Goal: Task Accomplishment & Management: Complete application form

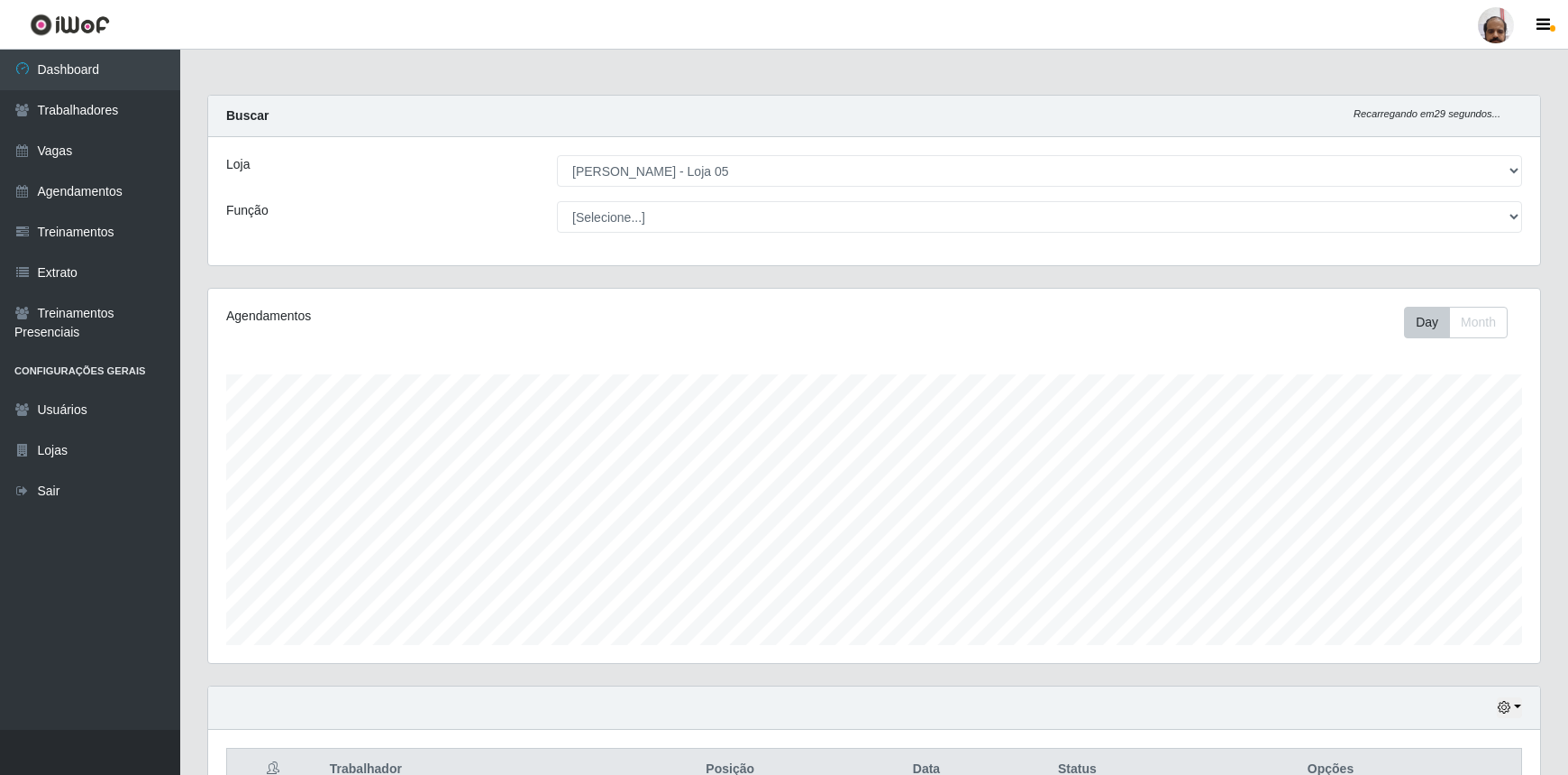
select select "252"
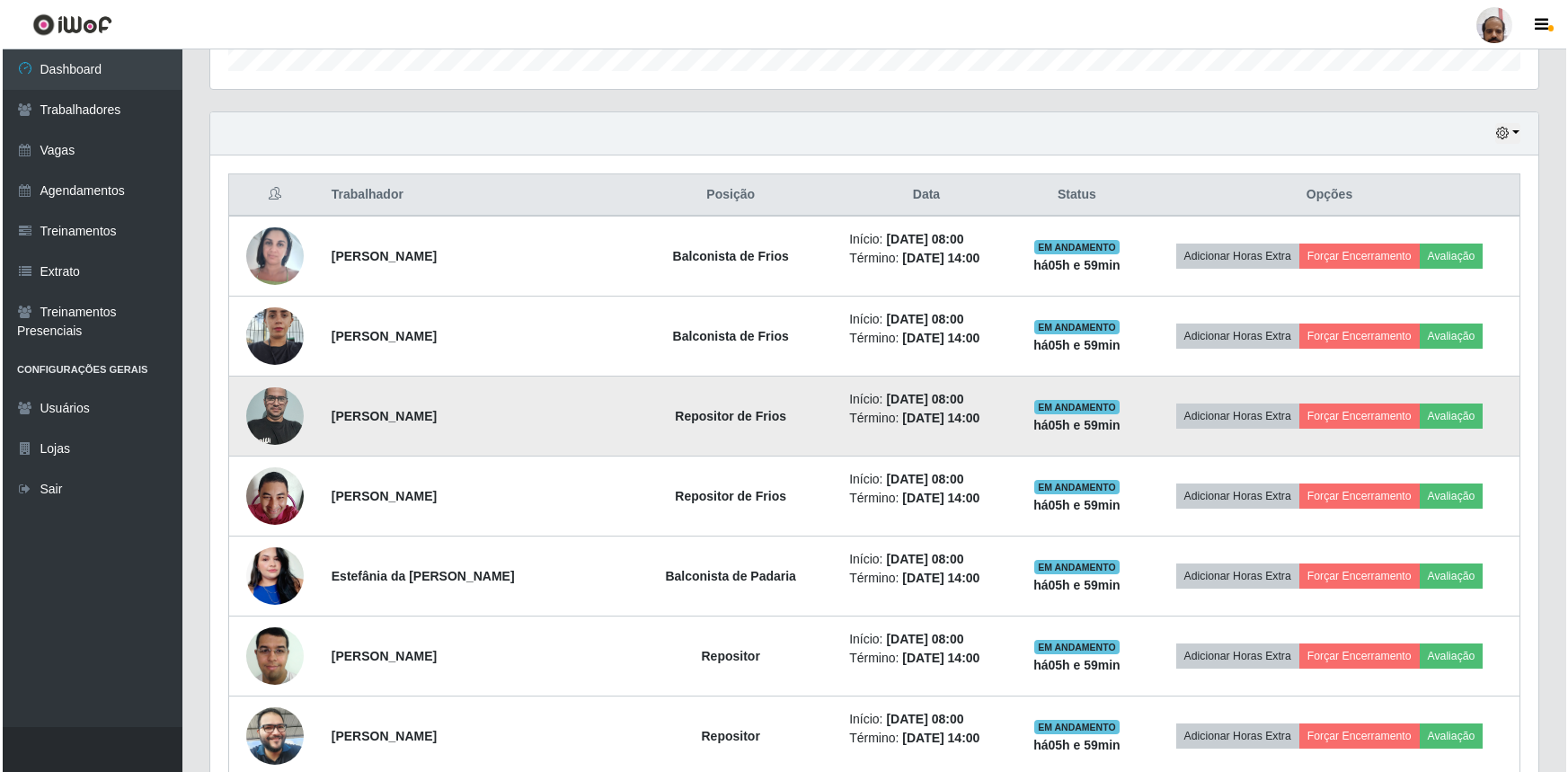
scroll to position [373, 1328]
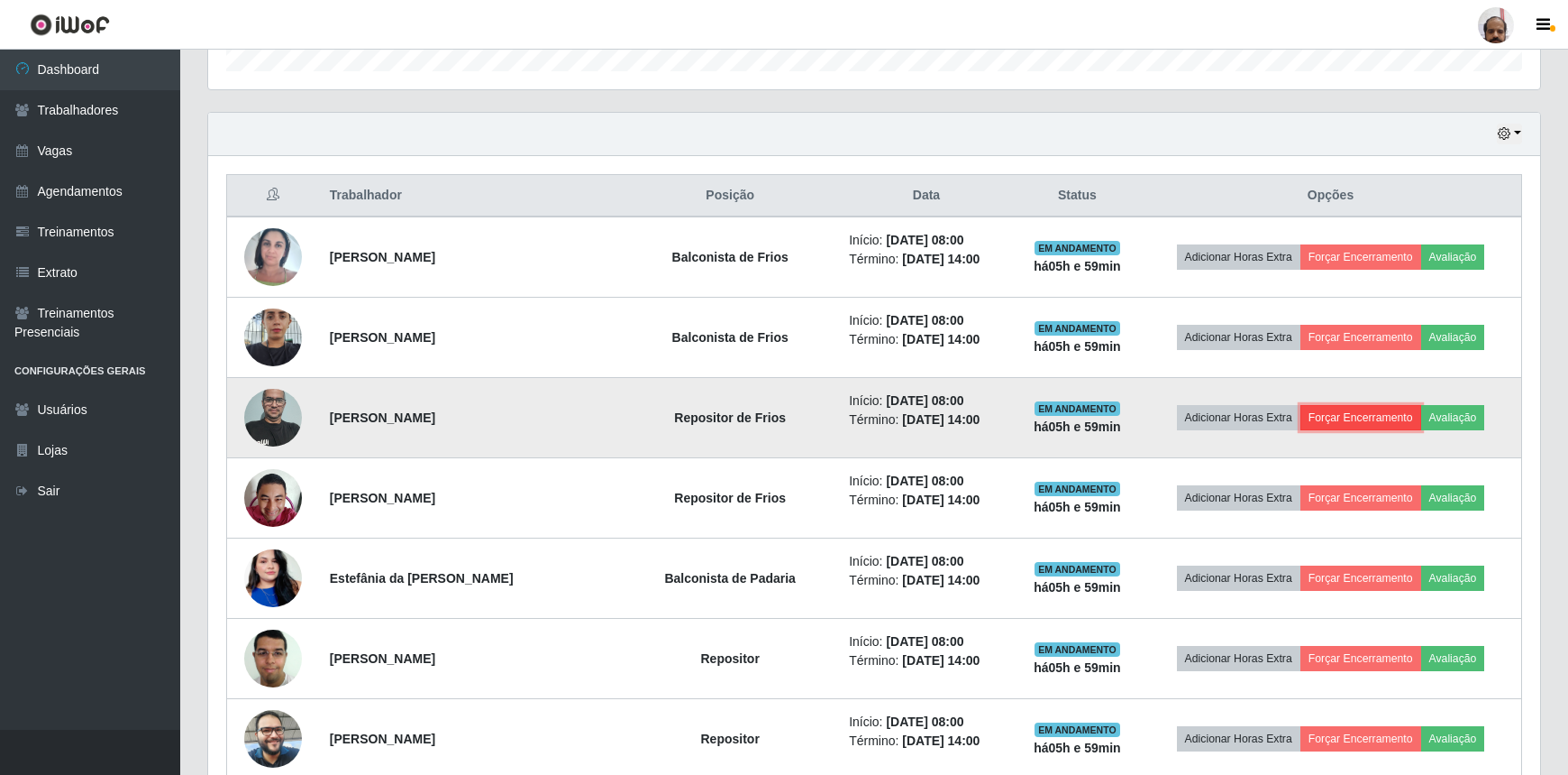
click at [1374, 407] on button "Forçar Encerramento" at bounding box center [1361, 417] width 121 height 26
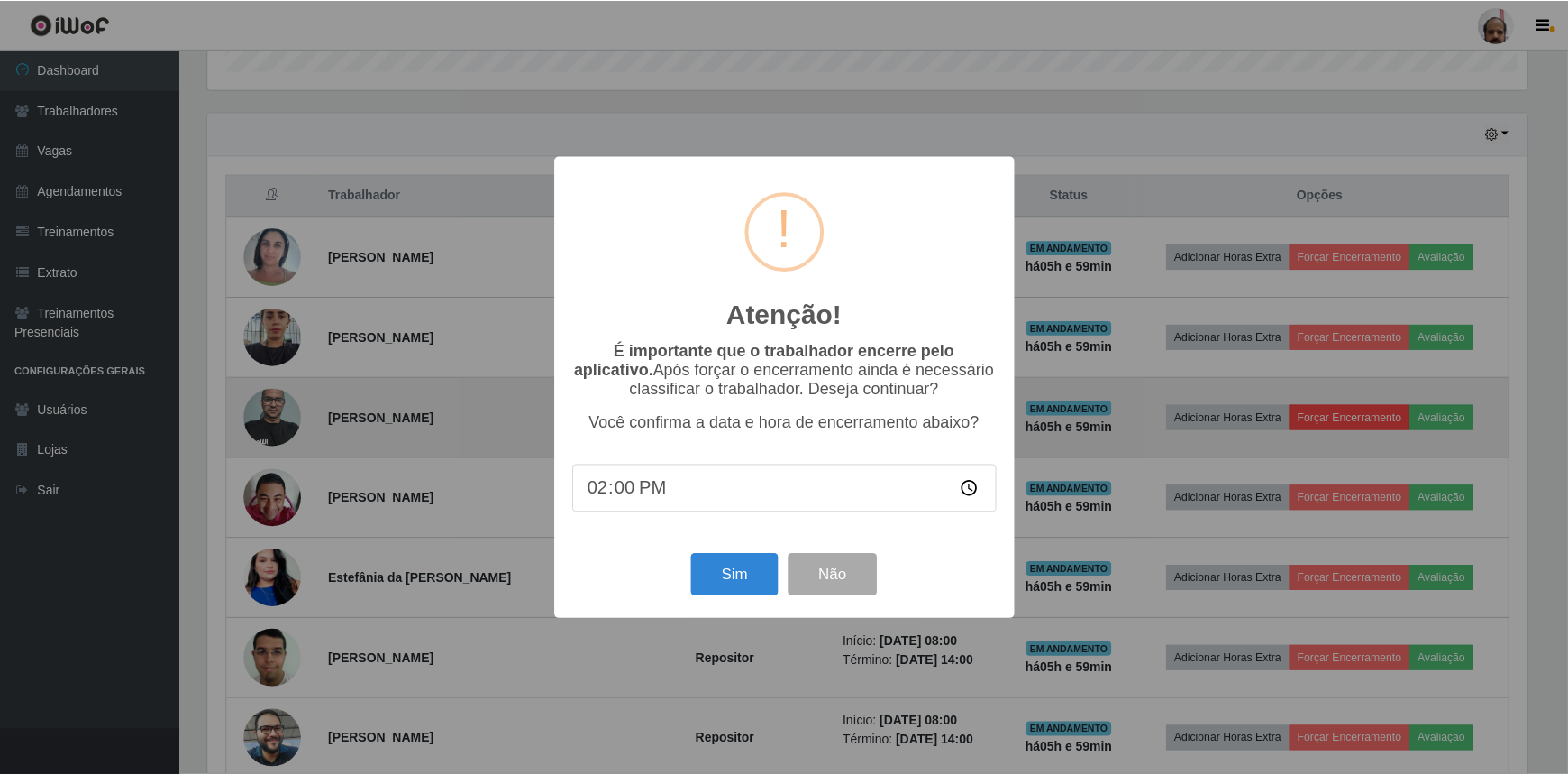
scroll to position [374, 1324]
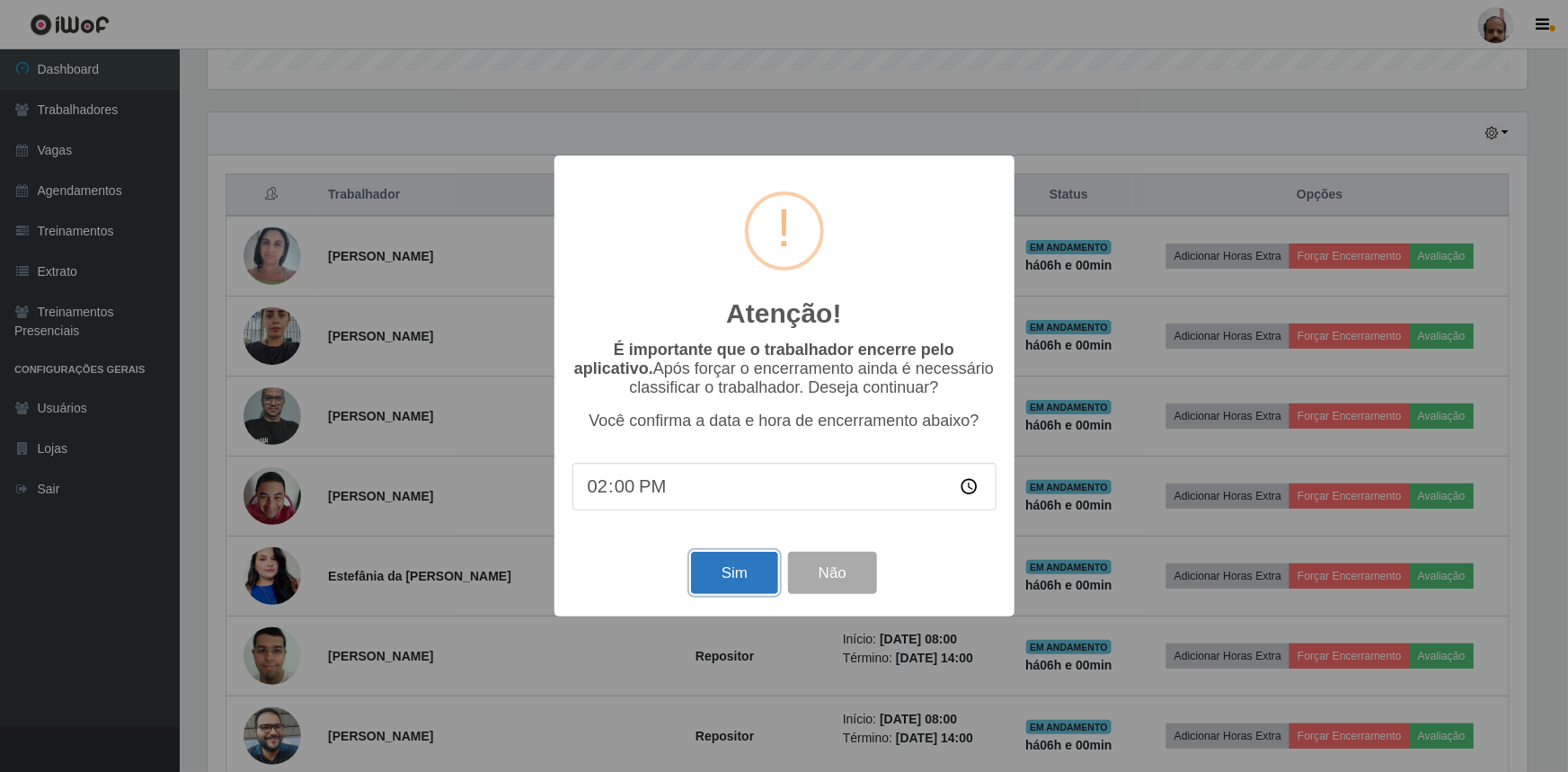
click at [720, 571] on button "Sim" at bounding box center [735, 572] width 88 height 42
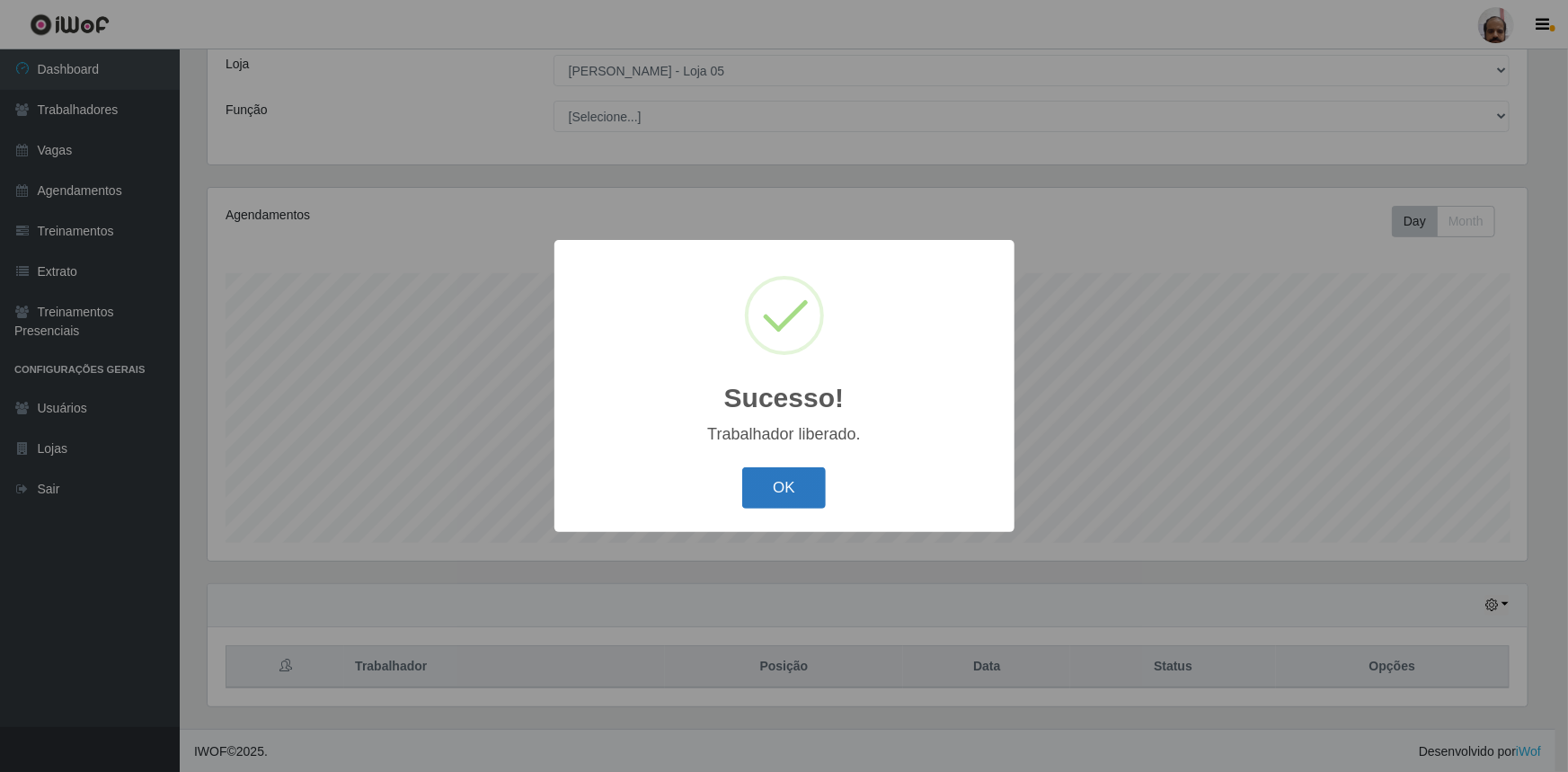
click at [787, 497] on button "OK" at bounding box center [784, 488] width 84 height 42
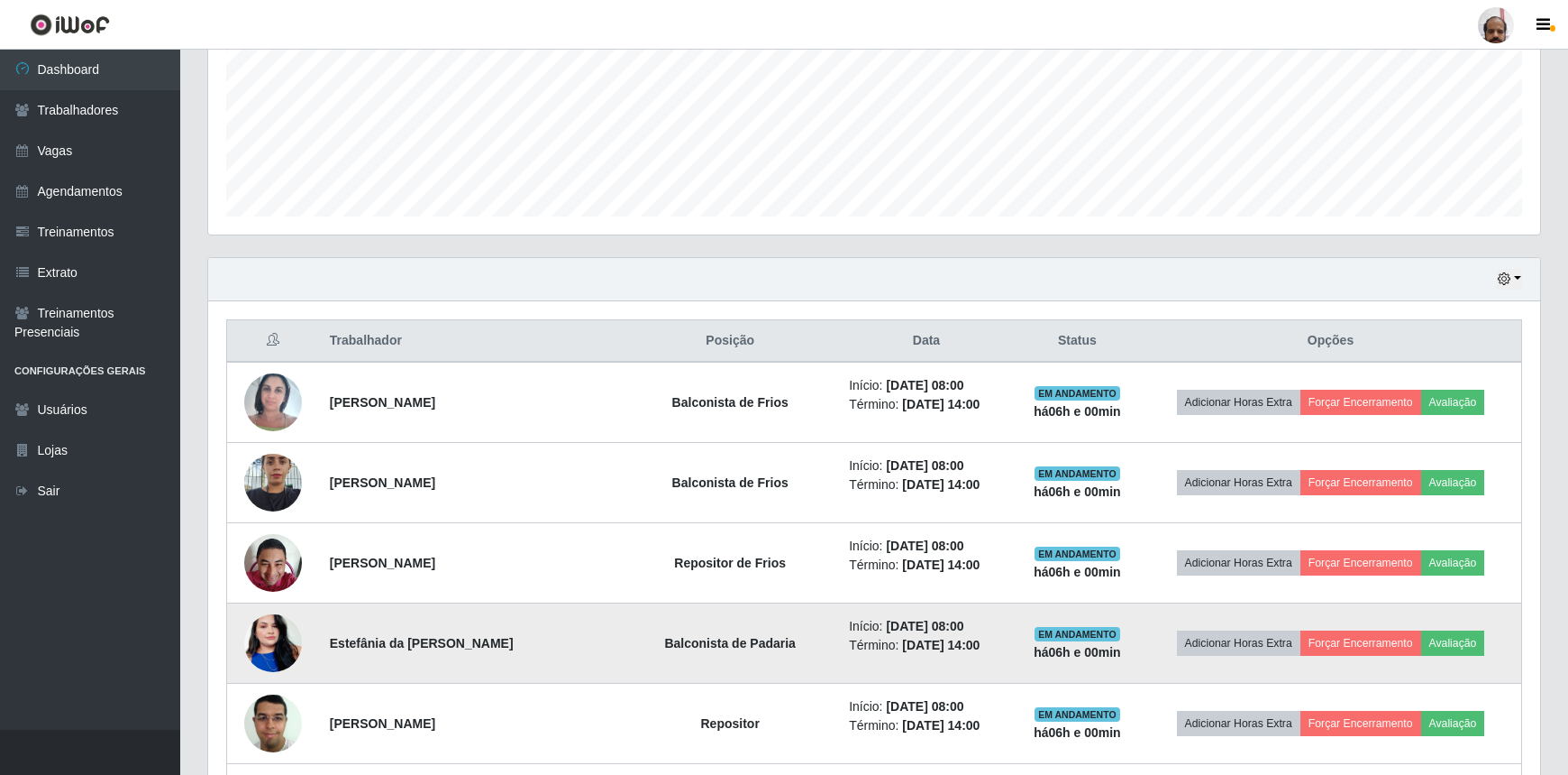
scroll to position [510, 0]
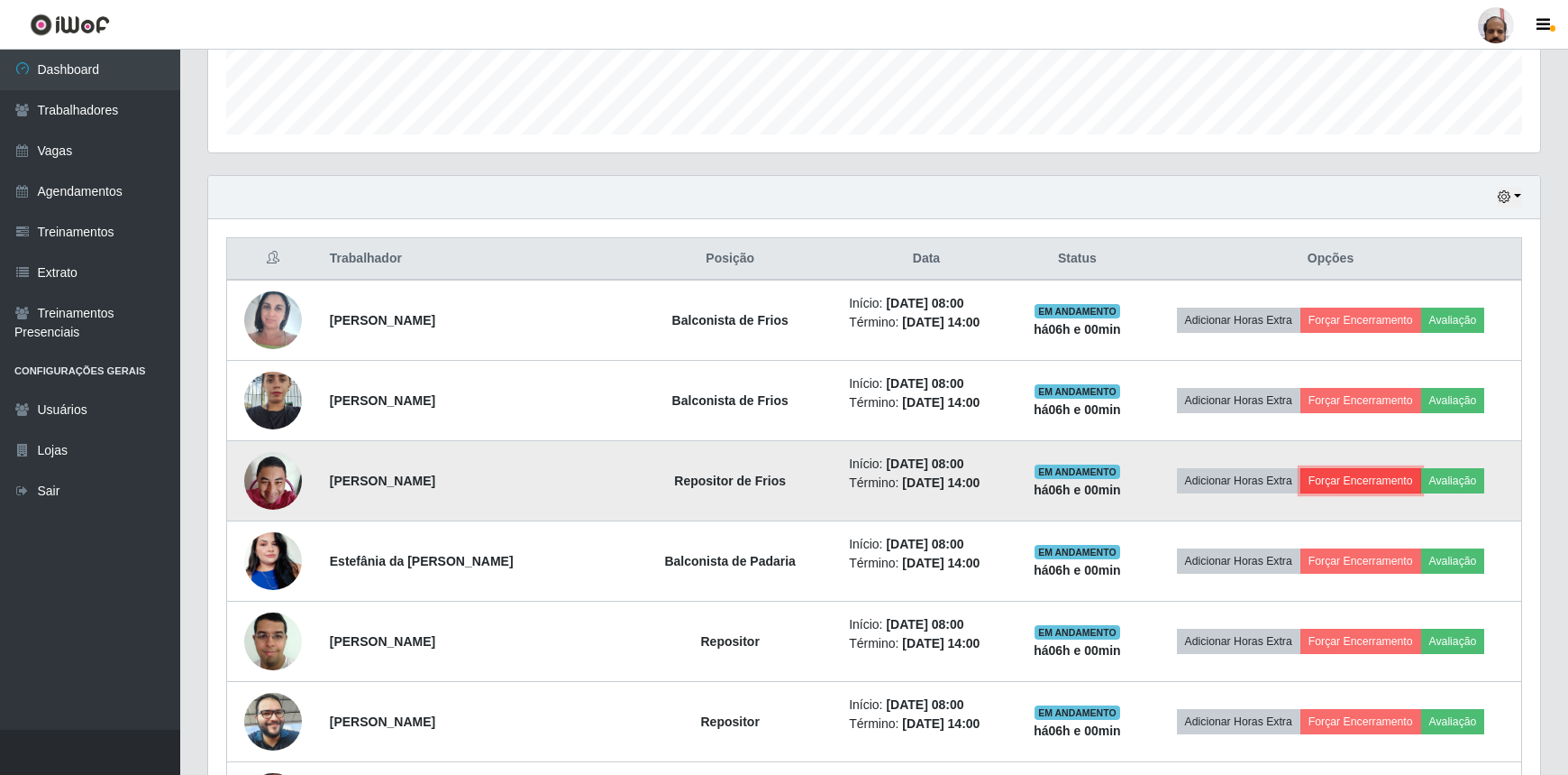
click at [1397, 474] on button "Forçar Encerramento" at bounding box center [1361, 480] width 121 height 26
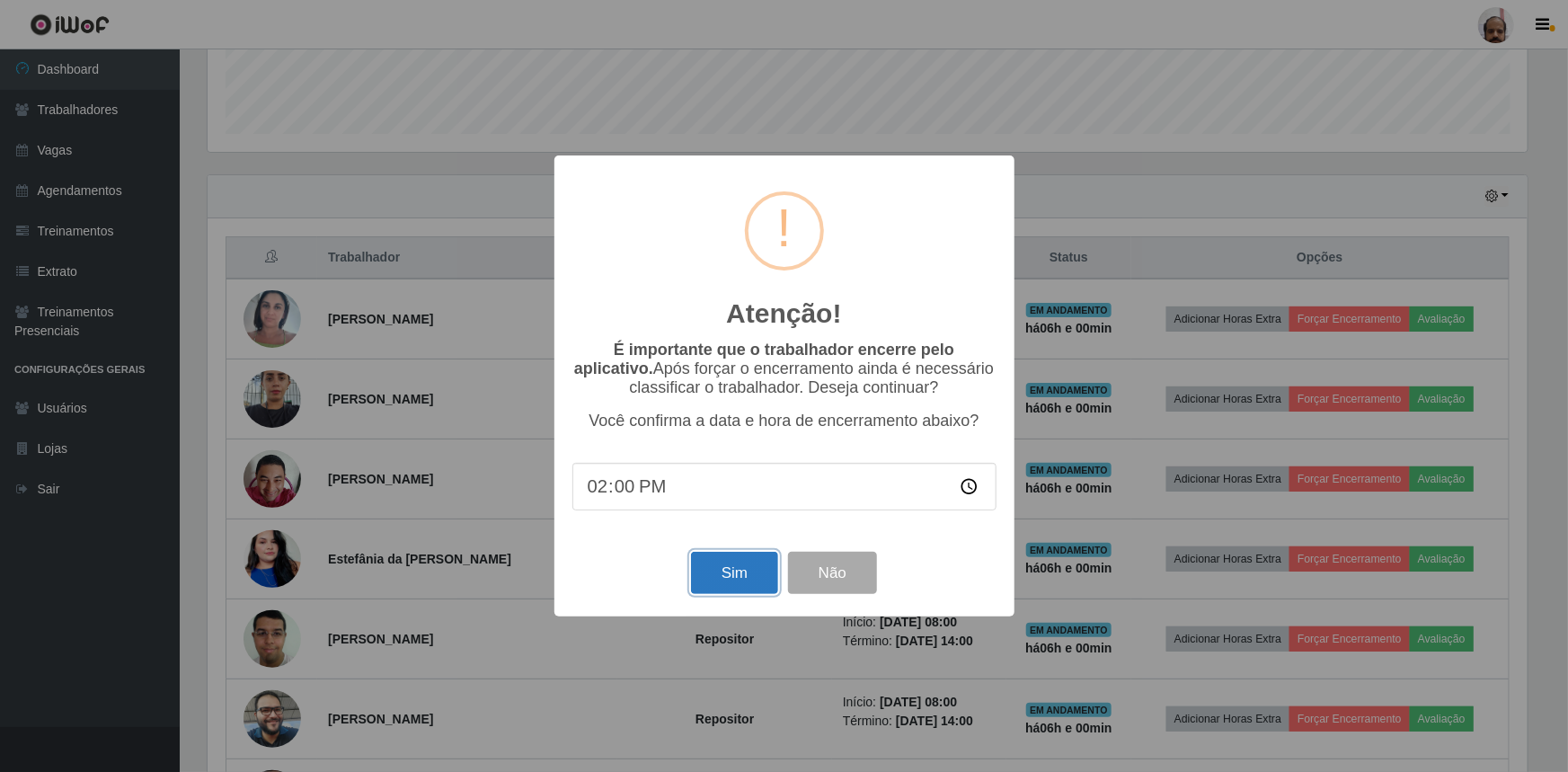
click at [744, 575] on button "Sim" at bounding box center [735, 572] width 88 height 42
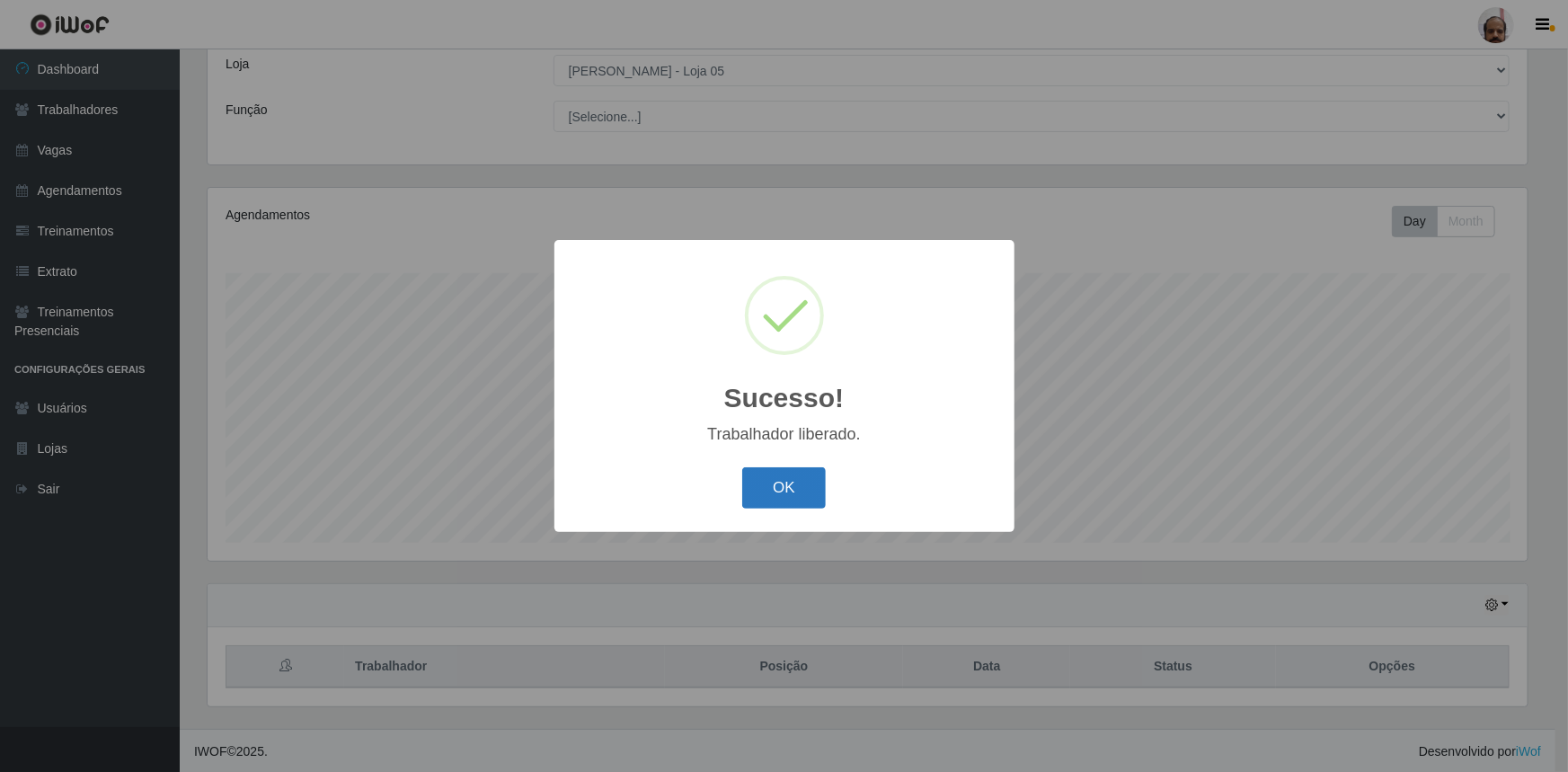
click at [781, 490] on button "OK" at bounding box center [784, 488] width 84 height 42
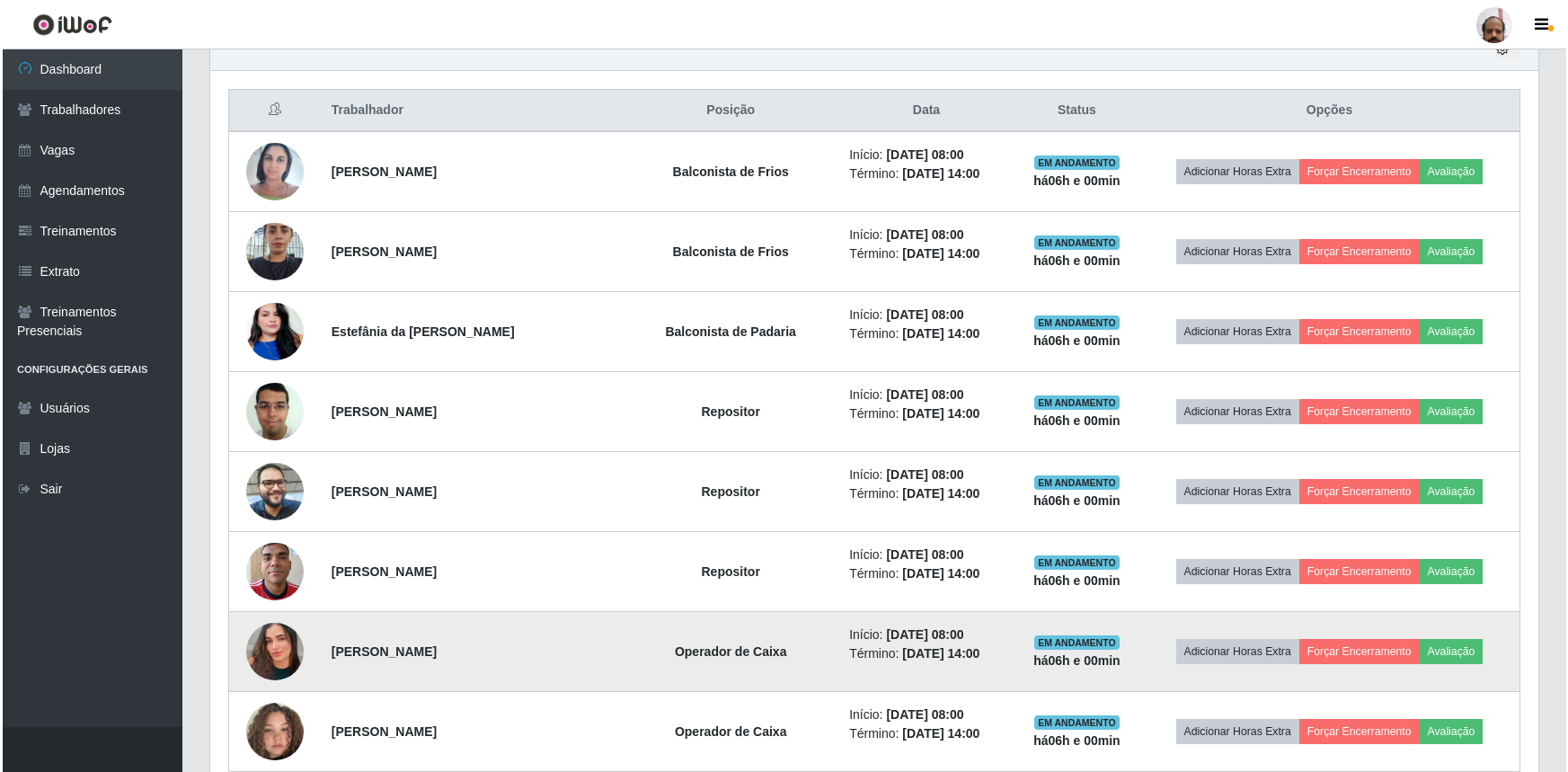
scroll to position [672, 0]
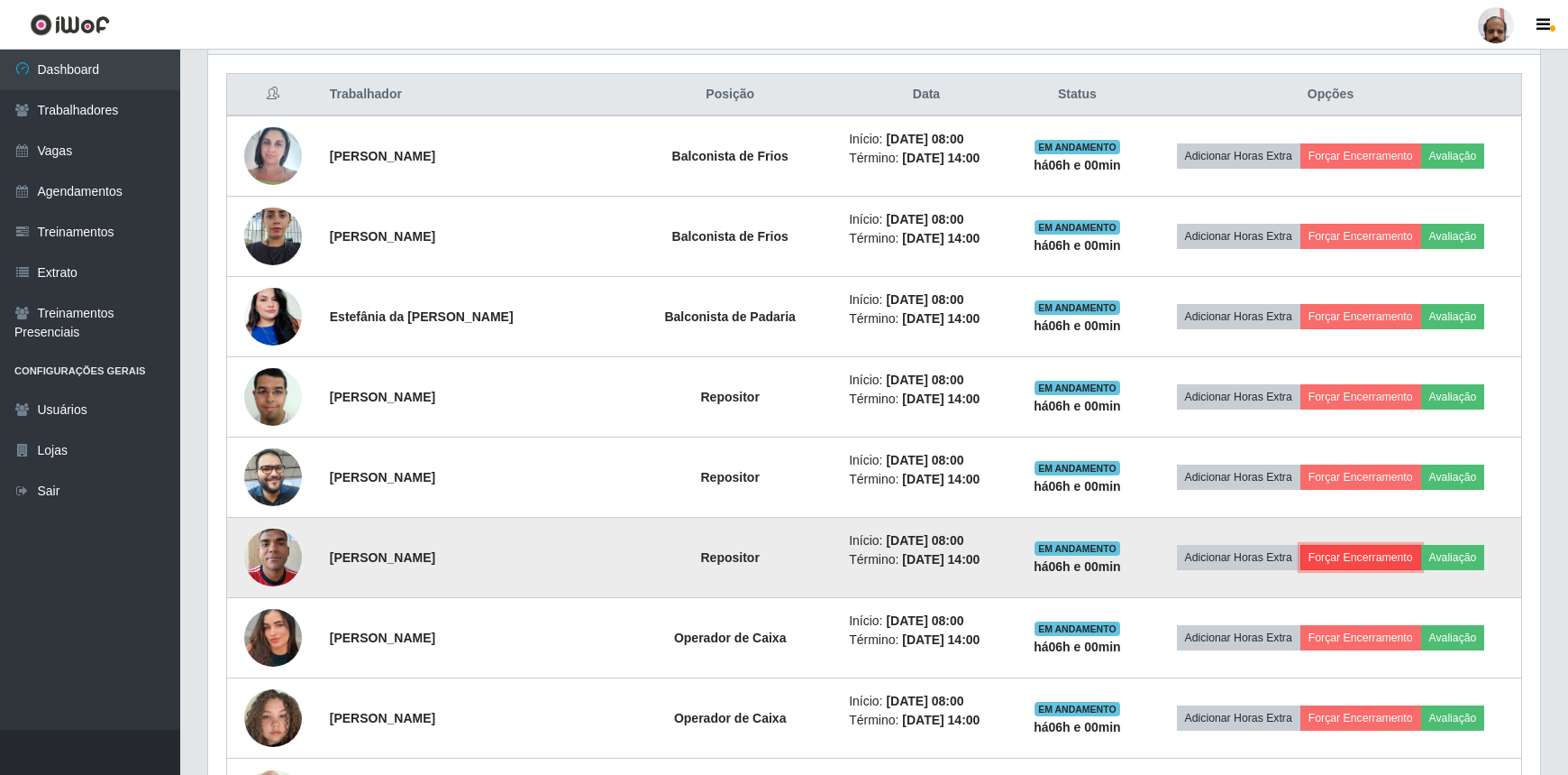
click at [1364, 554] on button "Forçar Encerramento" at bounding box center [1361, 557] width 121 height 26
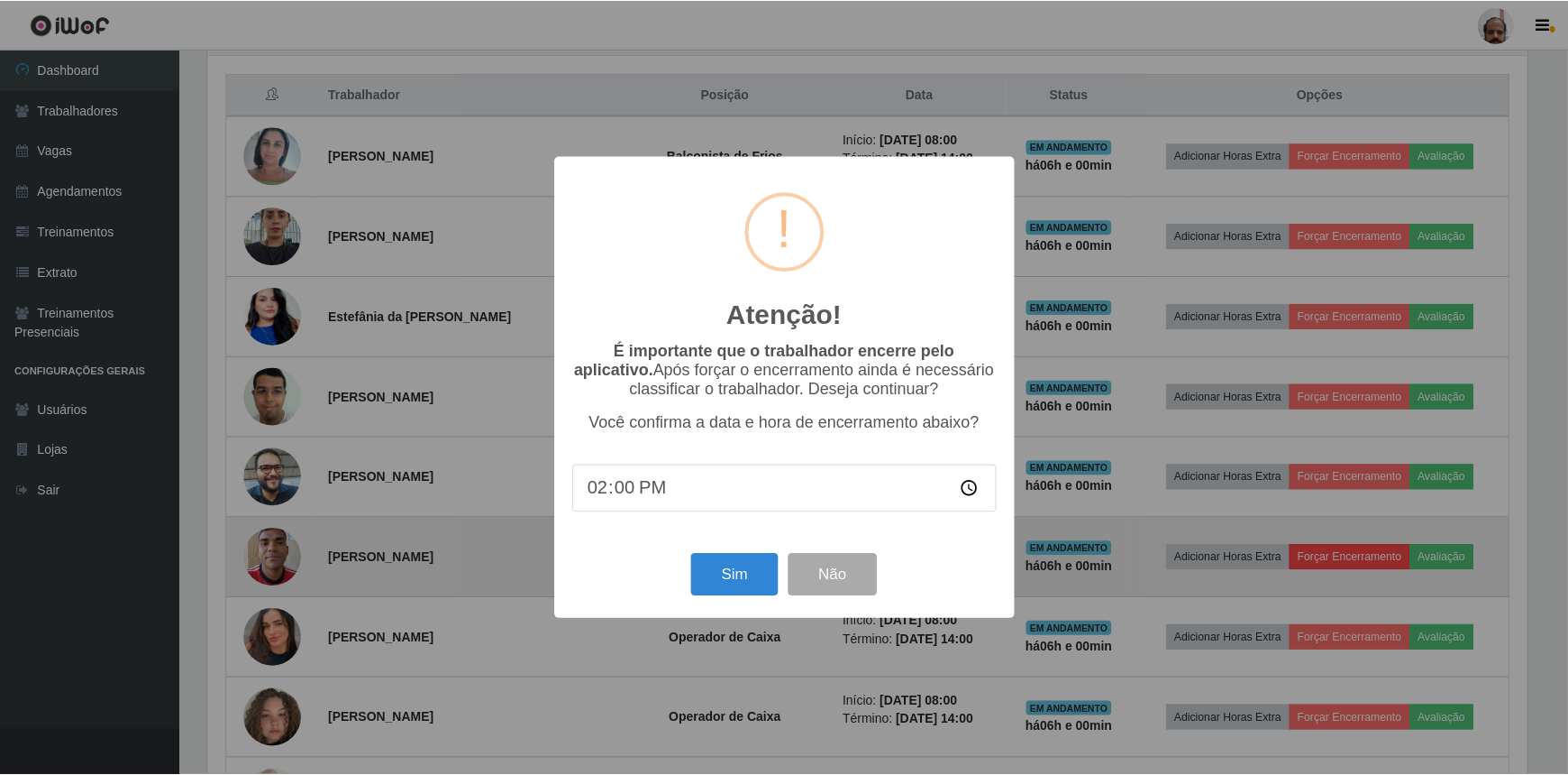
scroll to position [374, 1324]
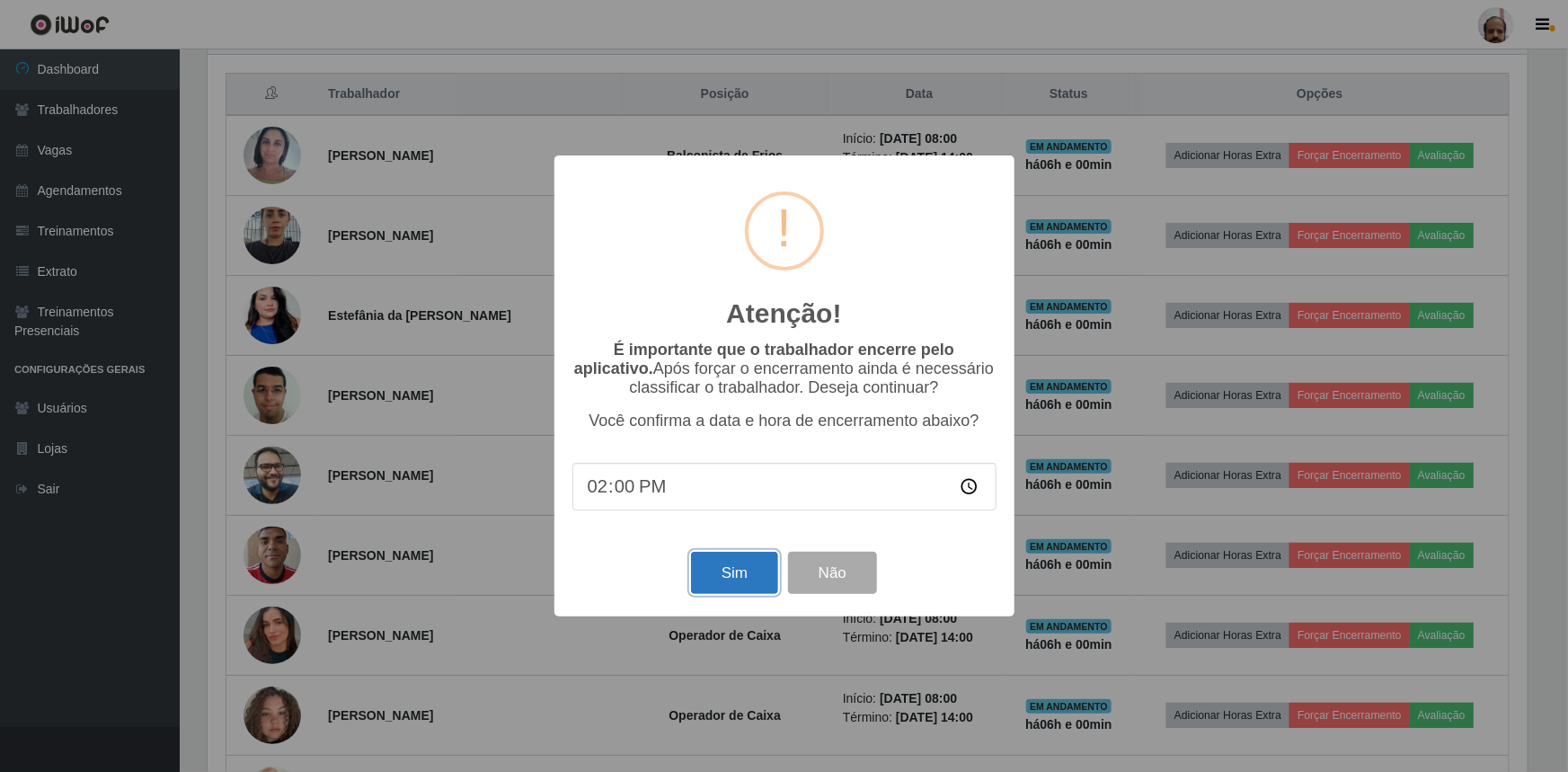
click at [743, 571] on button "Sim" at bounding box center [735, 572] width 88 height 42
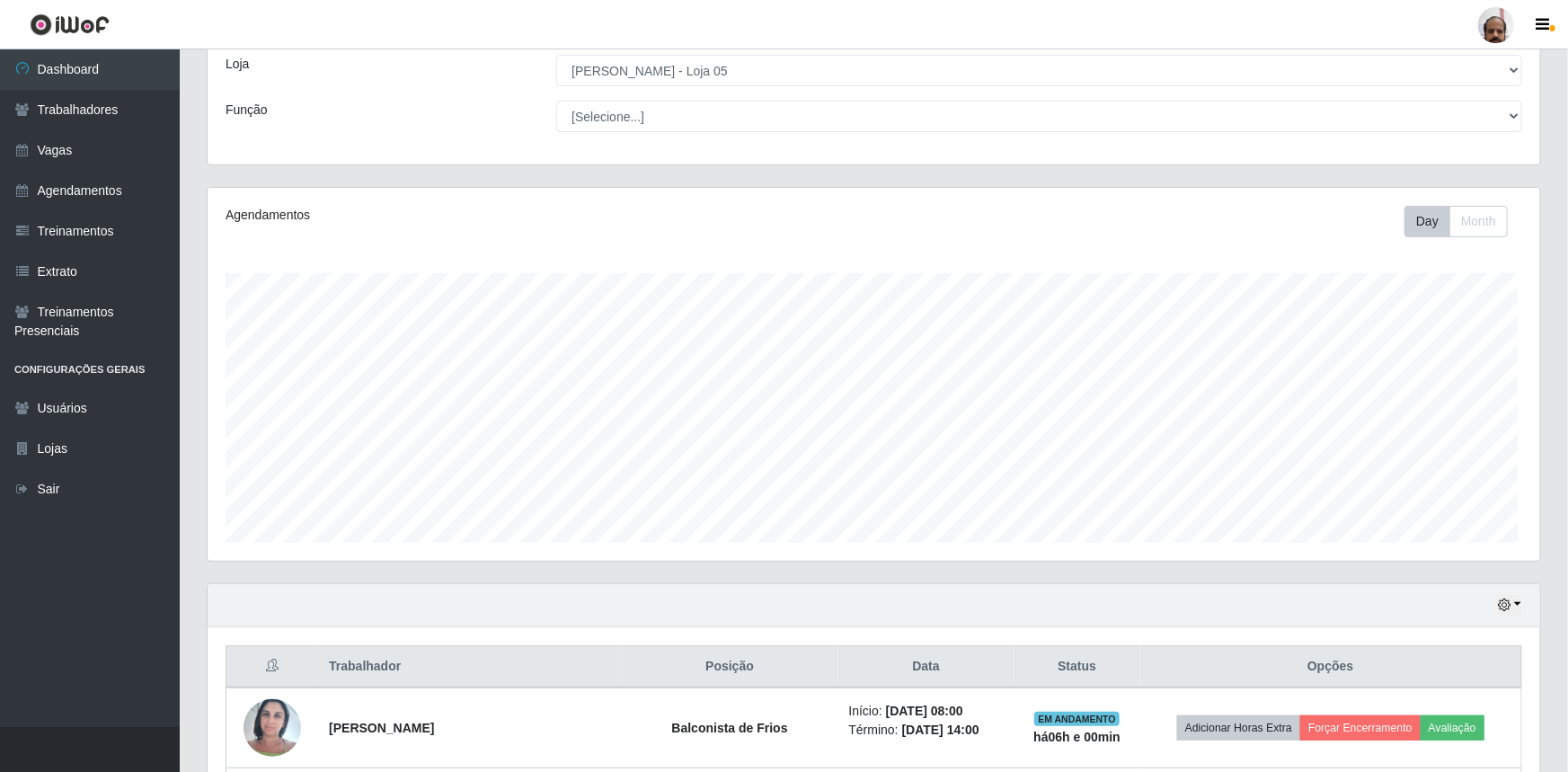
scroll to position [0, 0]
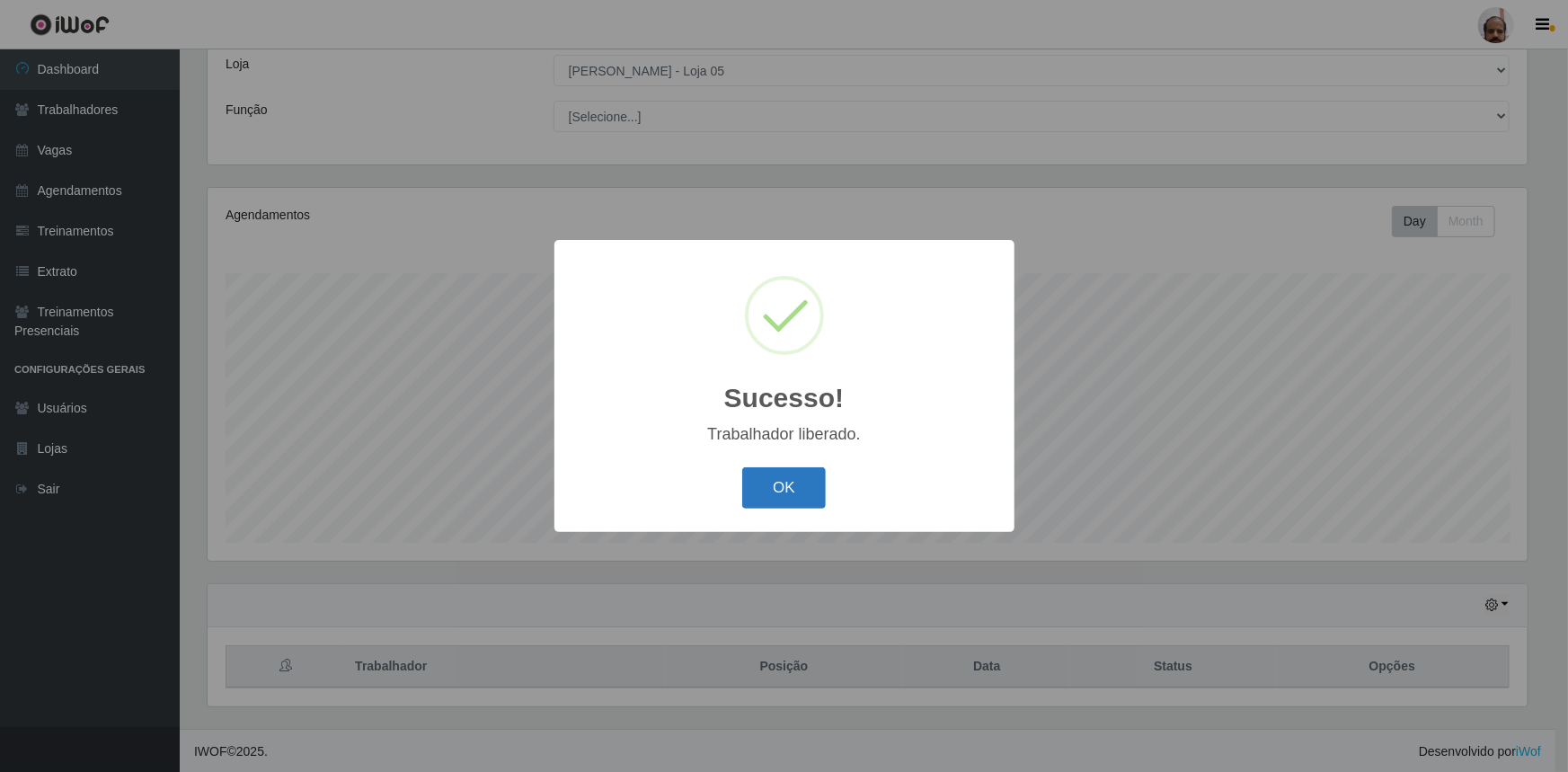
click at [799, 497] on button "OK" at bounding box center [784, 488] width 84 height 42
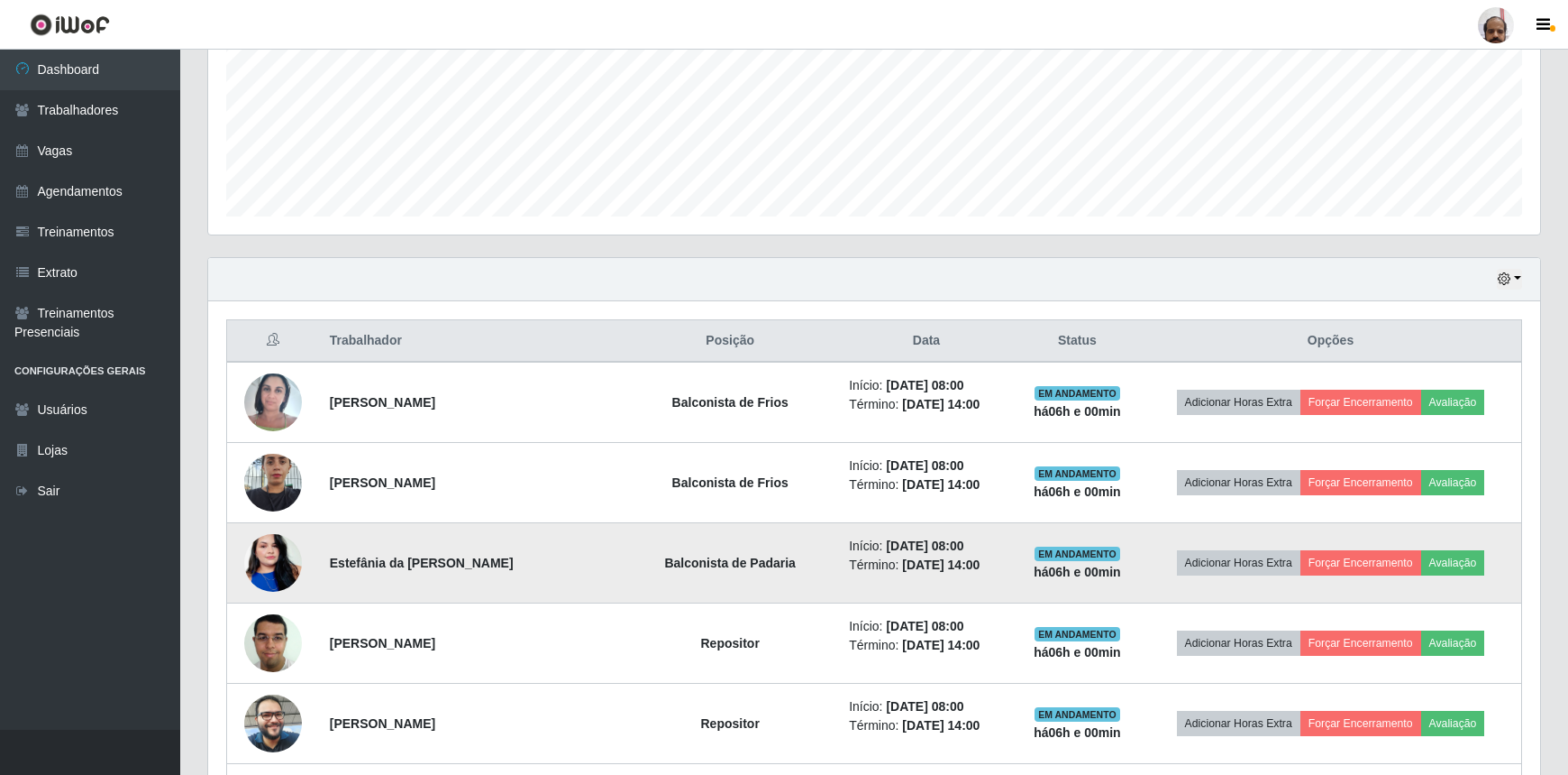
click at [252, 563] on img at bounding box center [273, 562] width 58 height 103
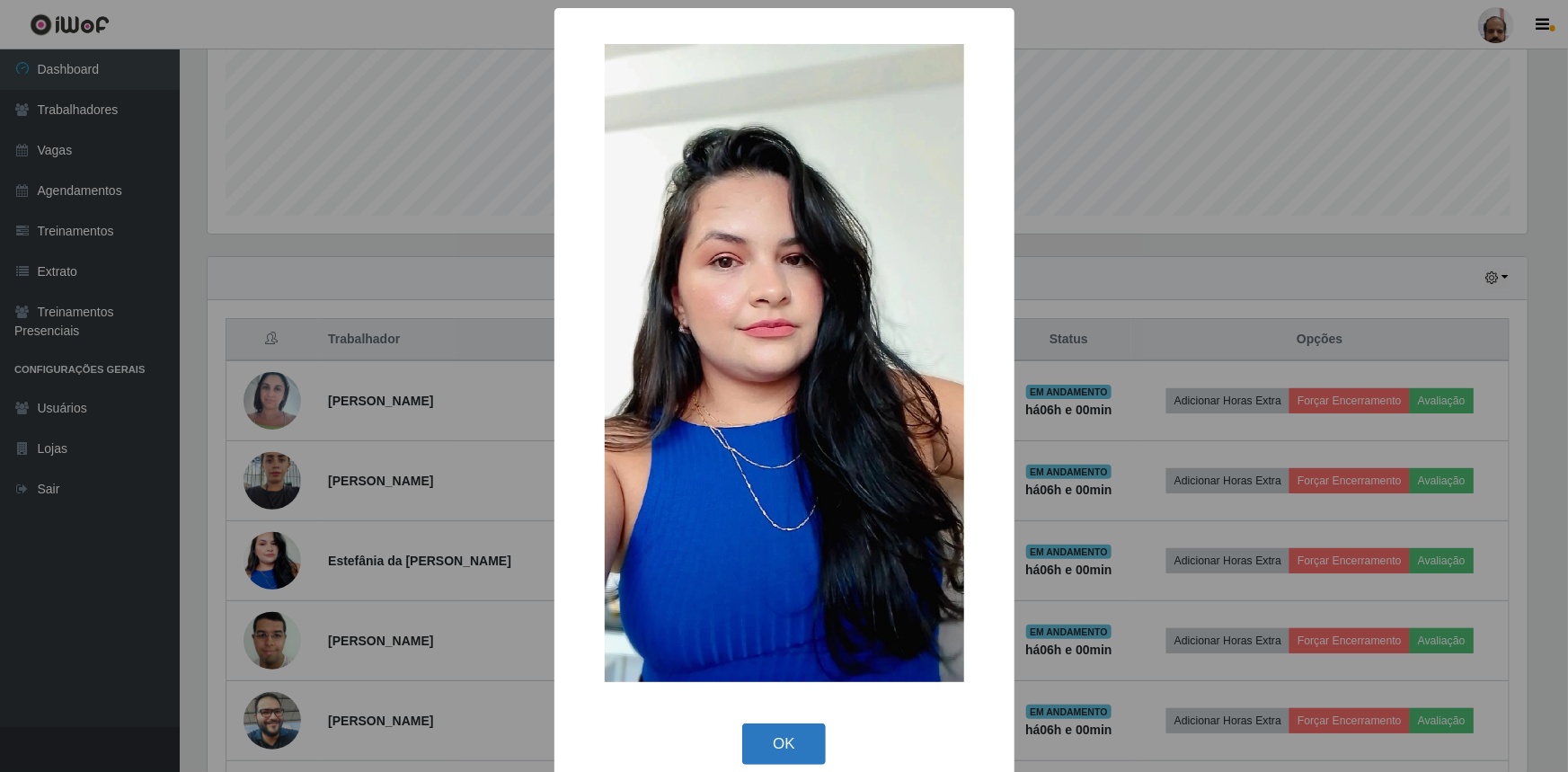
click at [772, 736] on button "OK" at bounding box center [784, 744] width 84 height 42
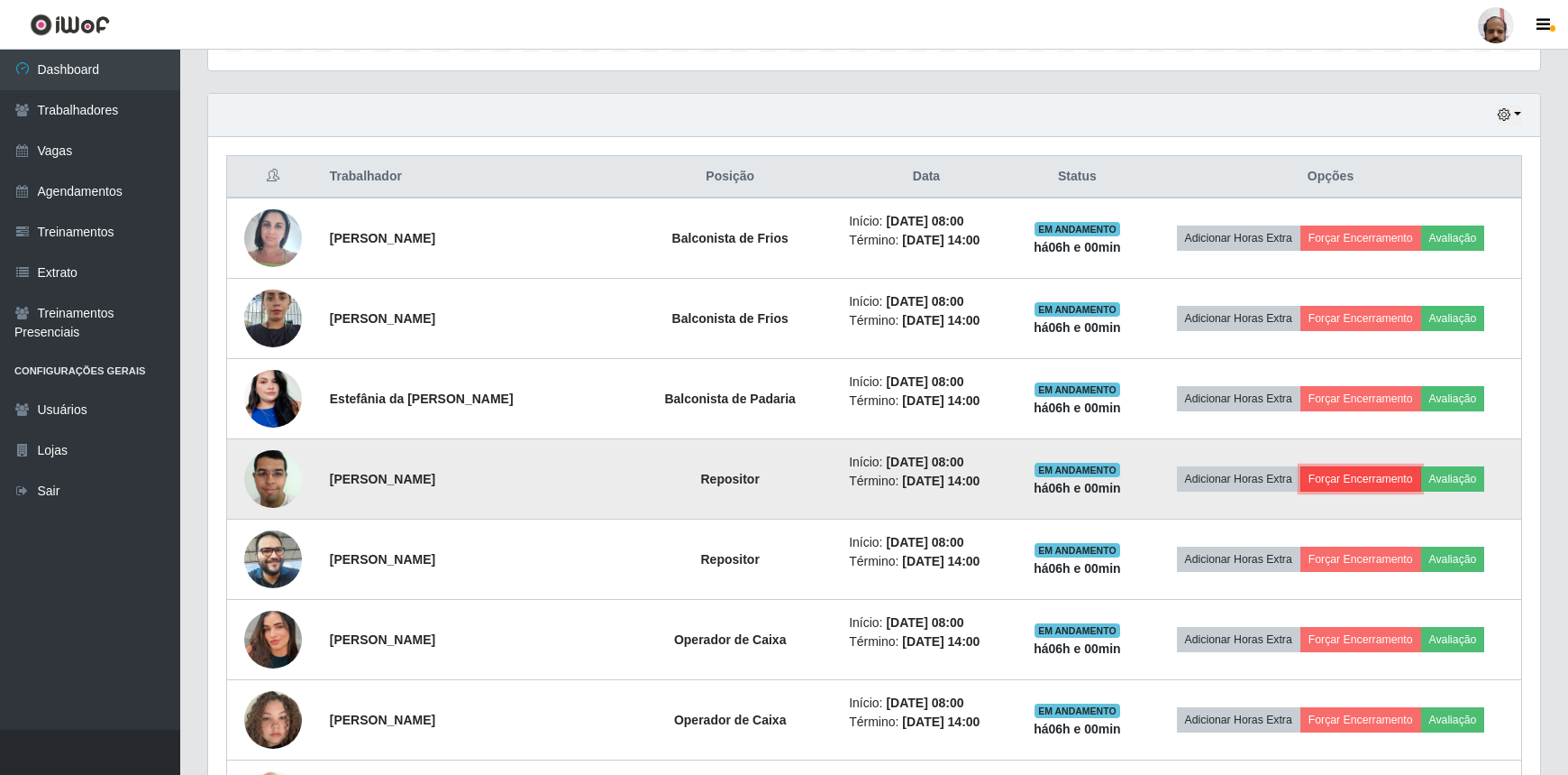
click at [1373, 469] on button "Forçar Encerramento" at bounding box center [1361, 478] width 121 height 26
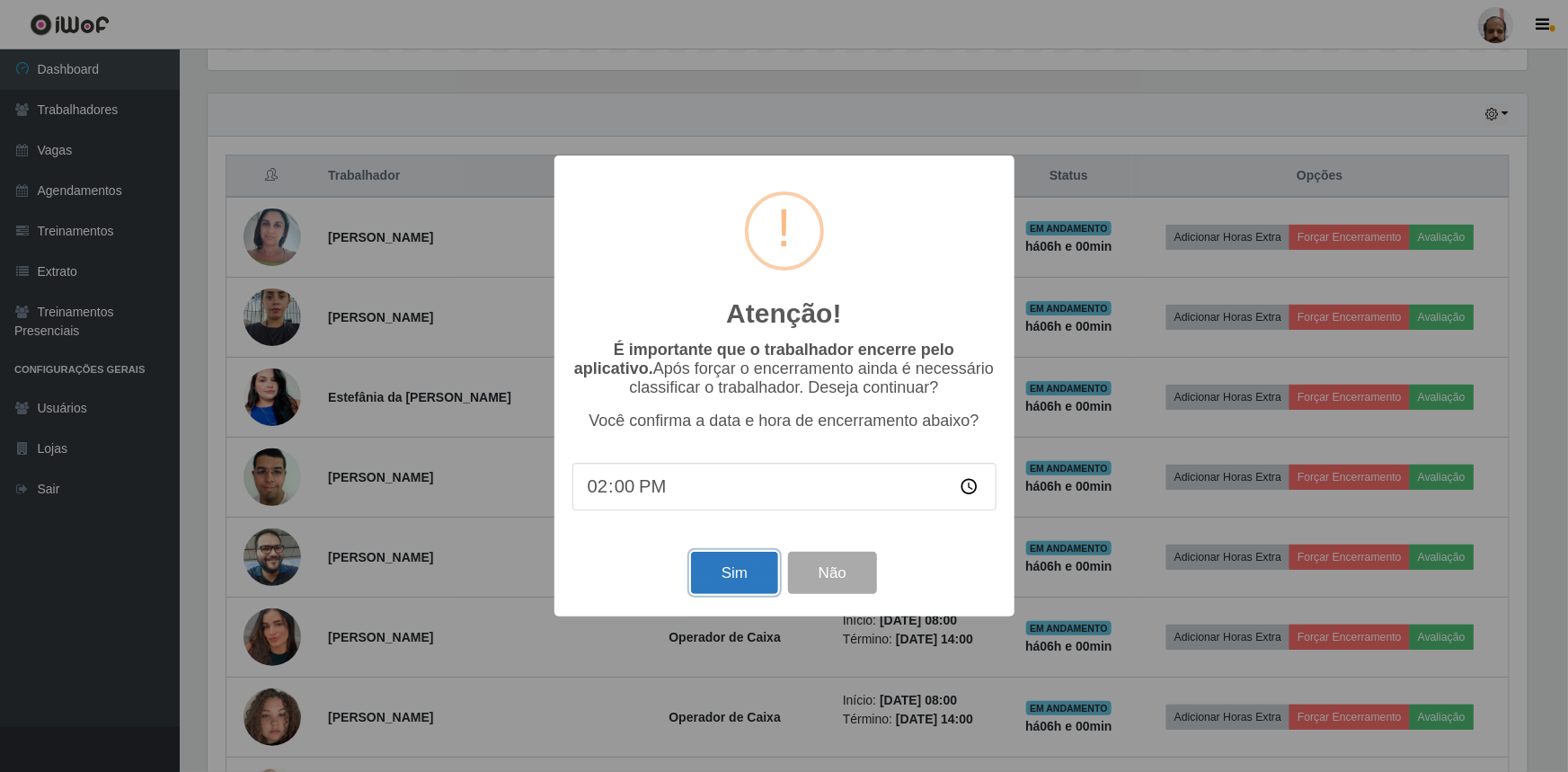
click at [710, 574] on button "Sim" at bounding box center [735, 572] width 88 height 42
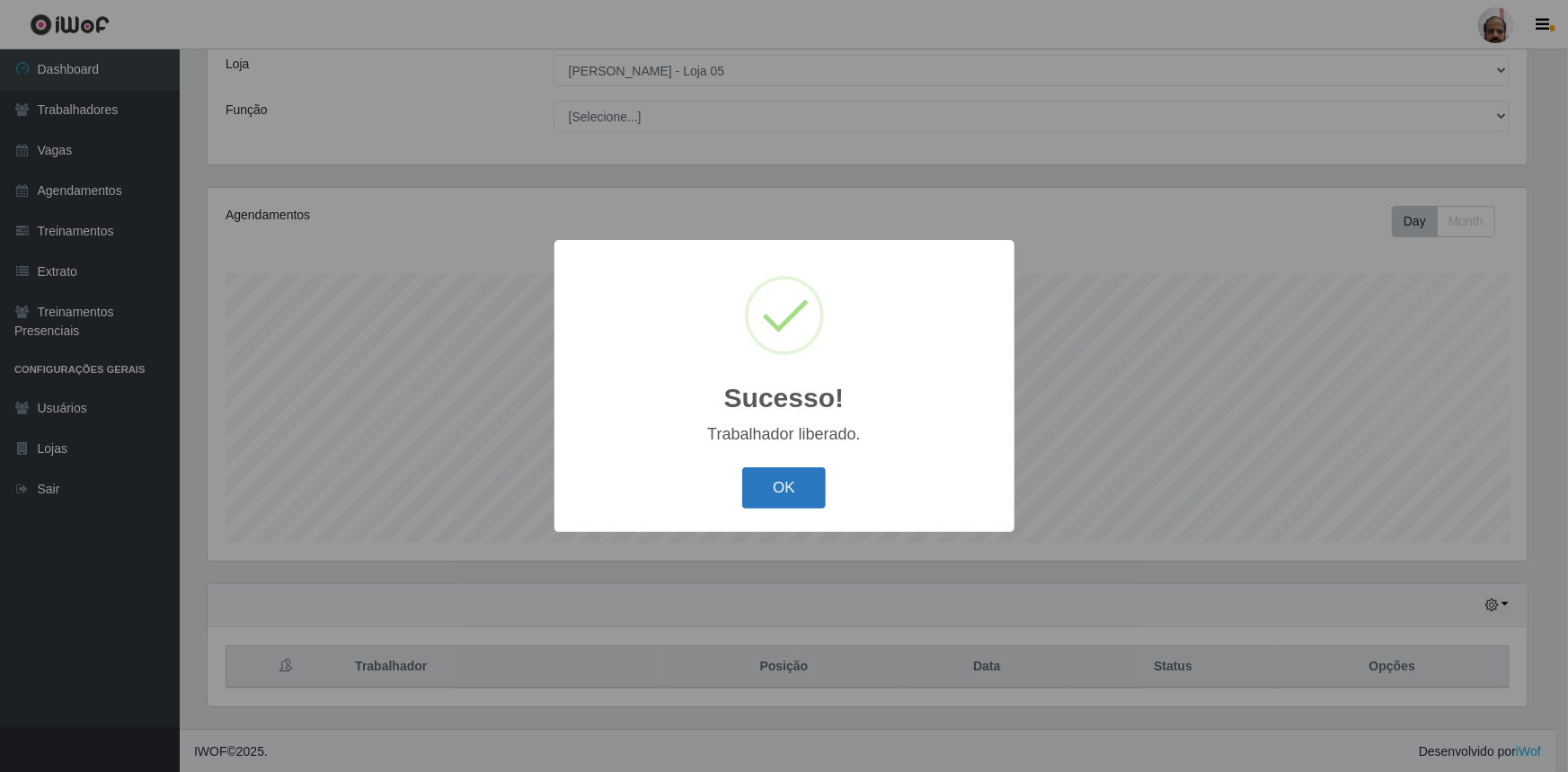
click at [790, 493] on button "OK" at bounding box center [784, 488] width 84 height 42
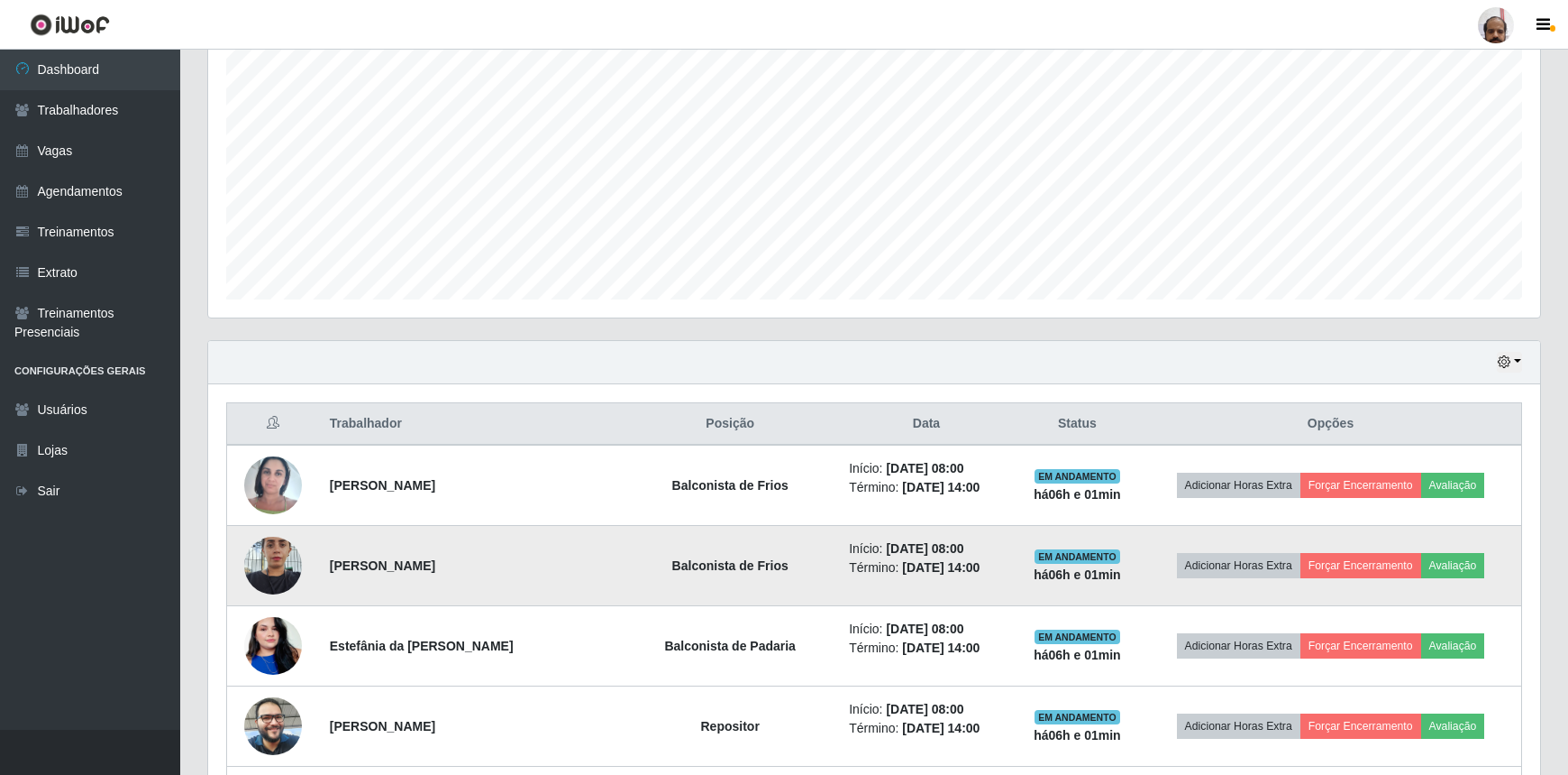
scroll to position [346, 0]
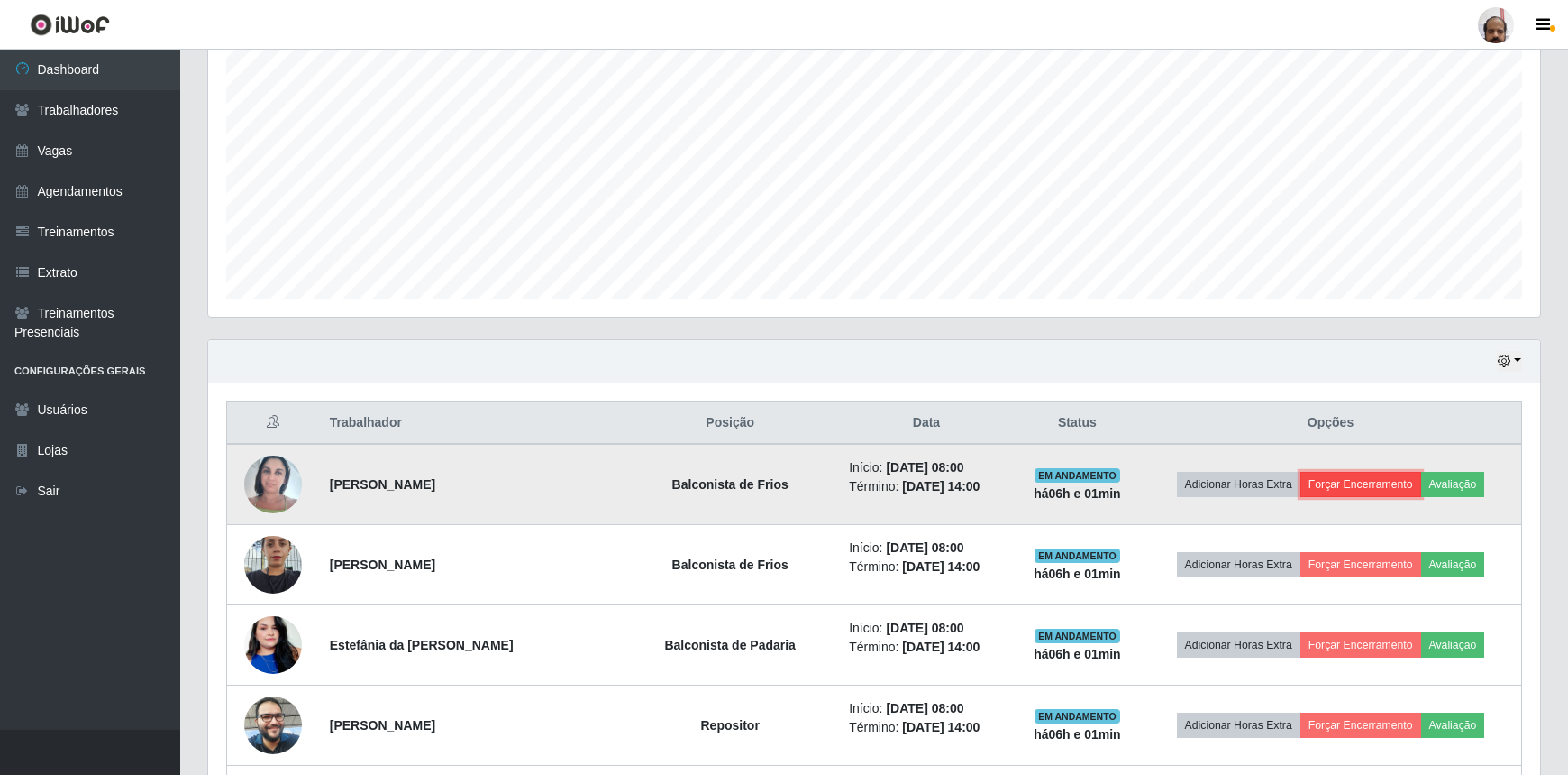
click at [1390, 482] on button "Forçar Encerramento" at bounding box center [1361, 484] width 121 height 26
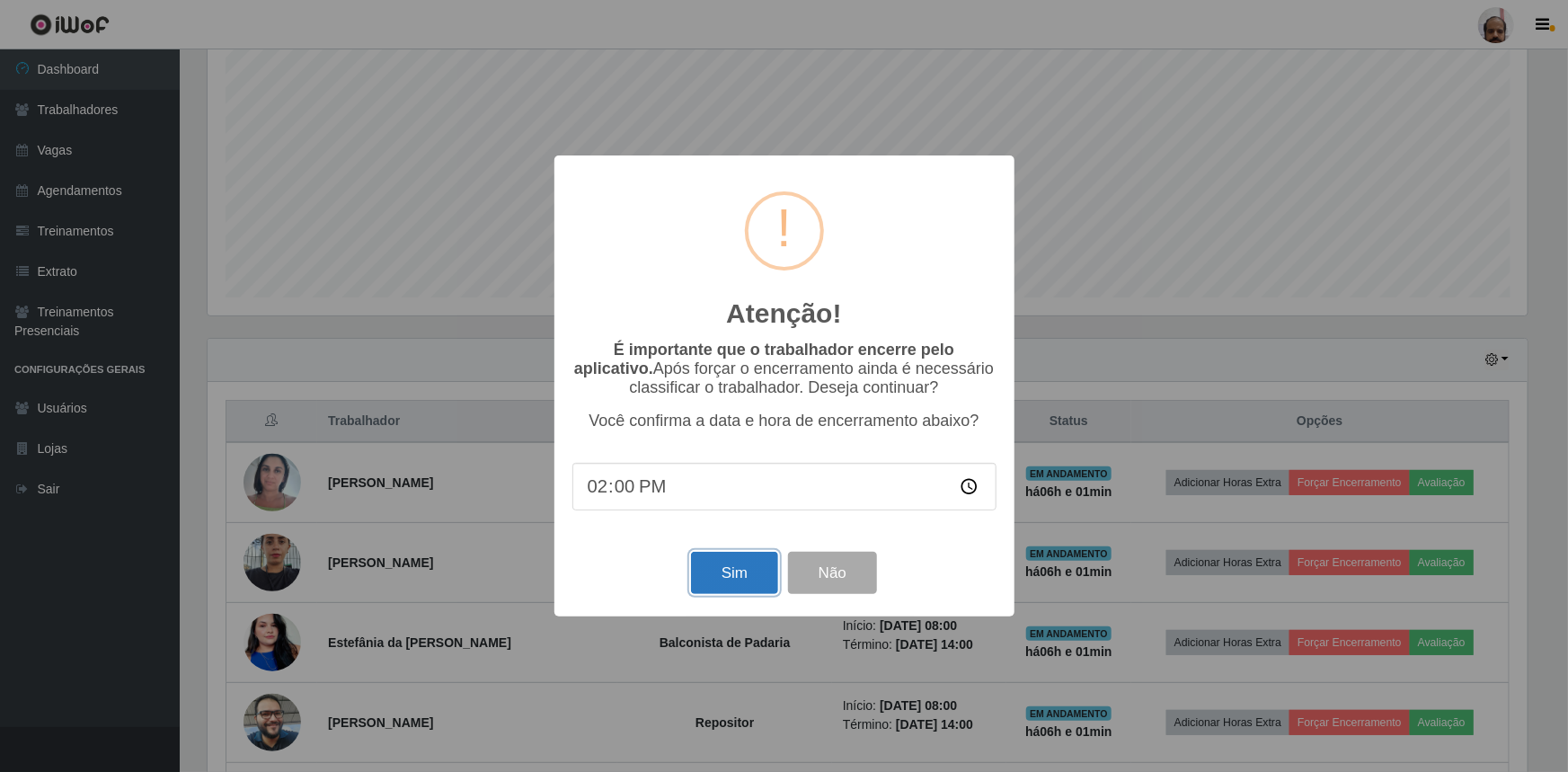
click at [746, 568] on button "Sim" at bounding box center [735, 572] width 88 height 42
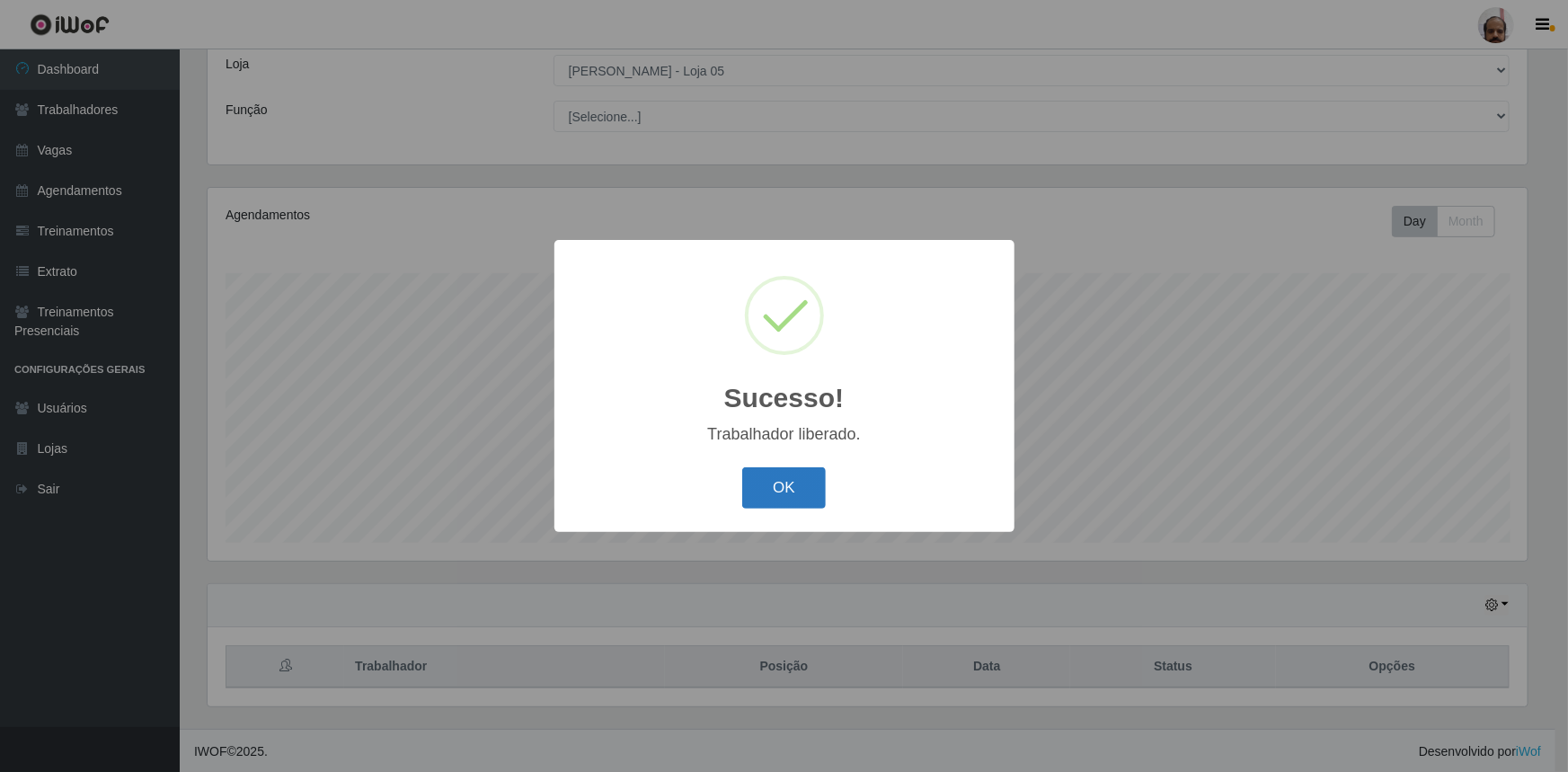
click at [784, 476] on button "OK" at bounding box center [784, 488] width 84 height 42
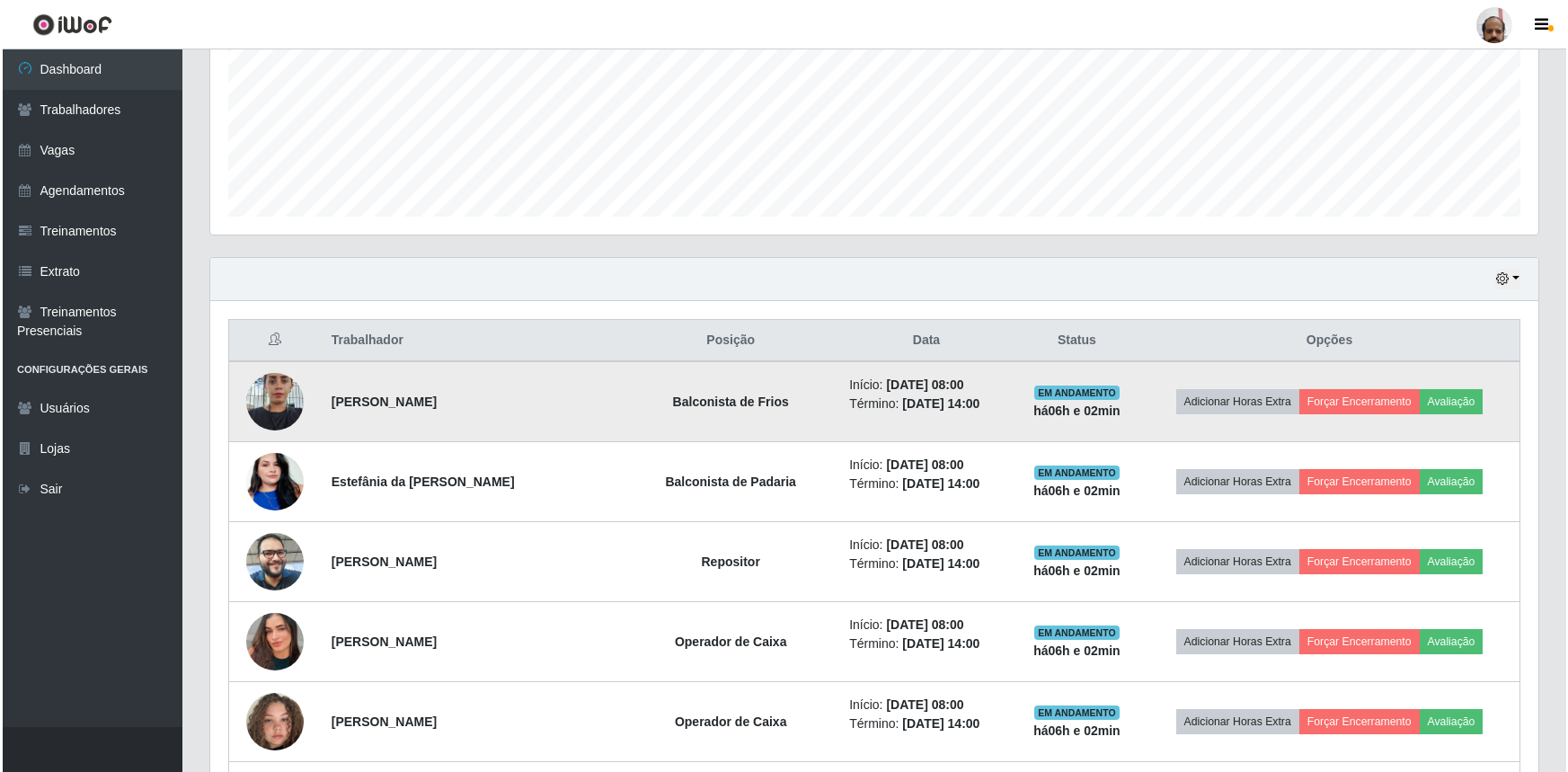
scroll to position [426, 0]
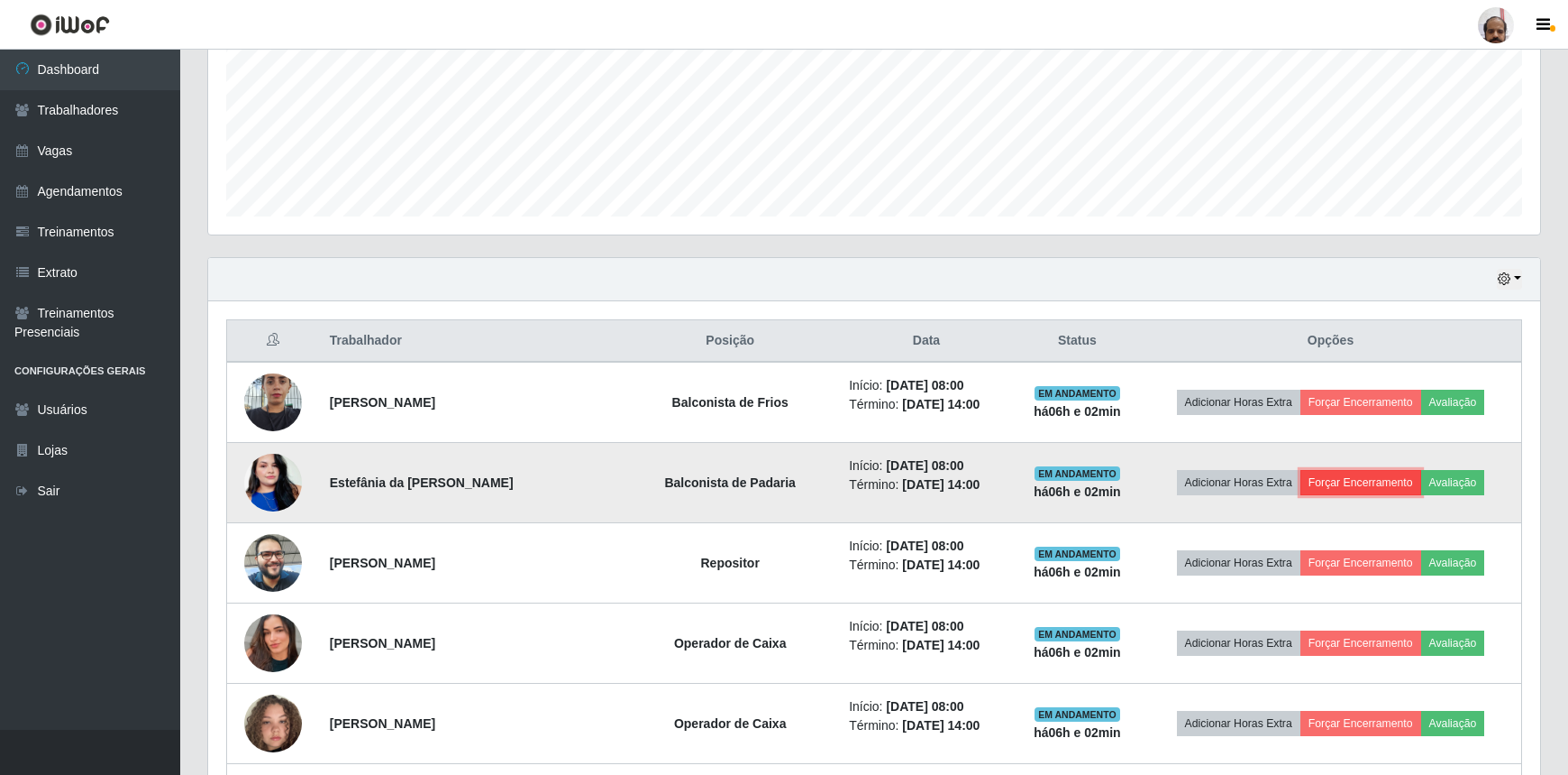
click at [1380, 480] on button "Forçar Encerramento" at bounding box center [1361, 482] width 121 height 26
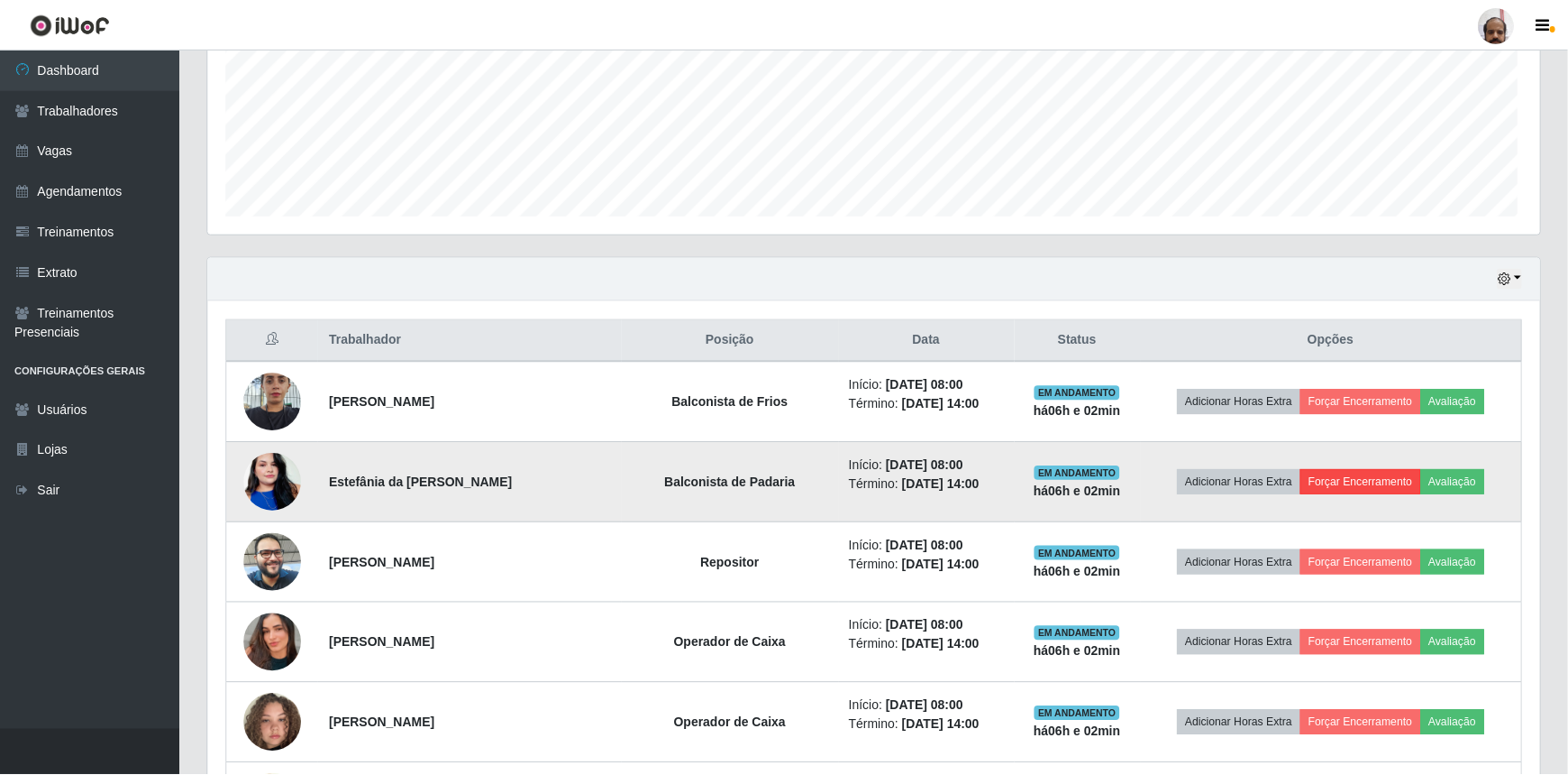
scroll to position [374, 1324]
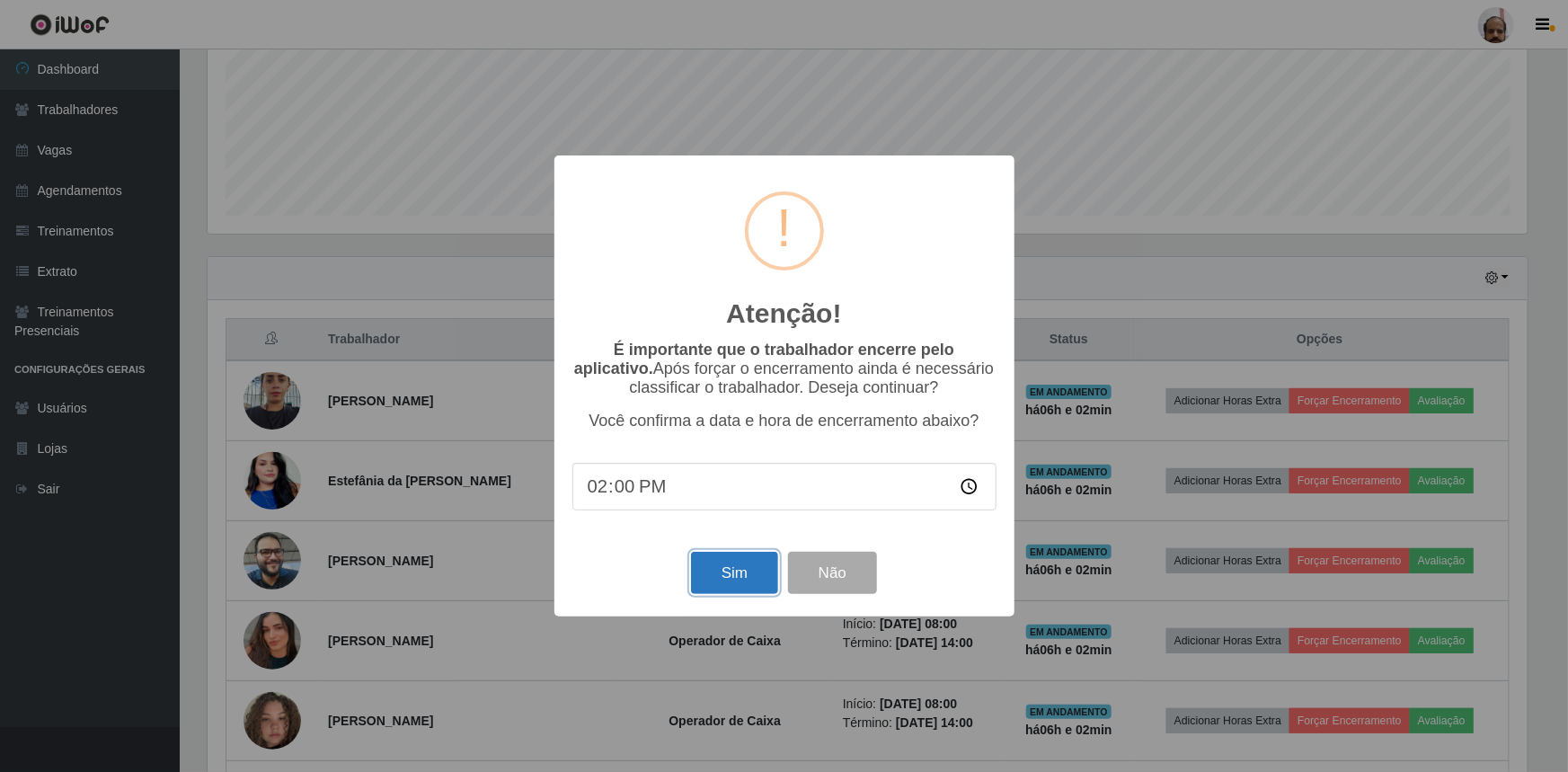
click at [743, 572] on button "Sim" at bounding box center [735, 572] width 88 height 42
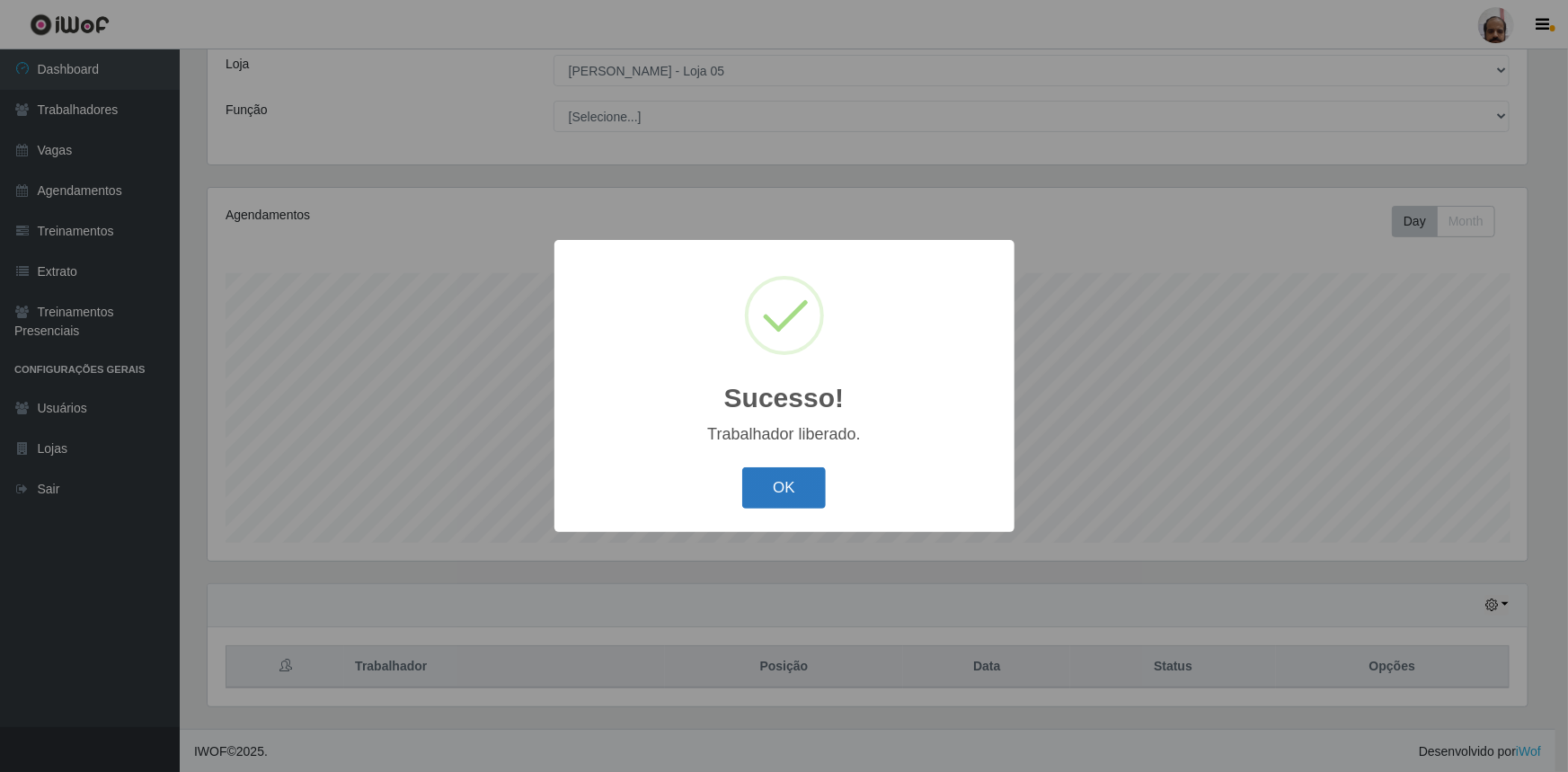
click at [790, 480] on button "OK" at bounding box center [784, 488] width 84 height 42
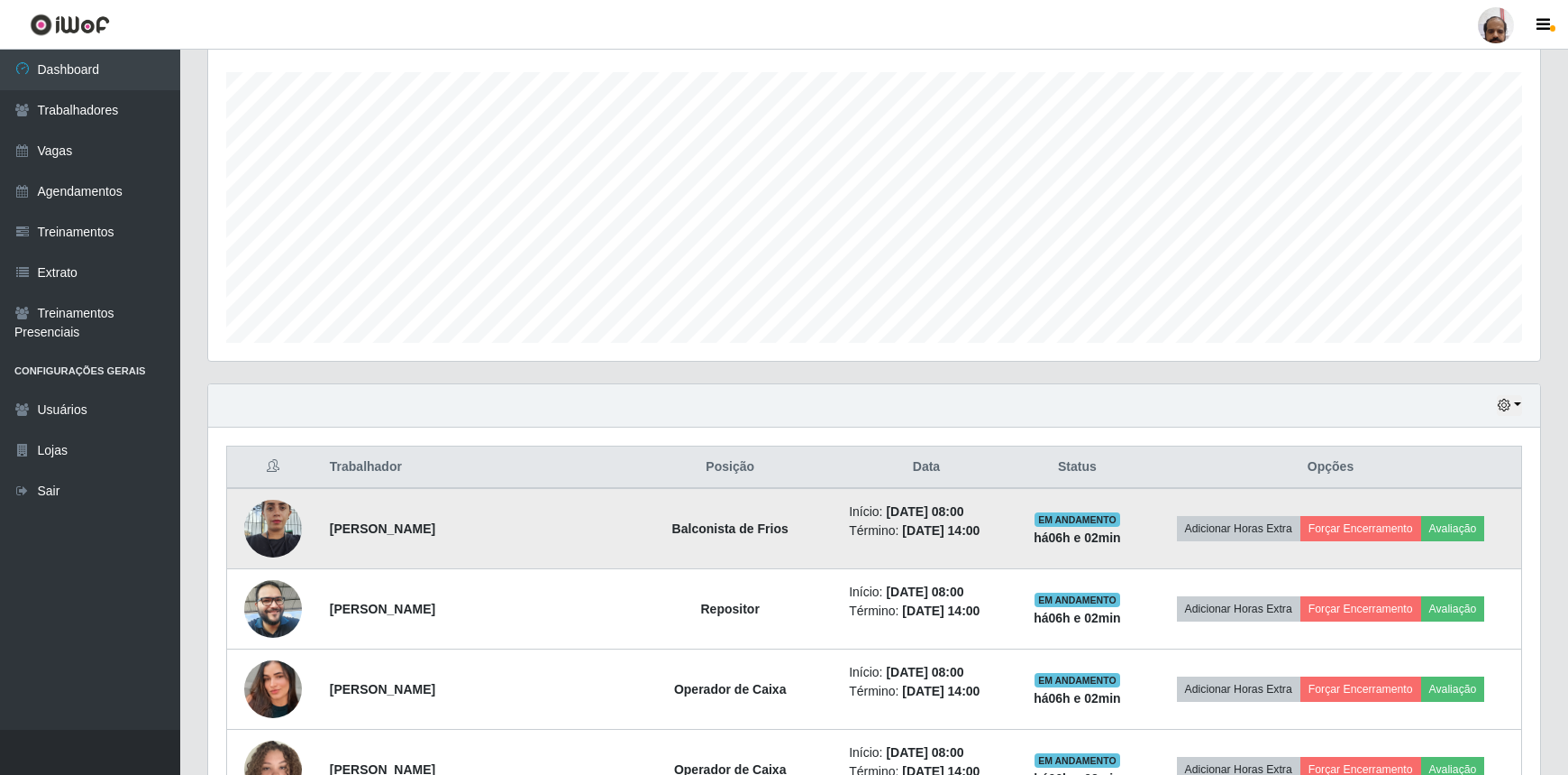
scroll to position [346, 0]
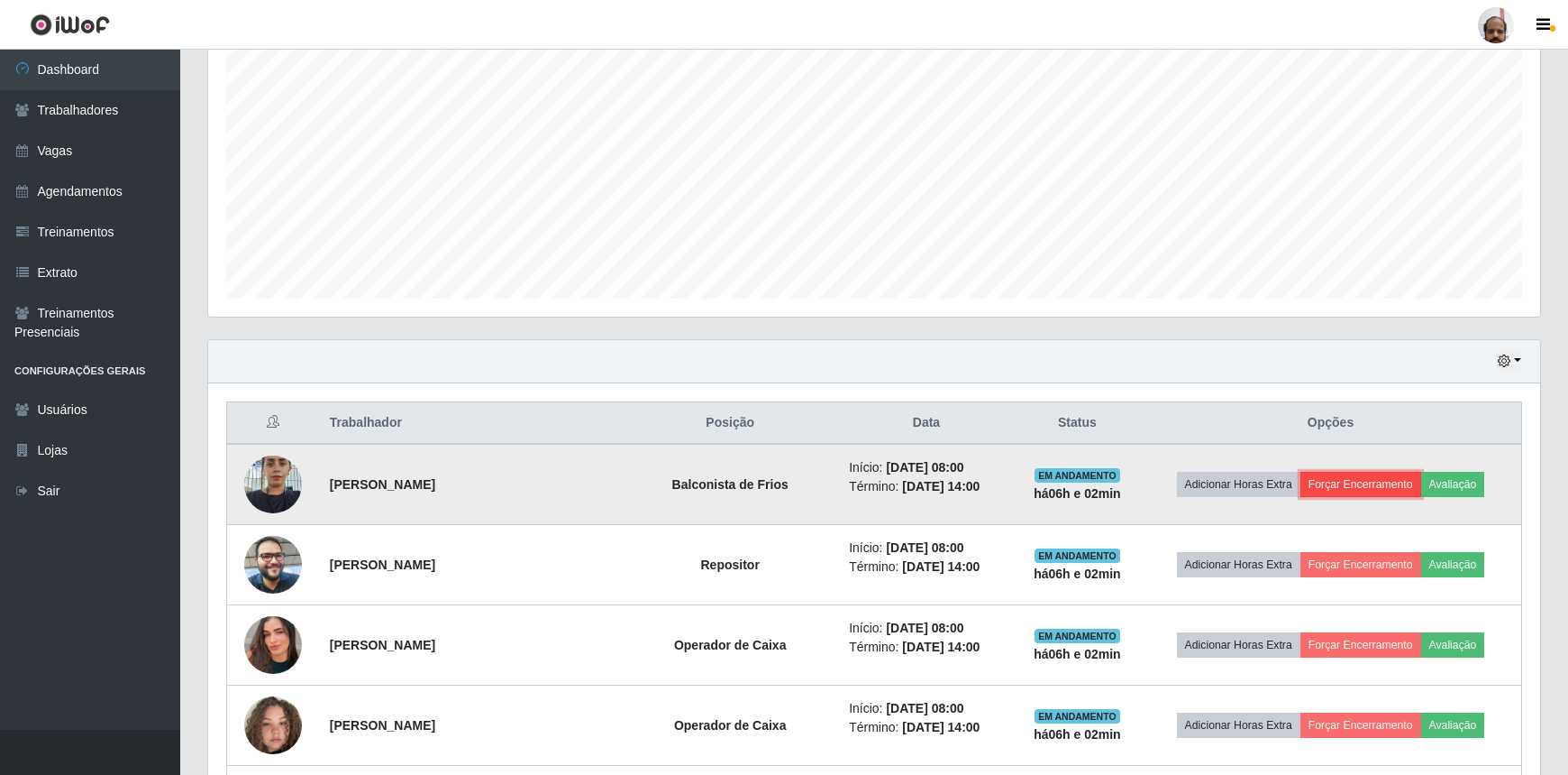
click at [1347, 488] on button "Forçar Encerramento" at bounding box center [1361, 484] width 121 height 26
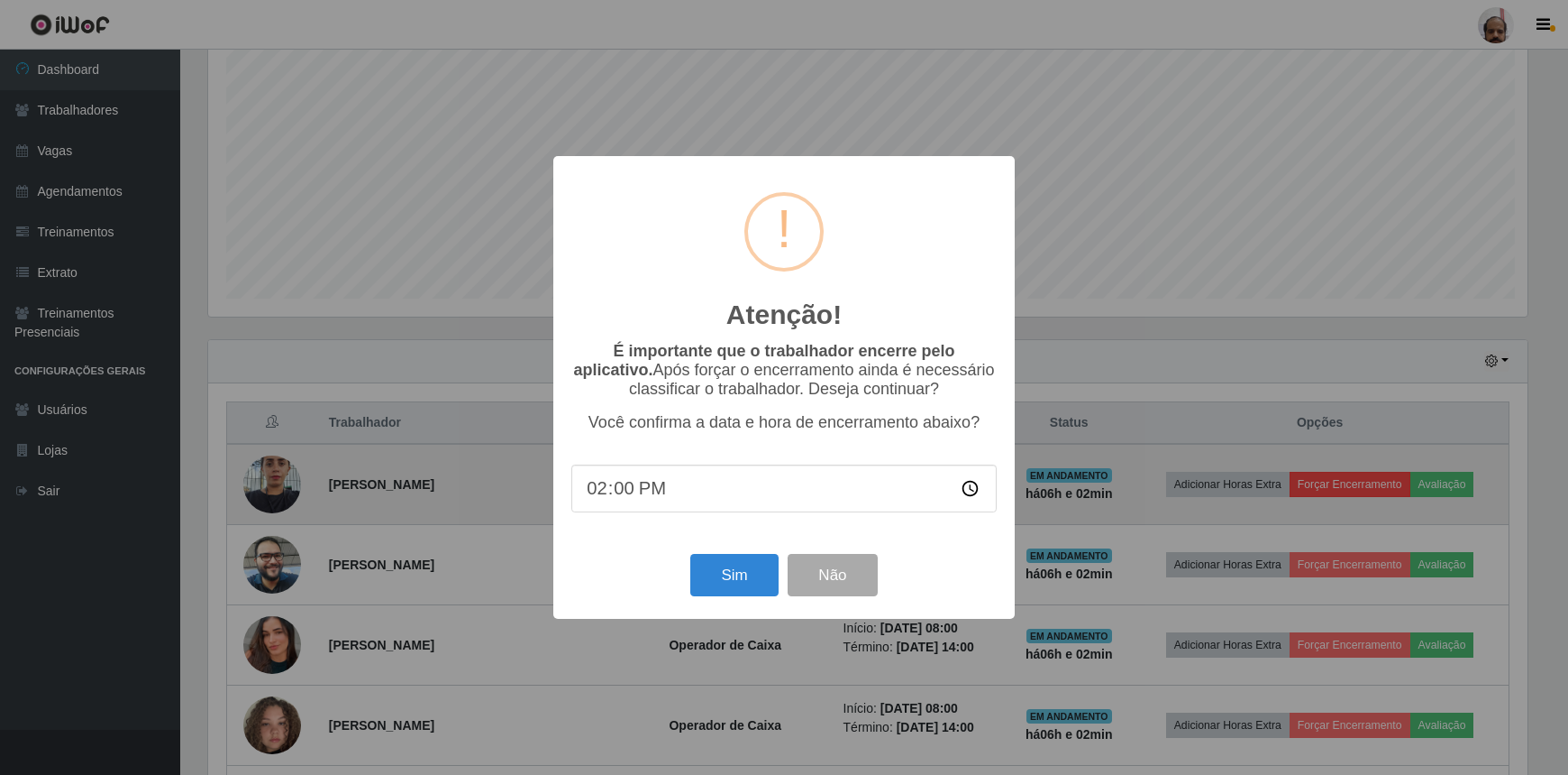
scroll to position [374, 1324]
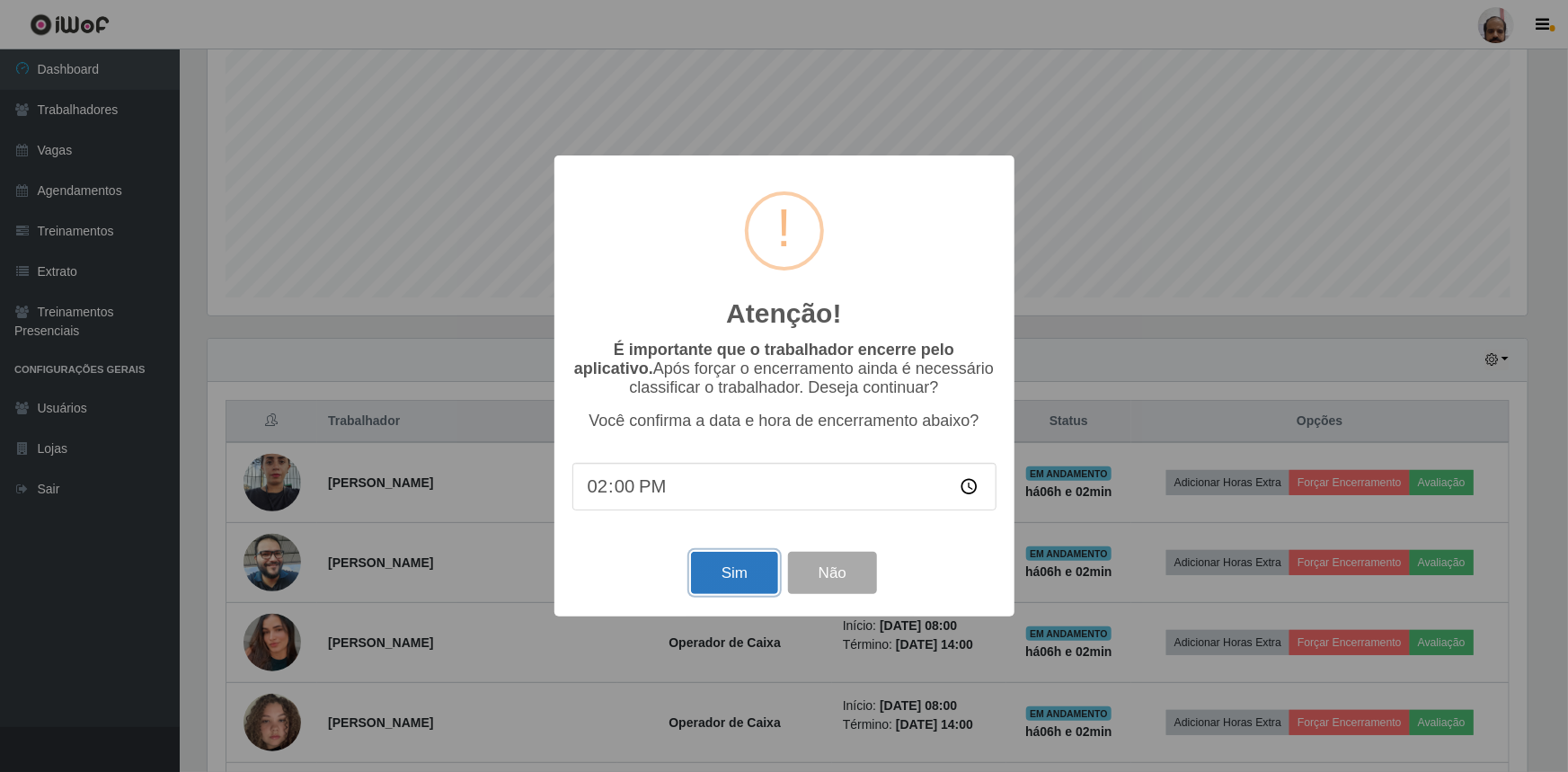
click at [710, 579] on button "Sim" at bounding box center [735, 572] width 88 height 42
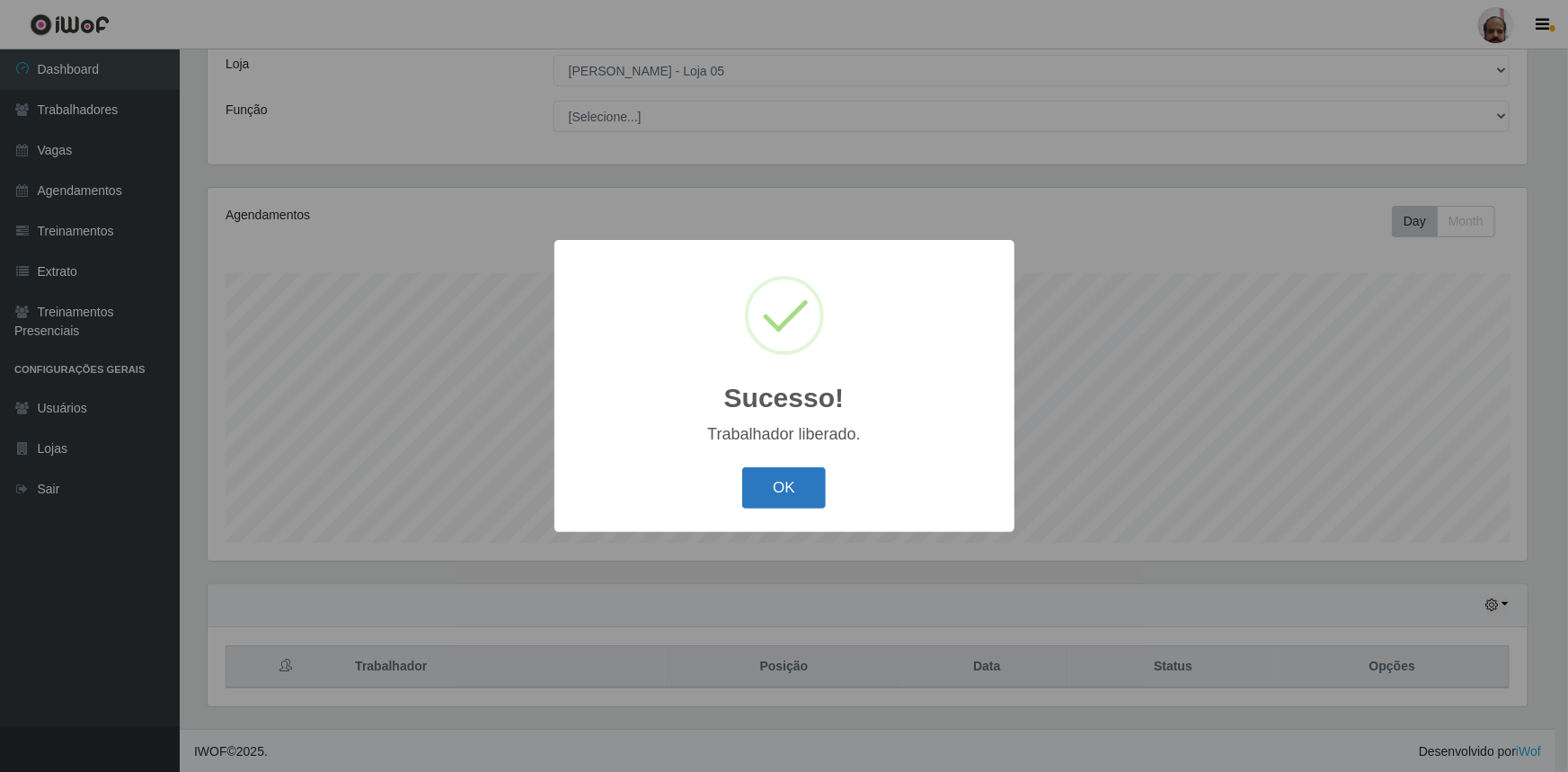
click at [775, 497] on button "OK" at bounding box center [784, 488] width 84 height 42
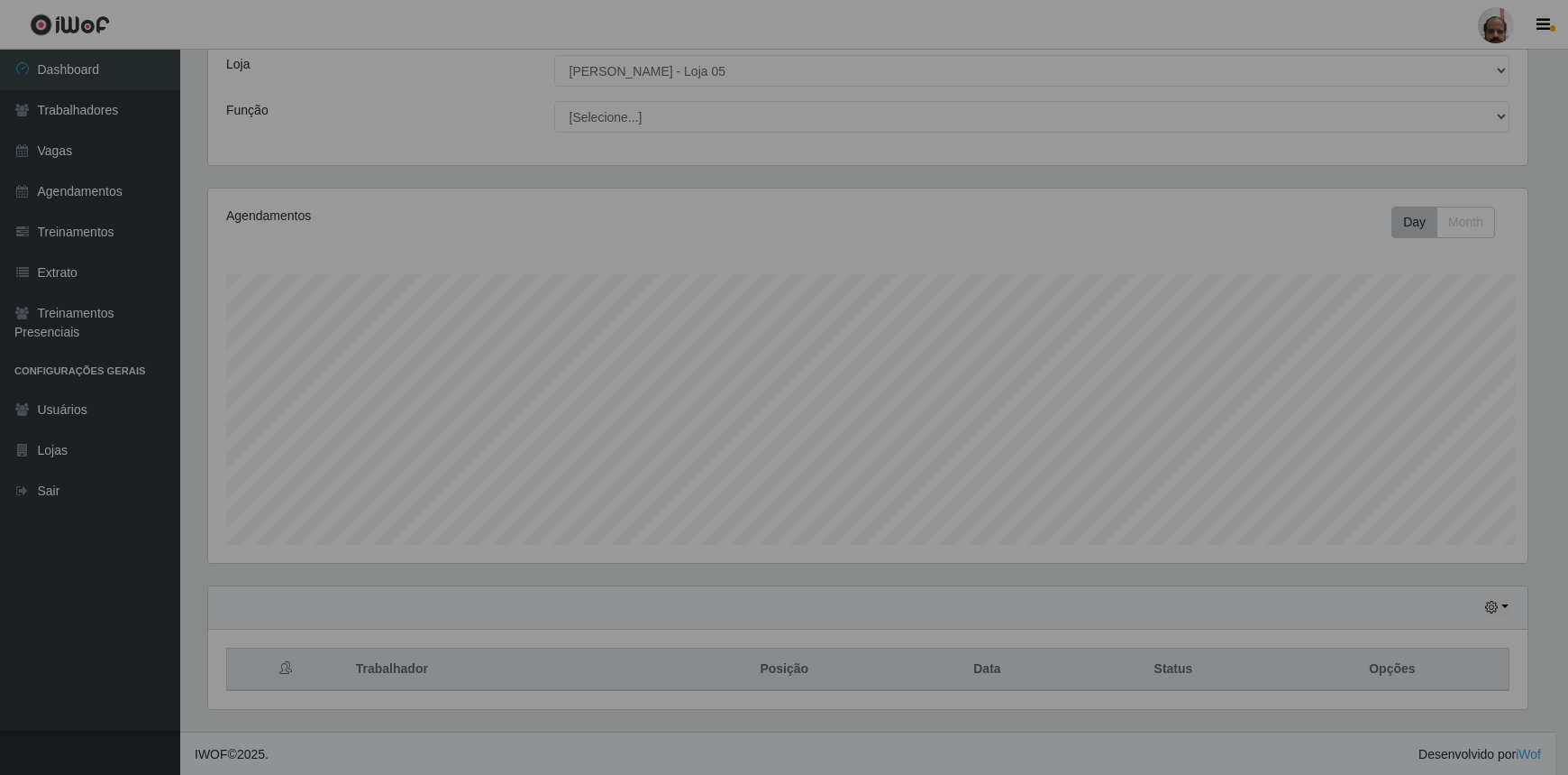
scroll to position [901504, 900026]
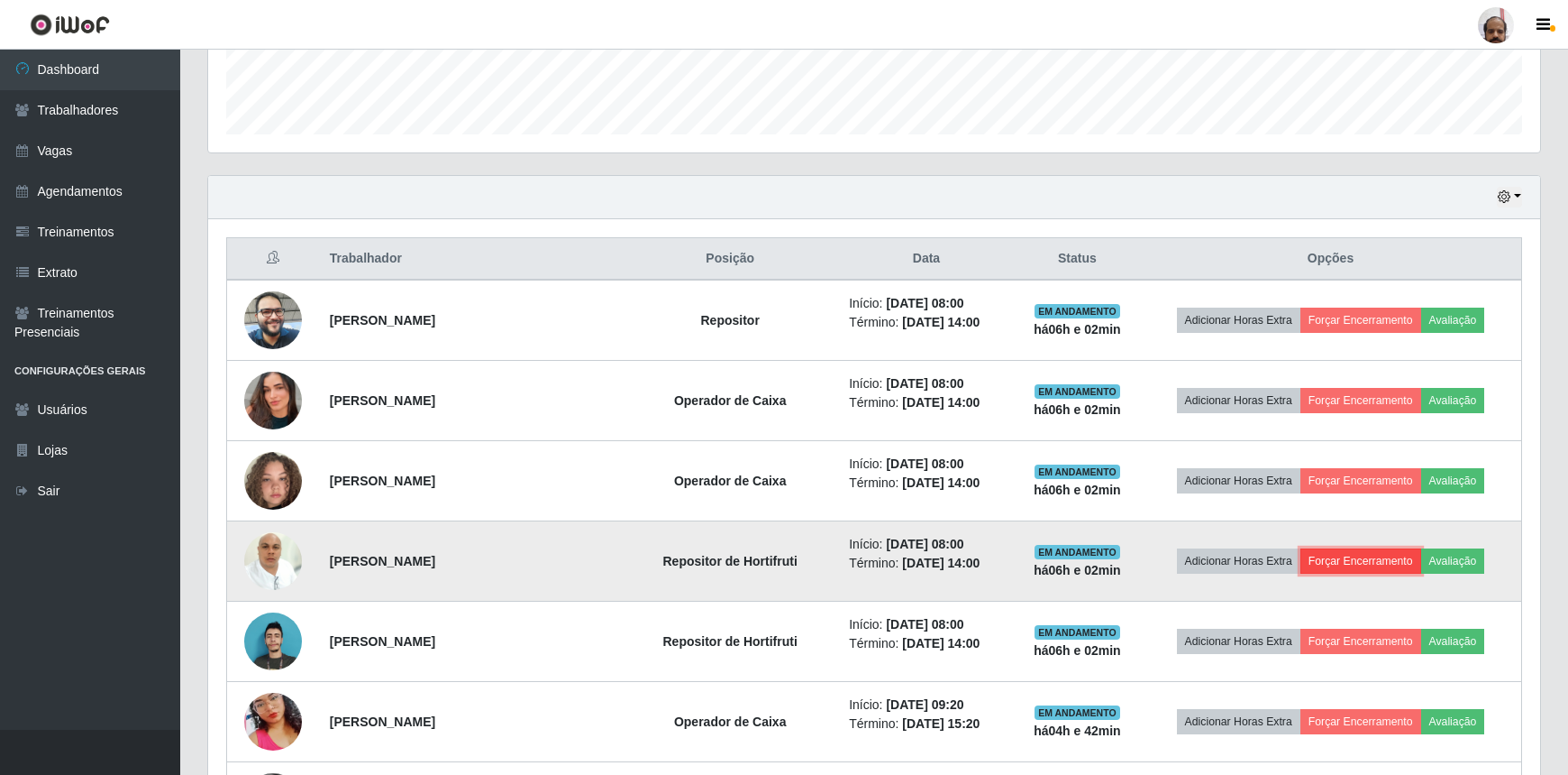
click at [1368, 558] on button "Forçar Encerramento" at bounding box center [1361, 560] width 121 height 26
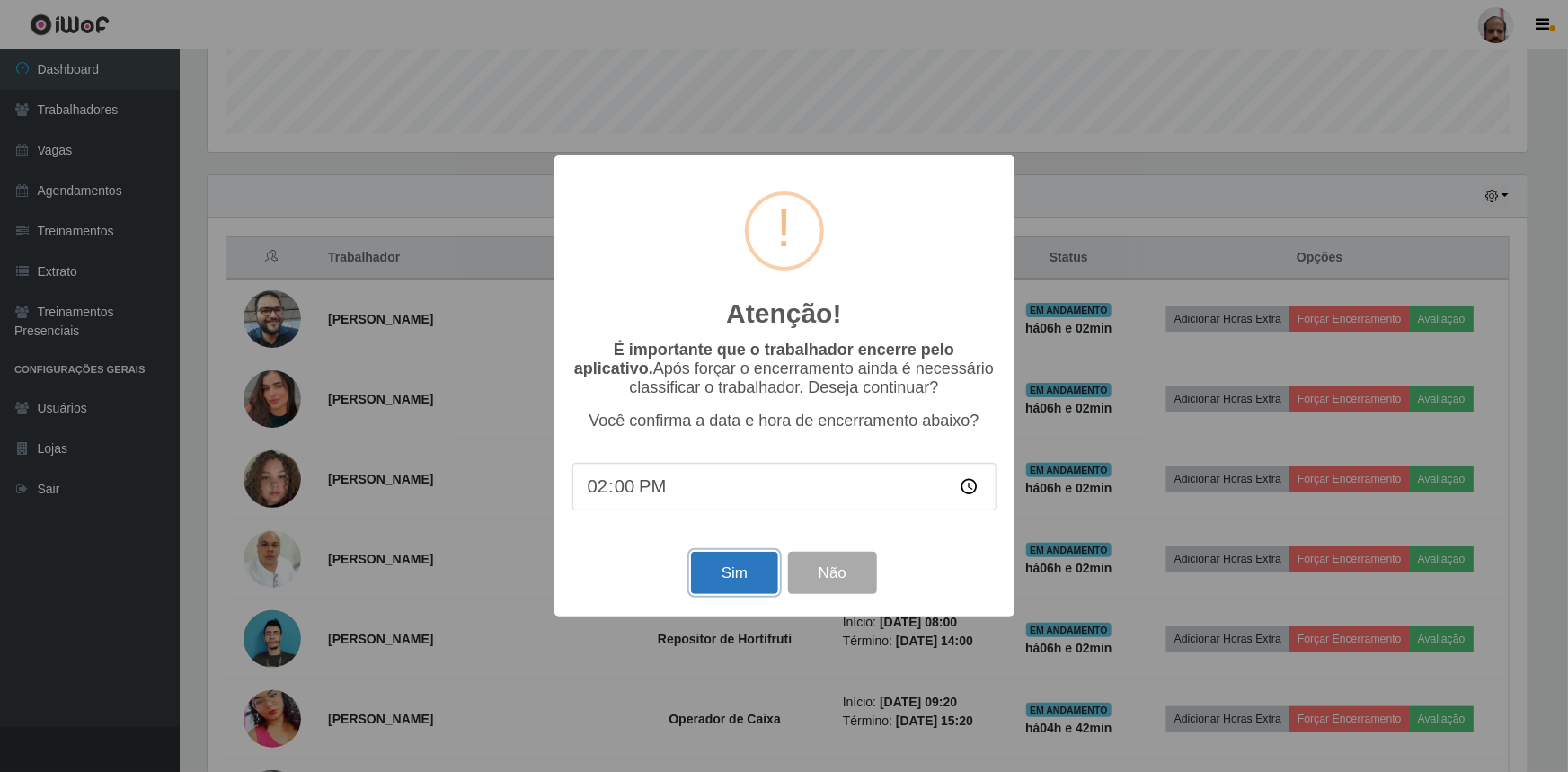
click at [744, 577] on button "Sim" at bounding box center [735, 572] width 88 height 42
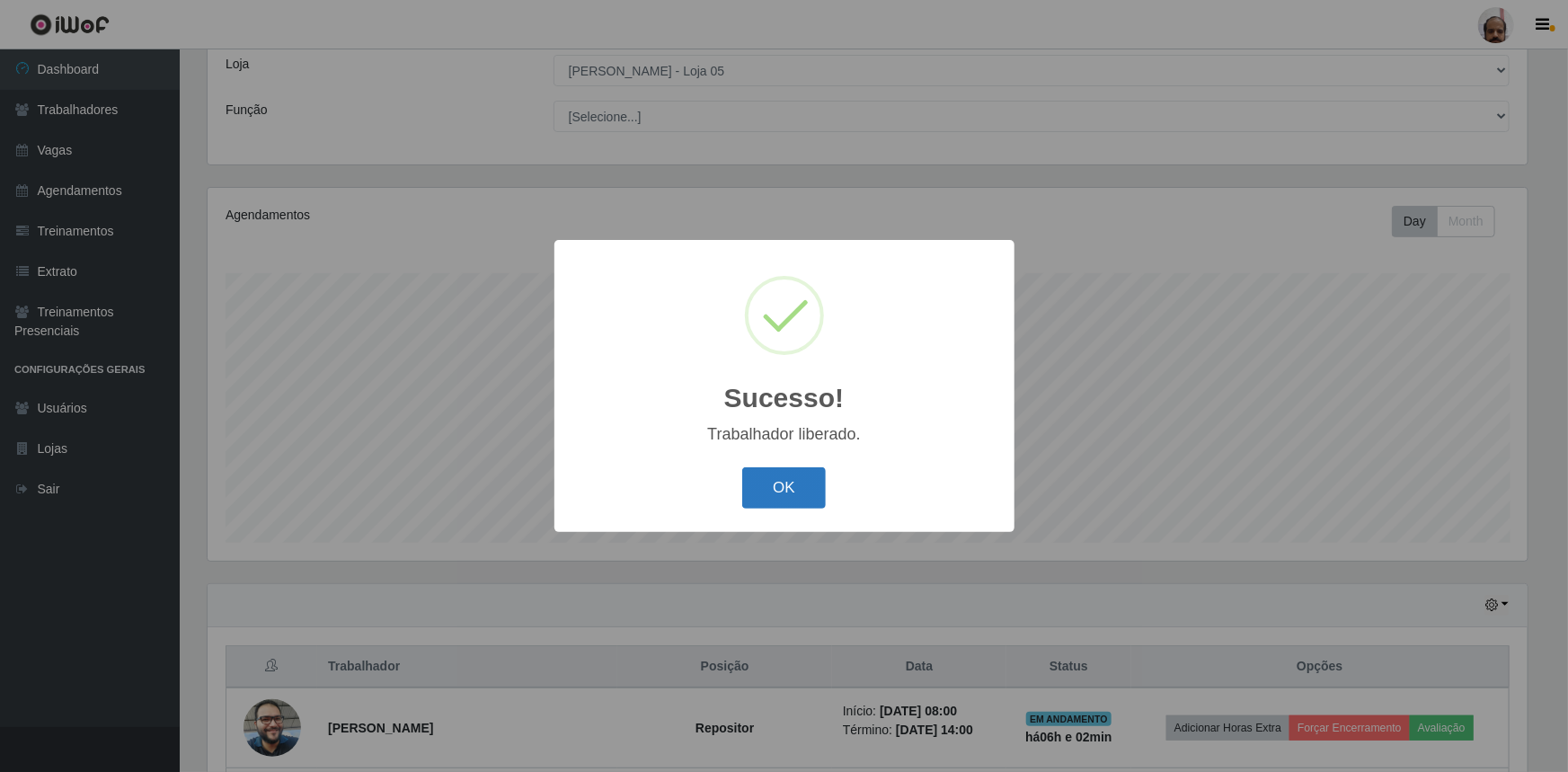
click at [768, 493] on button "OK" at bounding box center [784, 488] width 84 height 42
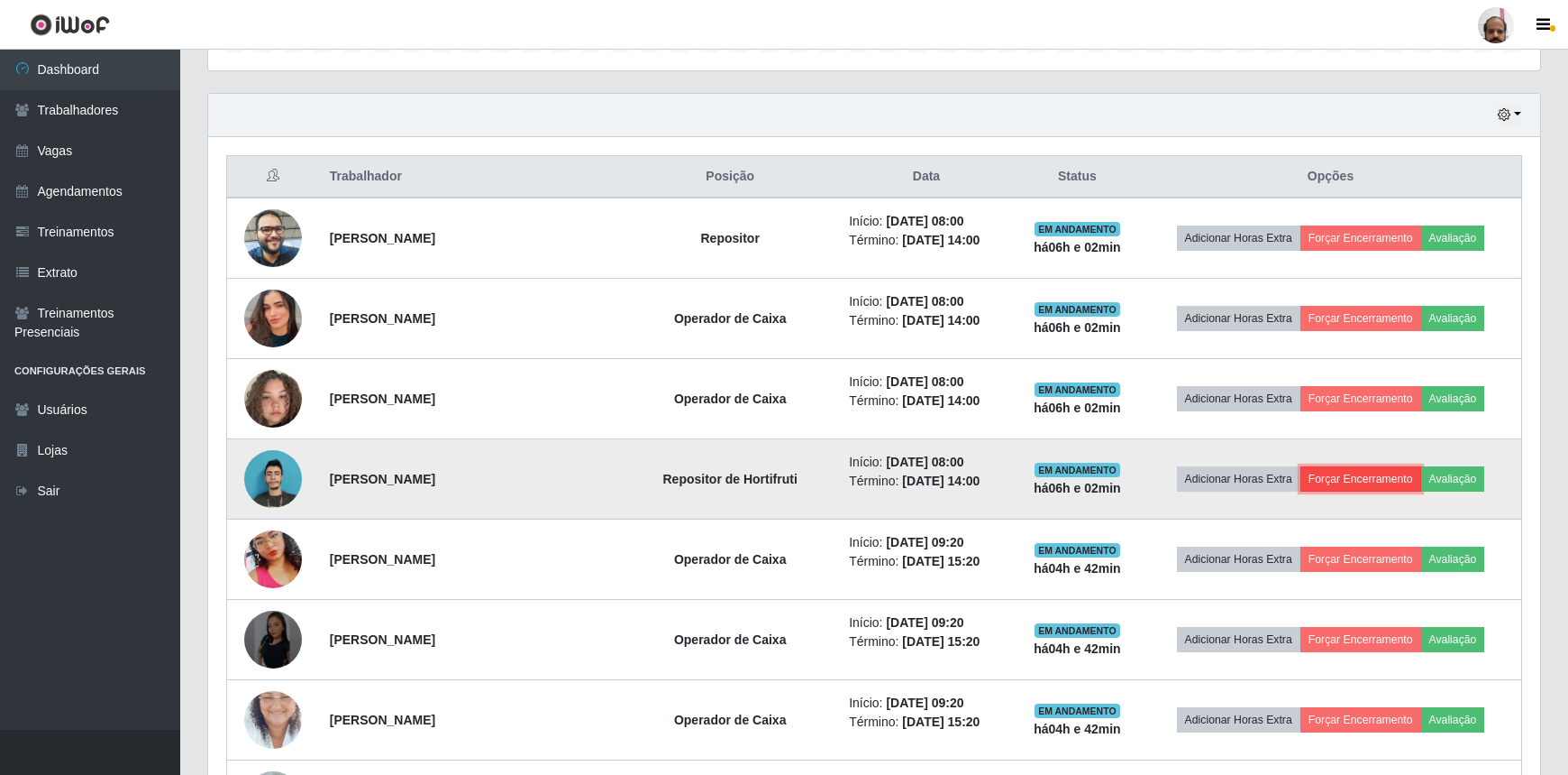
click at [1361, 475] on button "Forçar Encerramento" at bounding box center [1361, 478] width 121 height 26
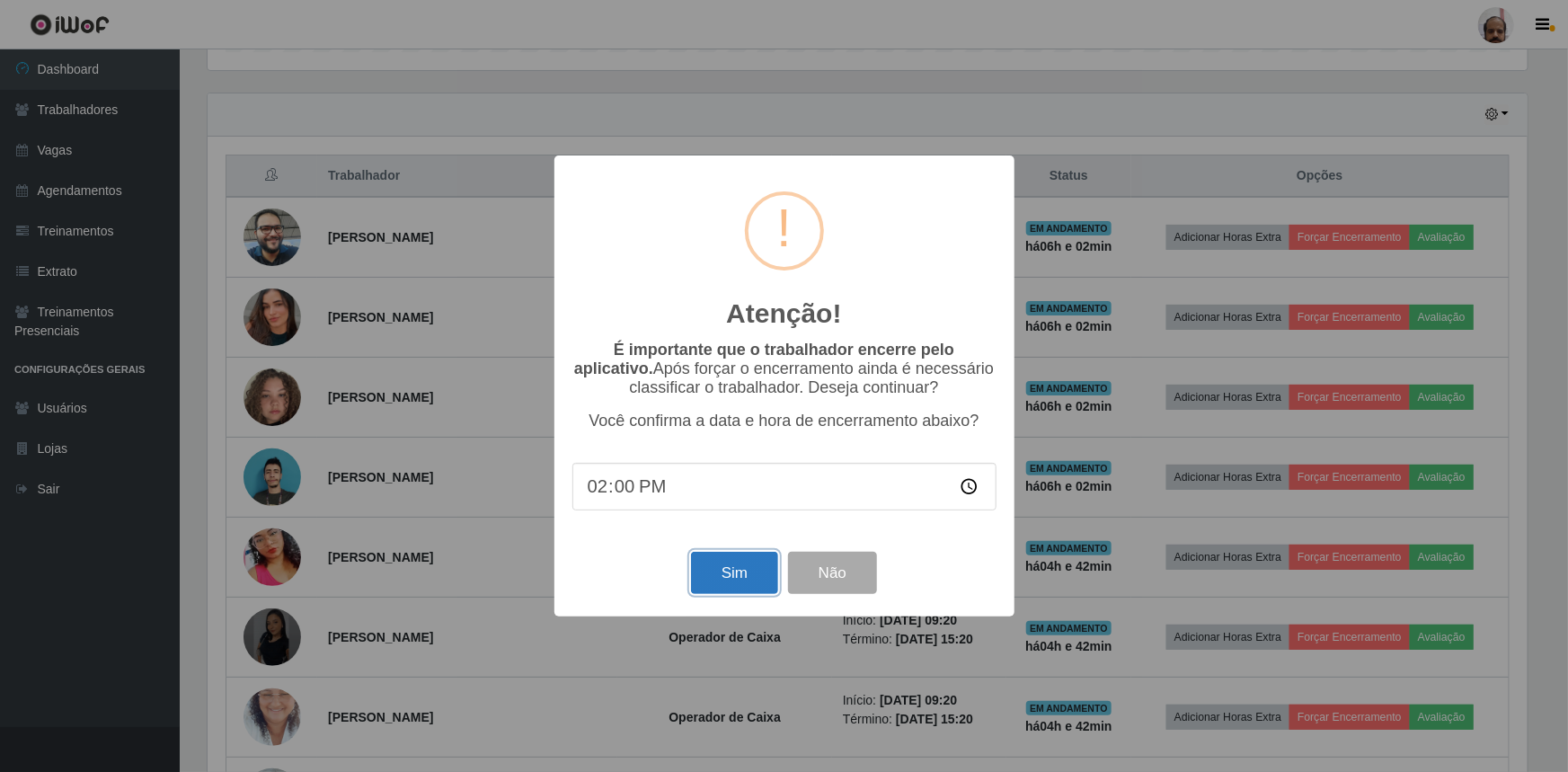
click at [736, 576] on button "Sim" at bounding box center [735, 572] width 88 height 42
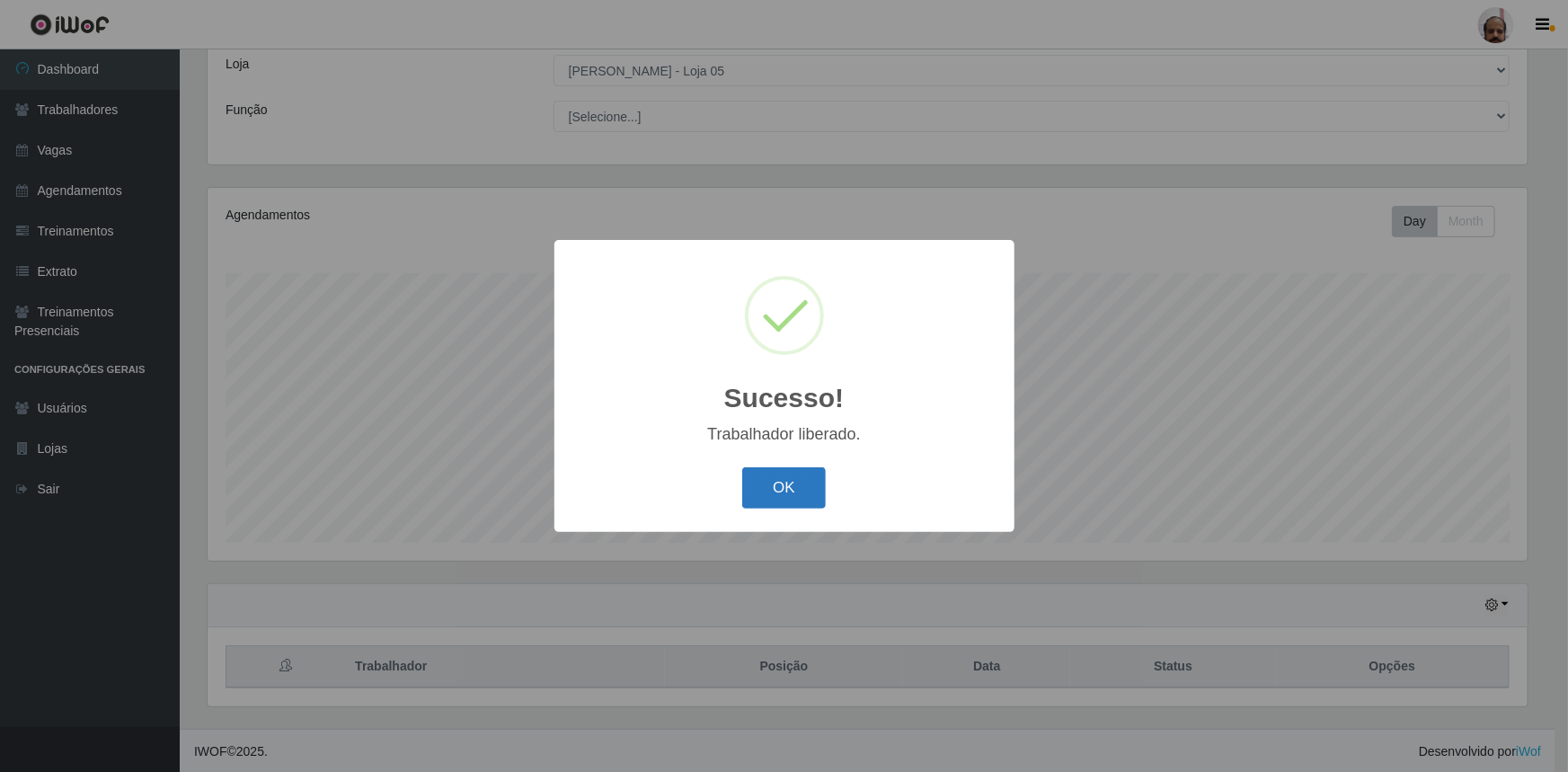
click at [796, 473] on button "OK" at bounding box center [784, 488] width 84 height 42
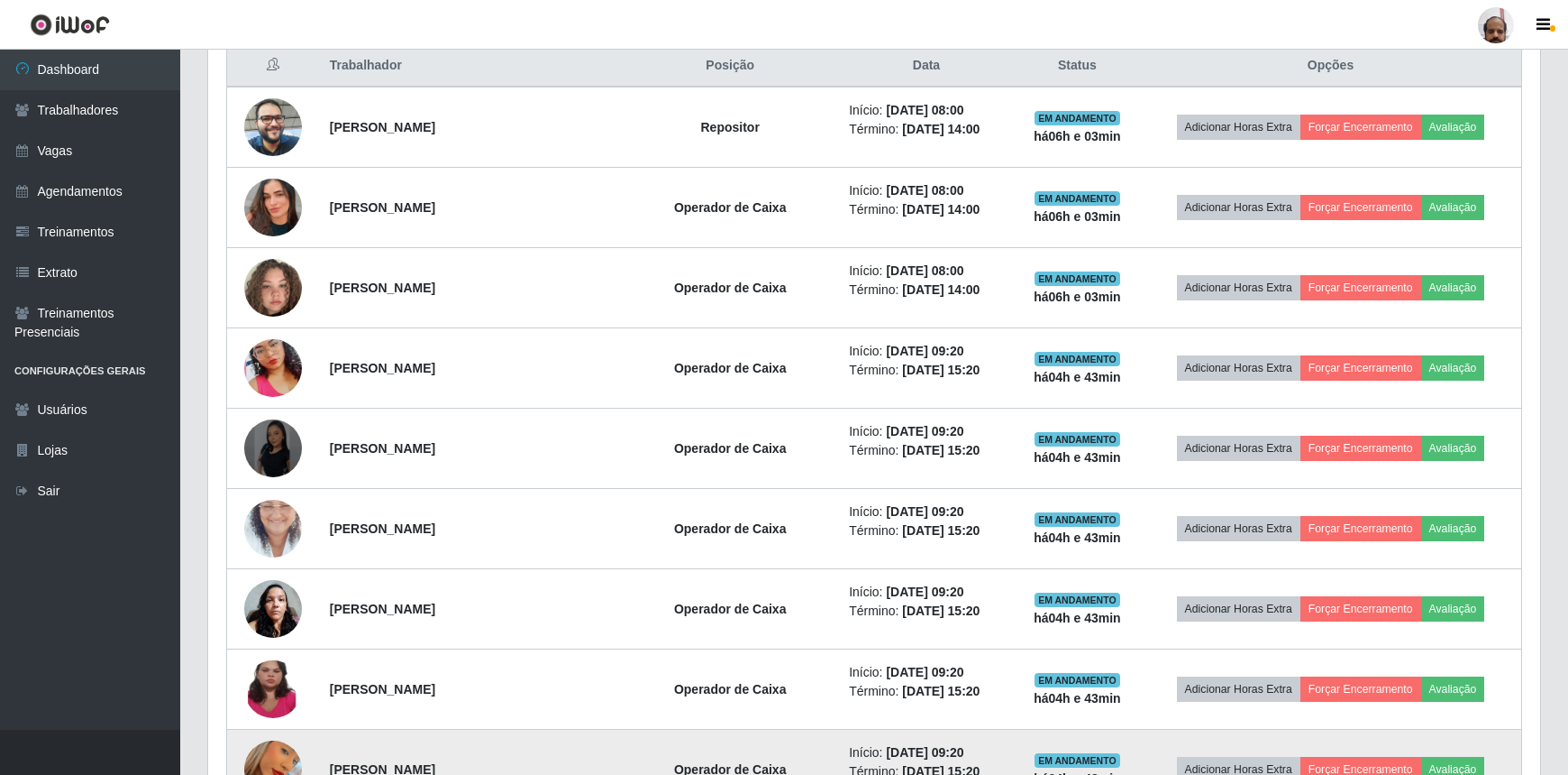
scroll to position [593, 0]
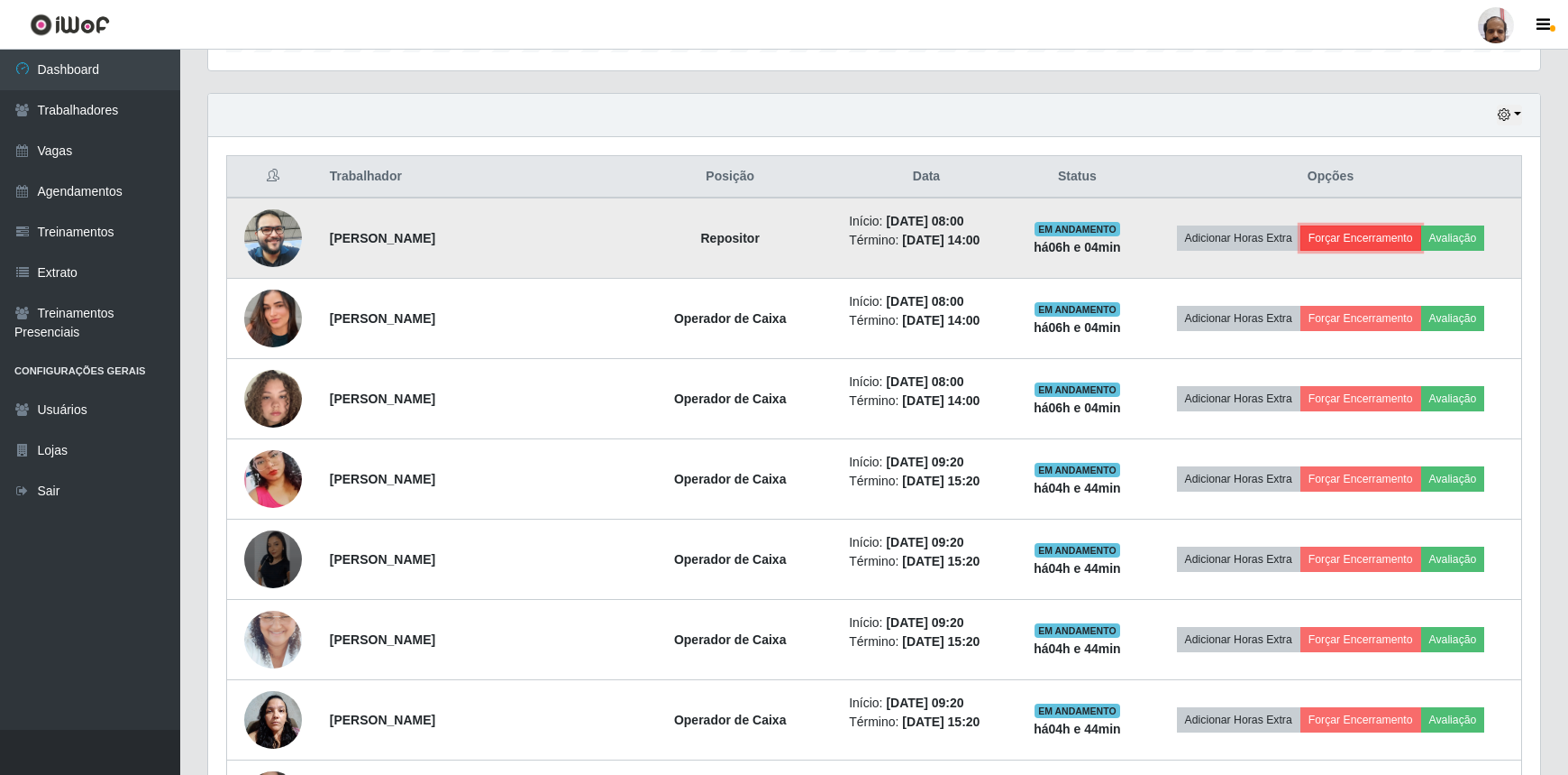
click at [1360, 229] on button "Forçar Encerramento" at bounding box center [1361, 238] width 121 height 26
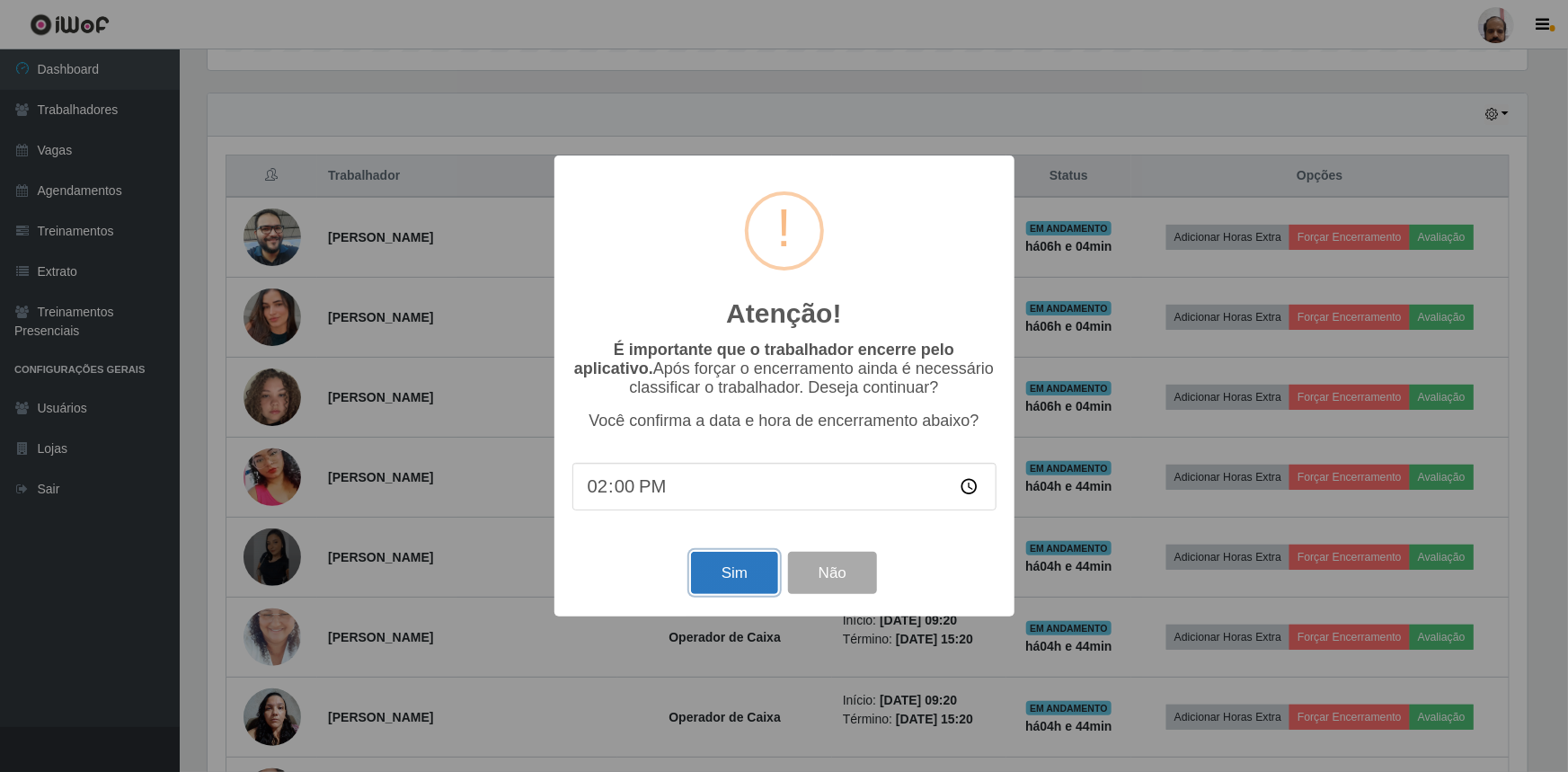
click at [726, 579] on button "Sim" at bounding box center [735, 572] width 88 height 42
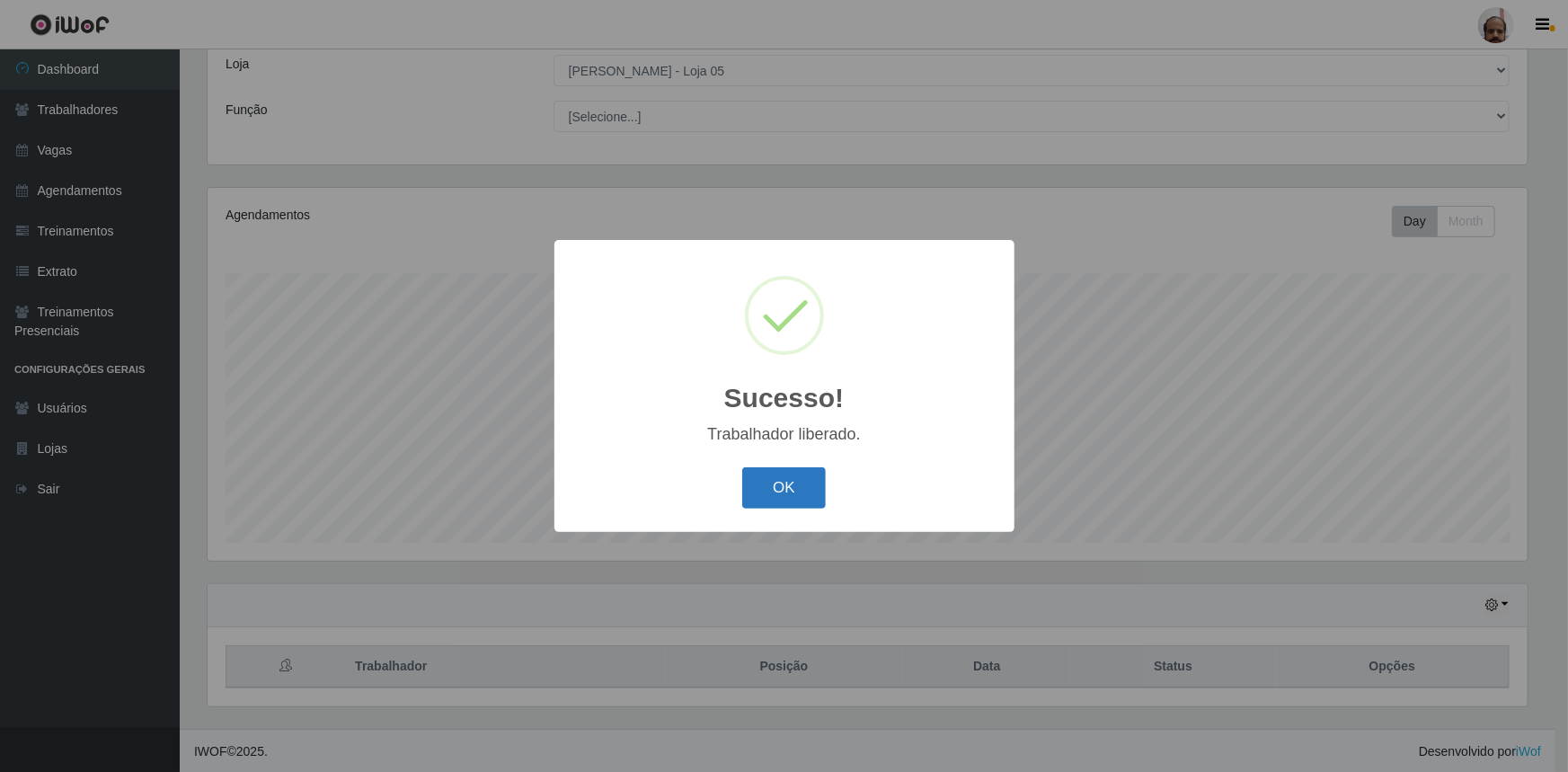
click at [785, 485] on button "OK" at bounding box center [784, 488] width 84 height 42
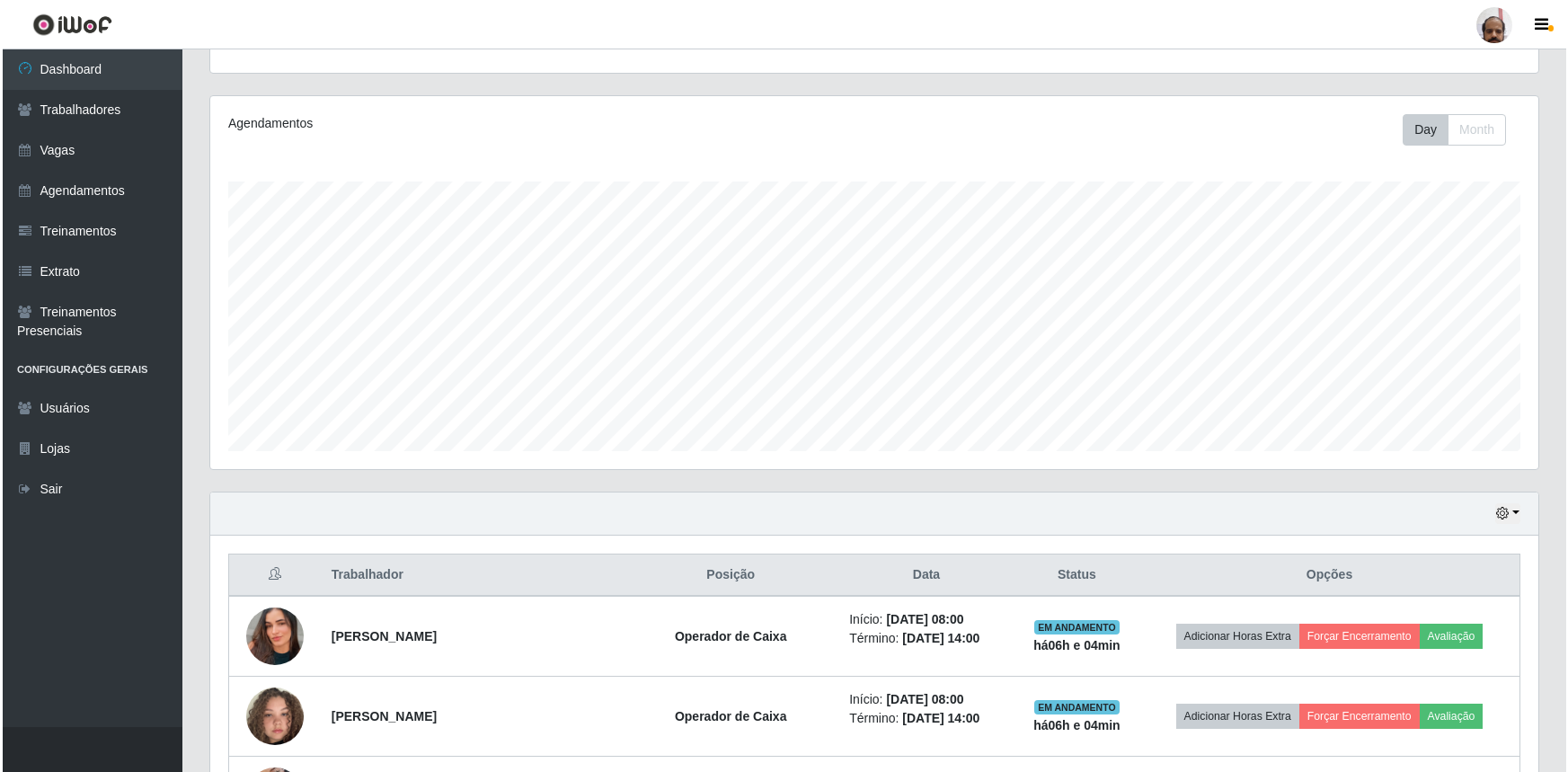
scroll to position [345, 0]
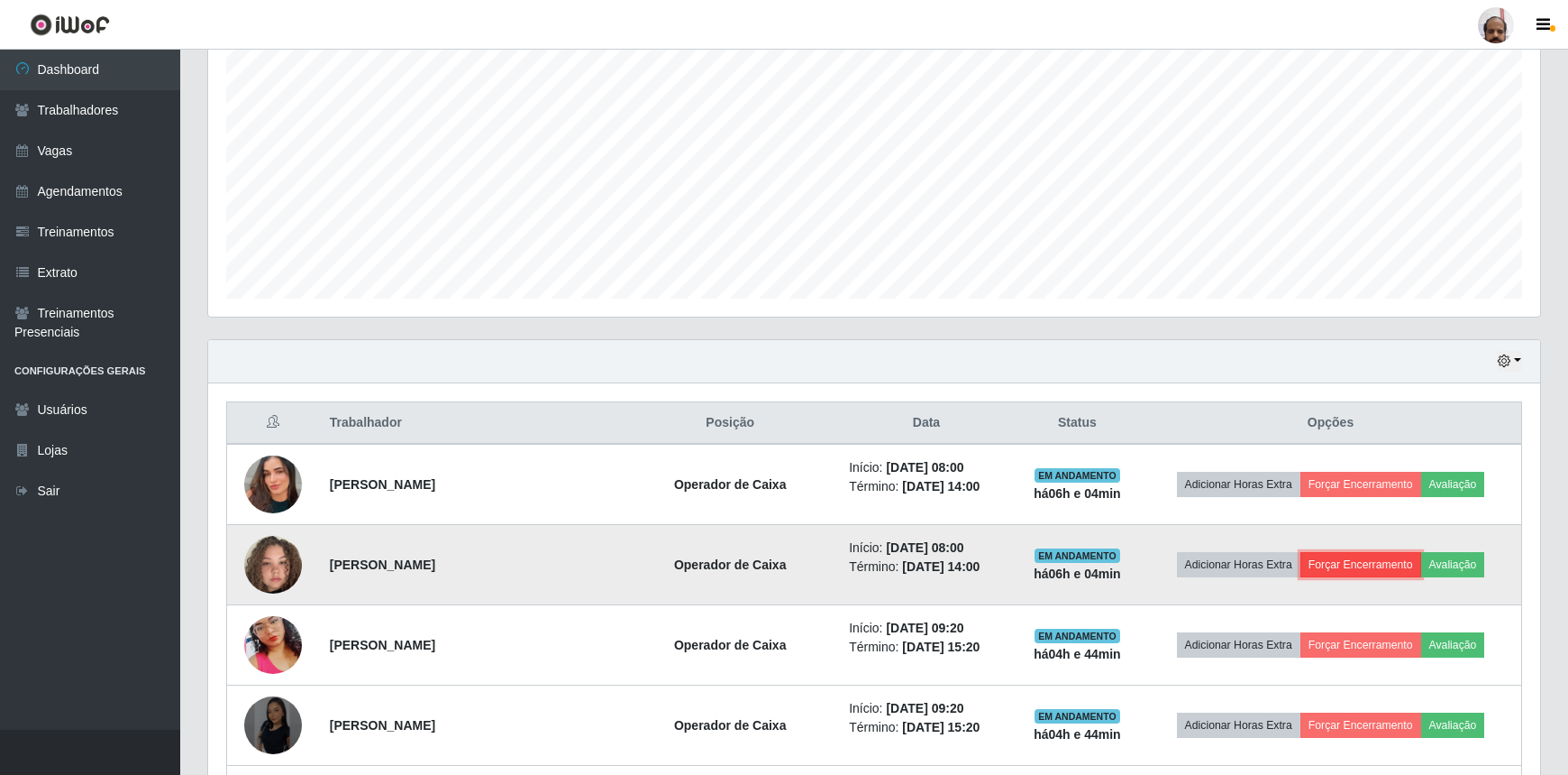
click at [1335, 561] on button "Forçar Encerramento" at bounding box center [1361, 564] width 121 height 26
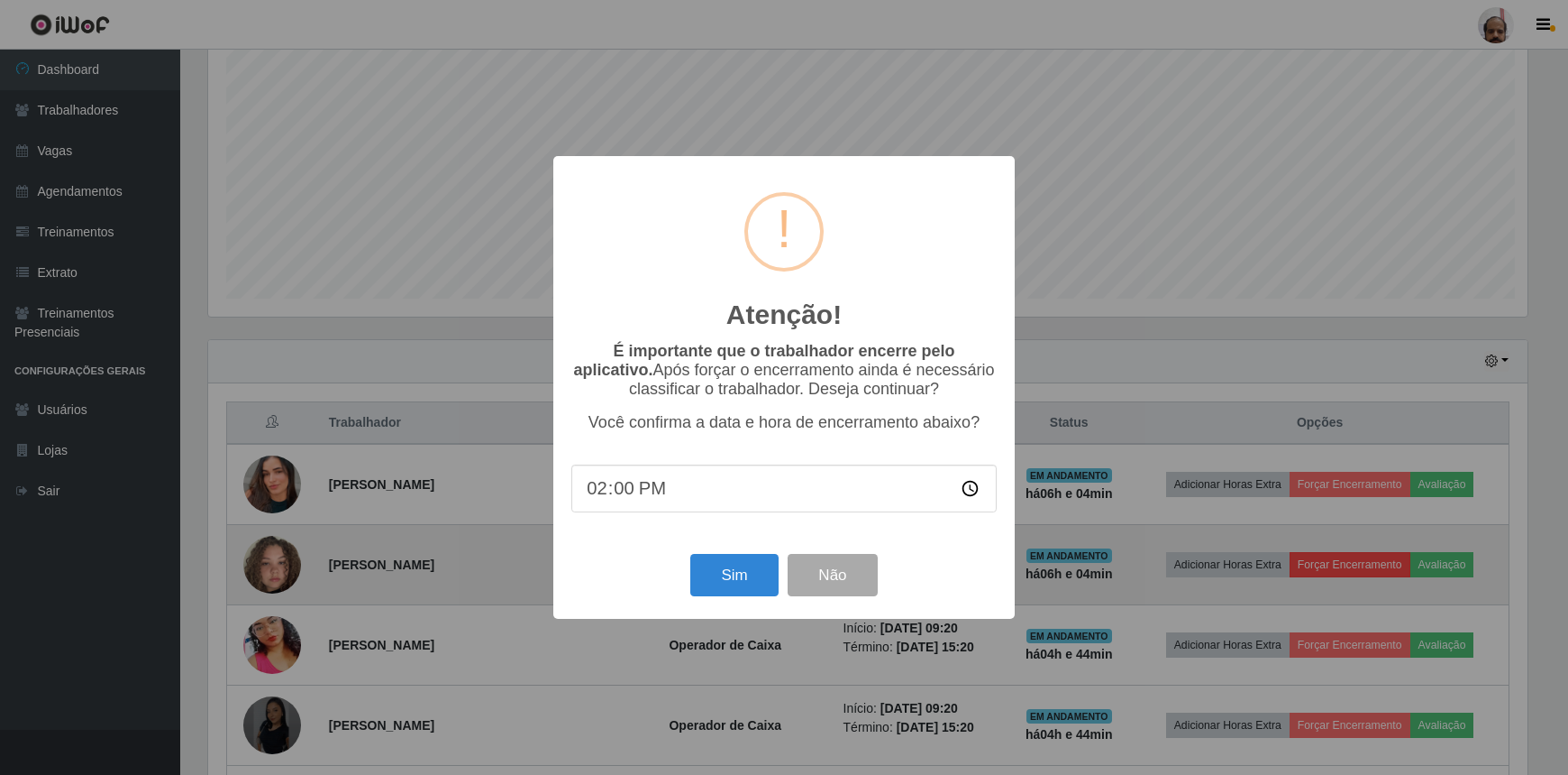
scroll to position [374, 1324]
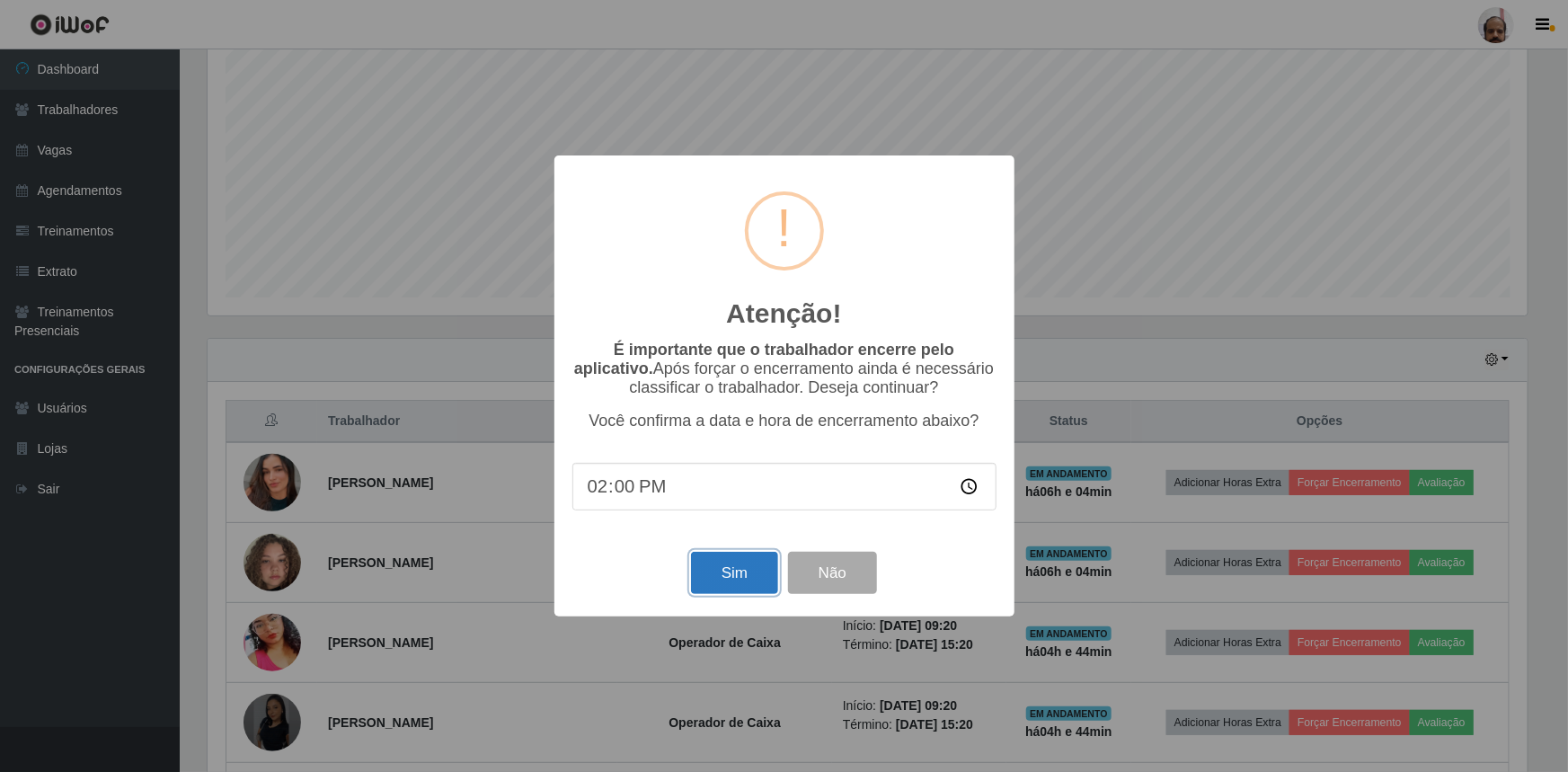
click at [754, 571] on button "Sim" at bounding box center [735, 572] width 88 height 42
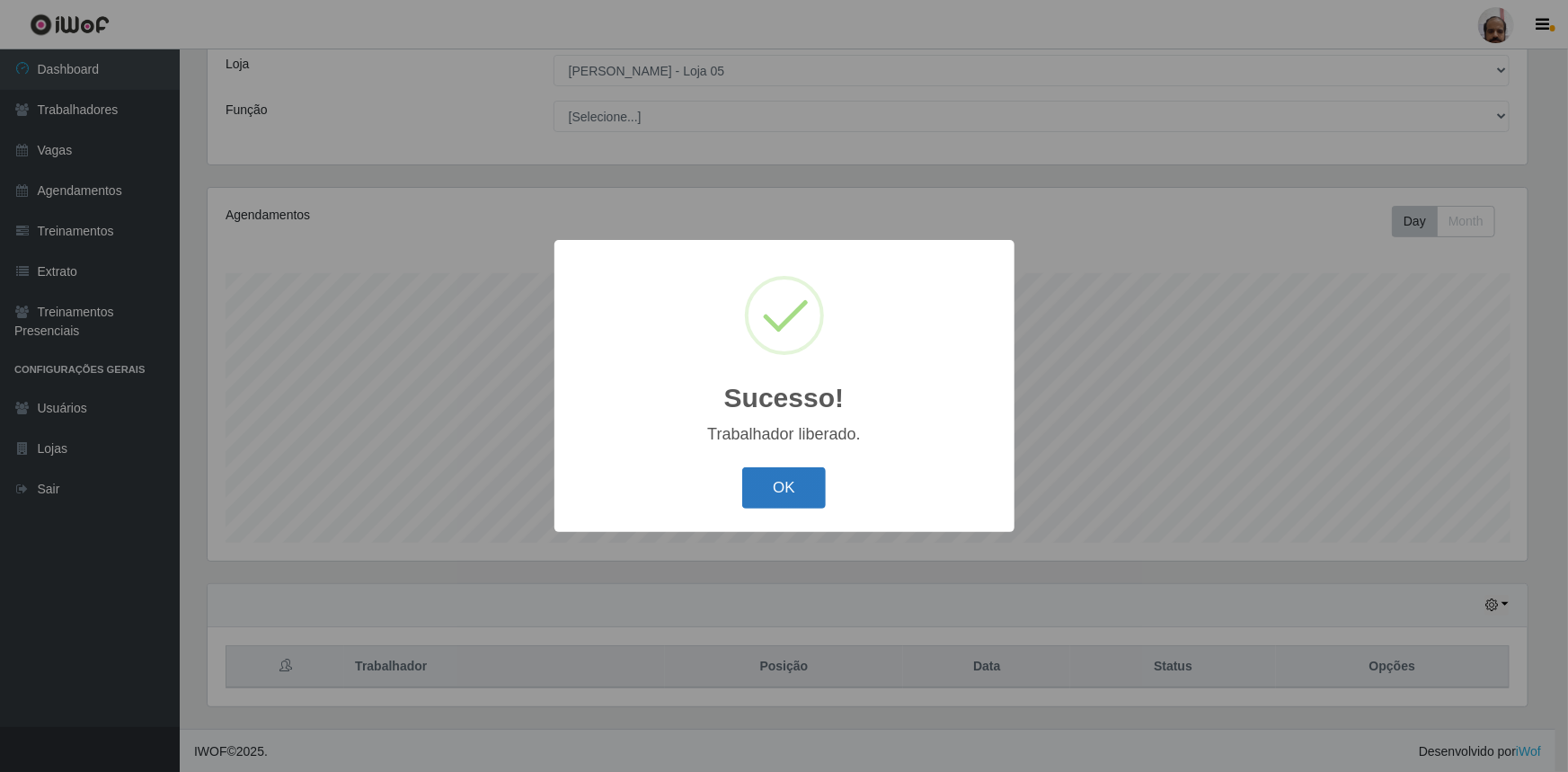
click at [790, 493] on button "OK" at bounding box center [784, 488] width 84 height 42
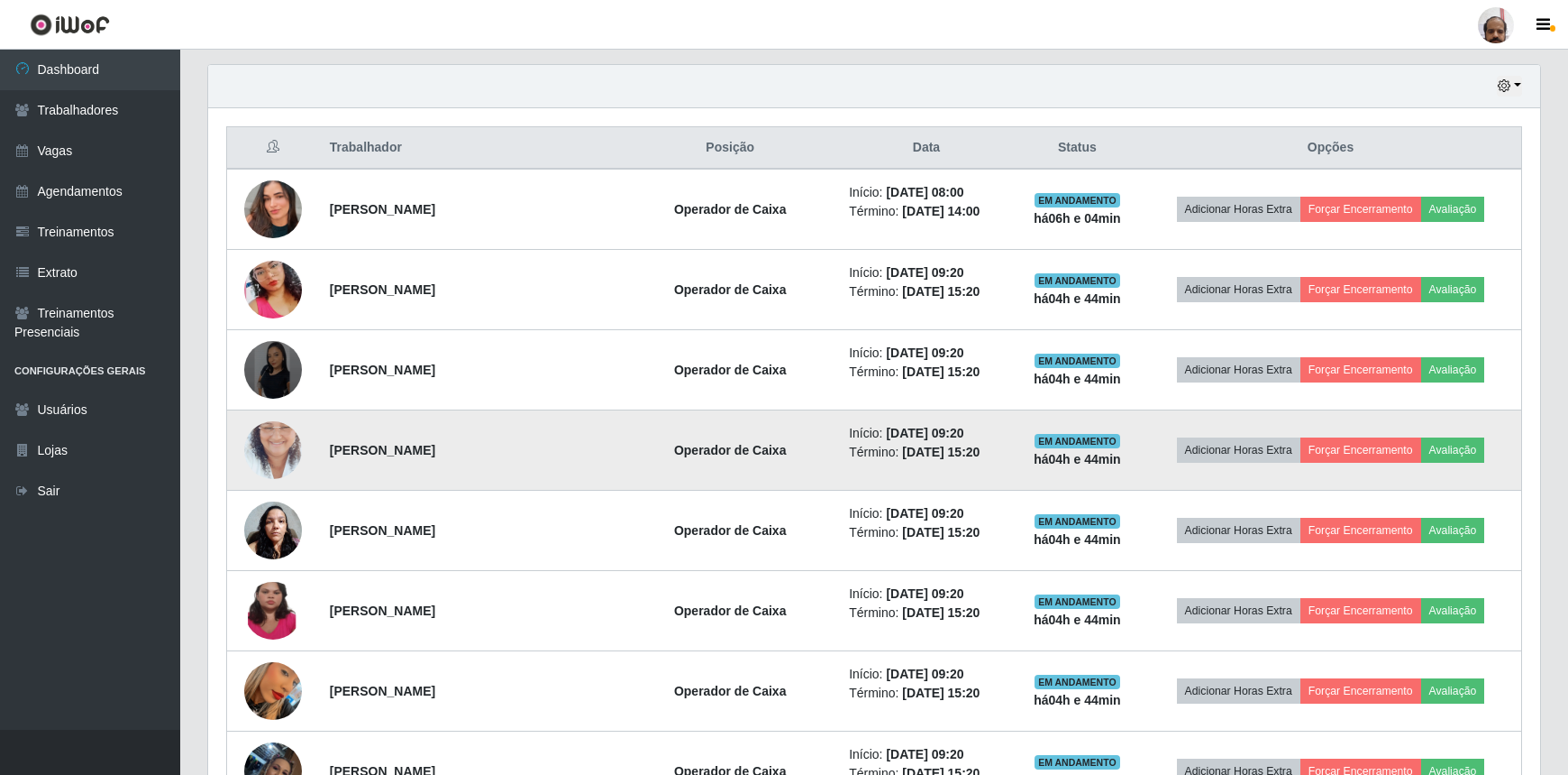
scroll to position [593, 0]
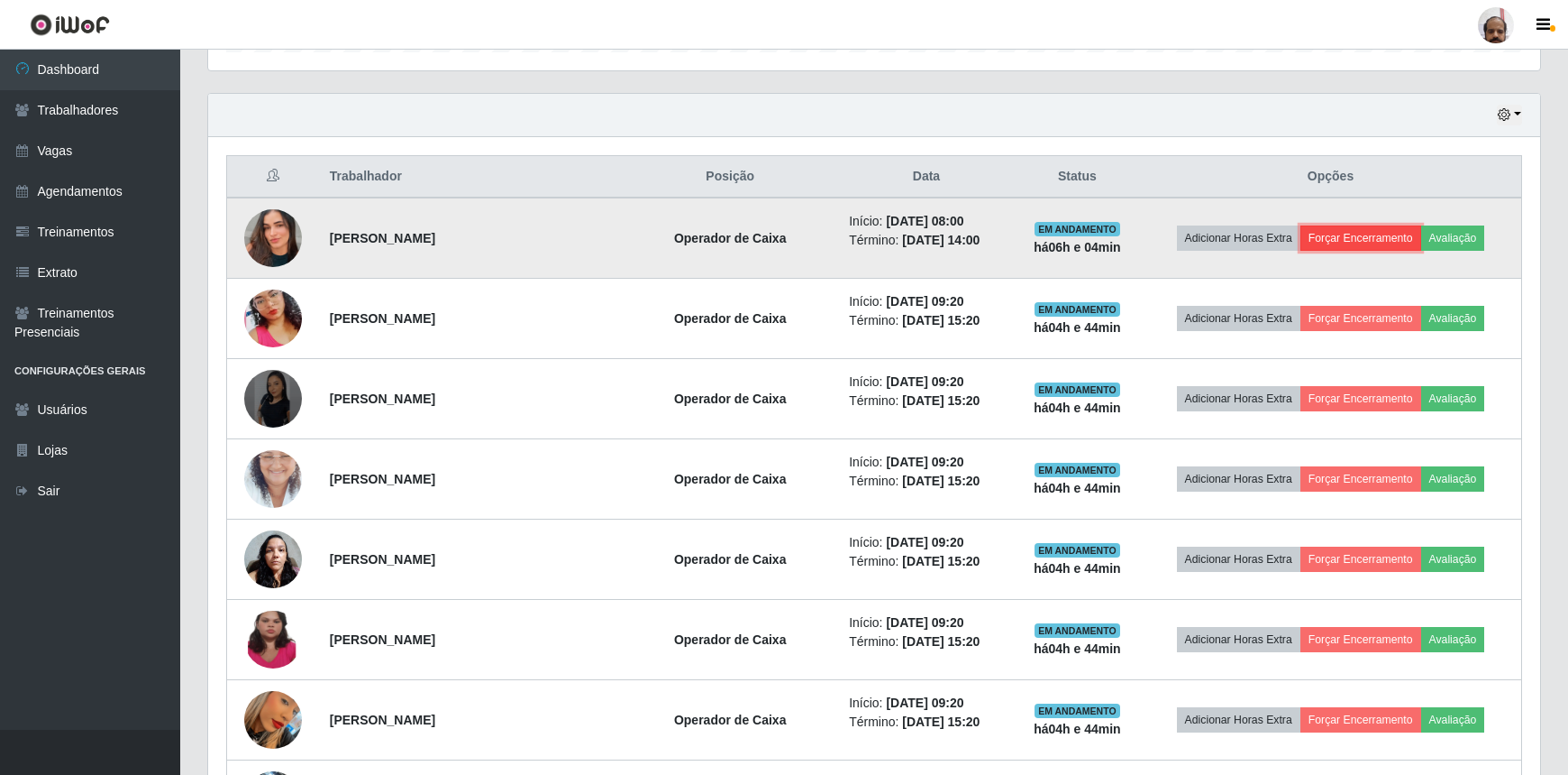
click at [1369, 229] on button "Forçar Encerramento" at bounding box center [1361, 238] width 121 height 26
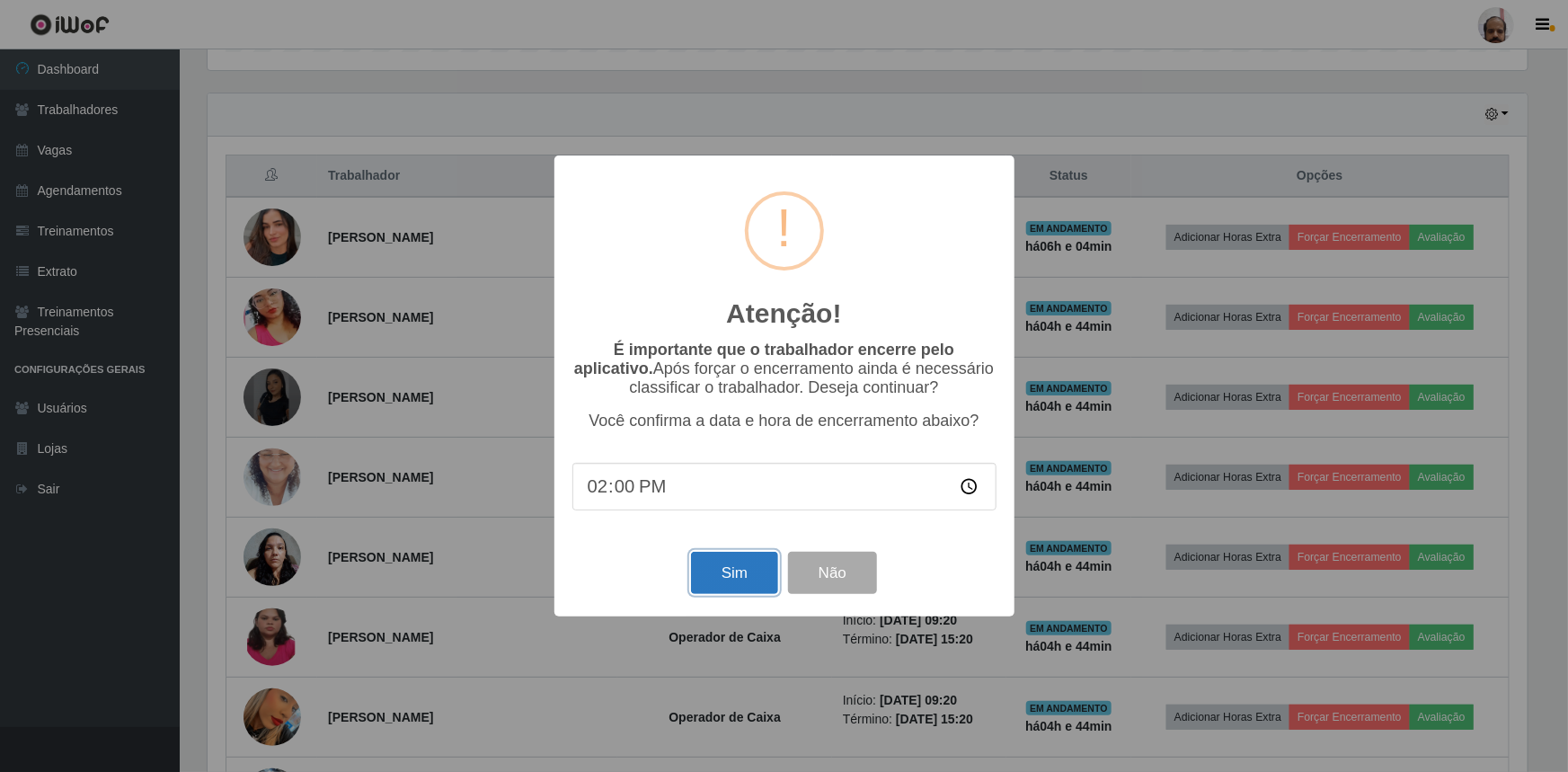
click at [738, 584] on button "Sim" at bounding box center [735, 572] width 88 height 42
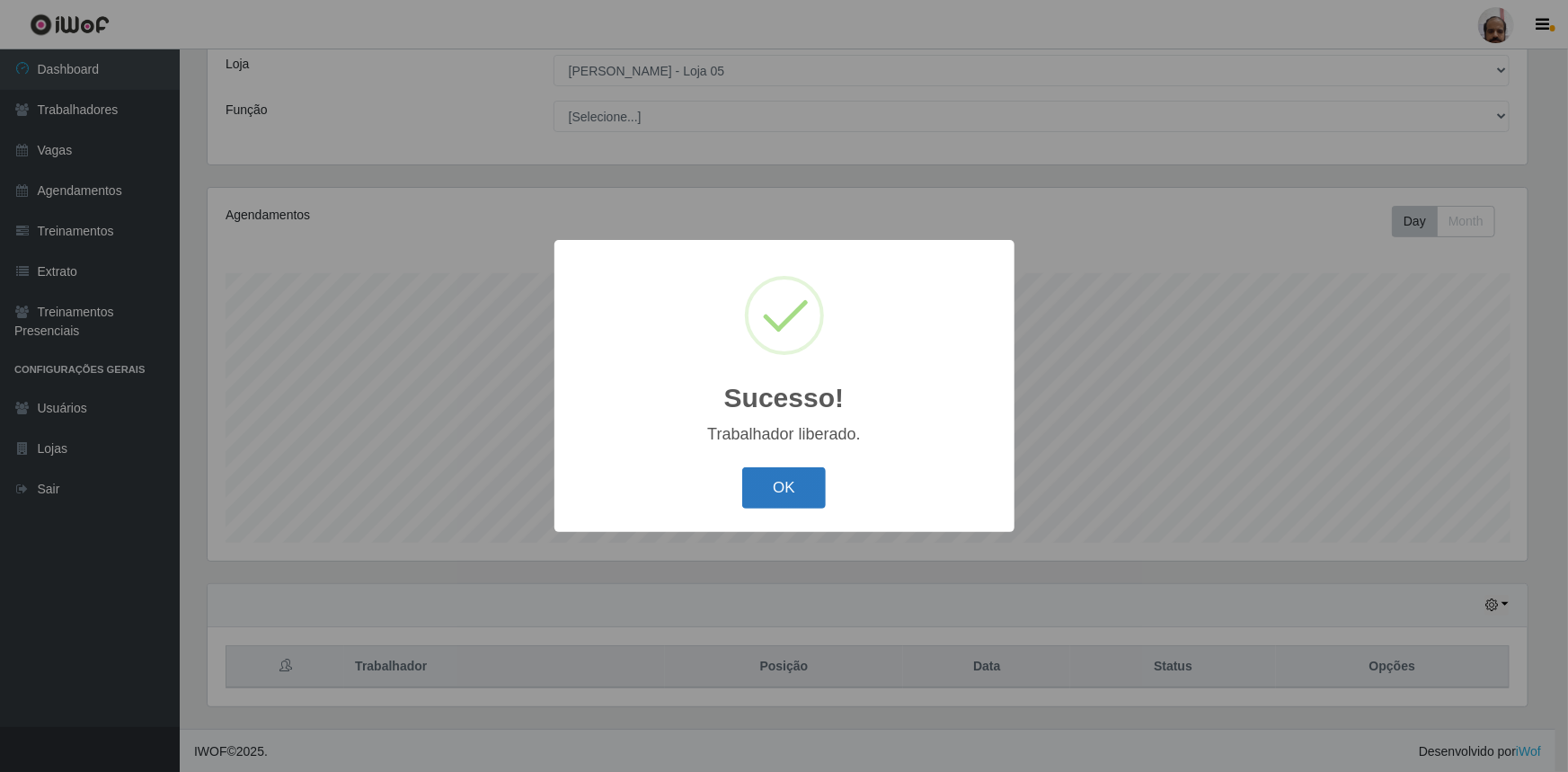
click at [778, 486] on button "OK" at bounding box center [784, 488] width 84 height 42
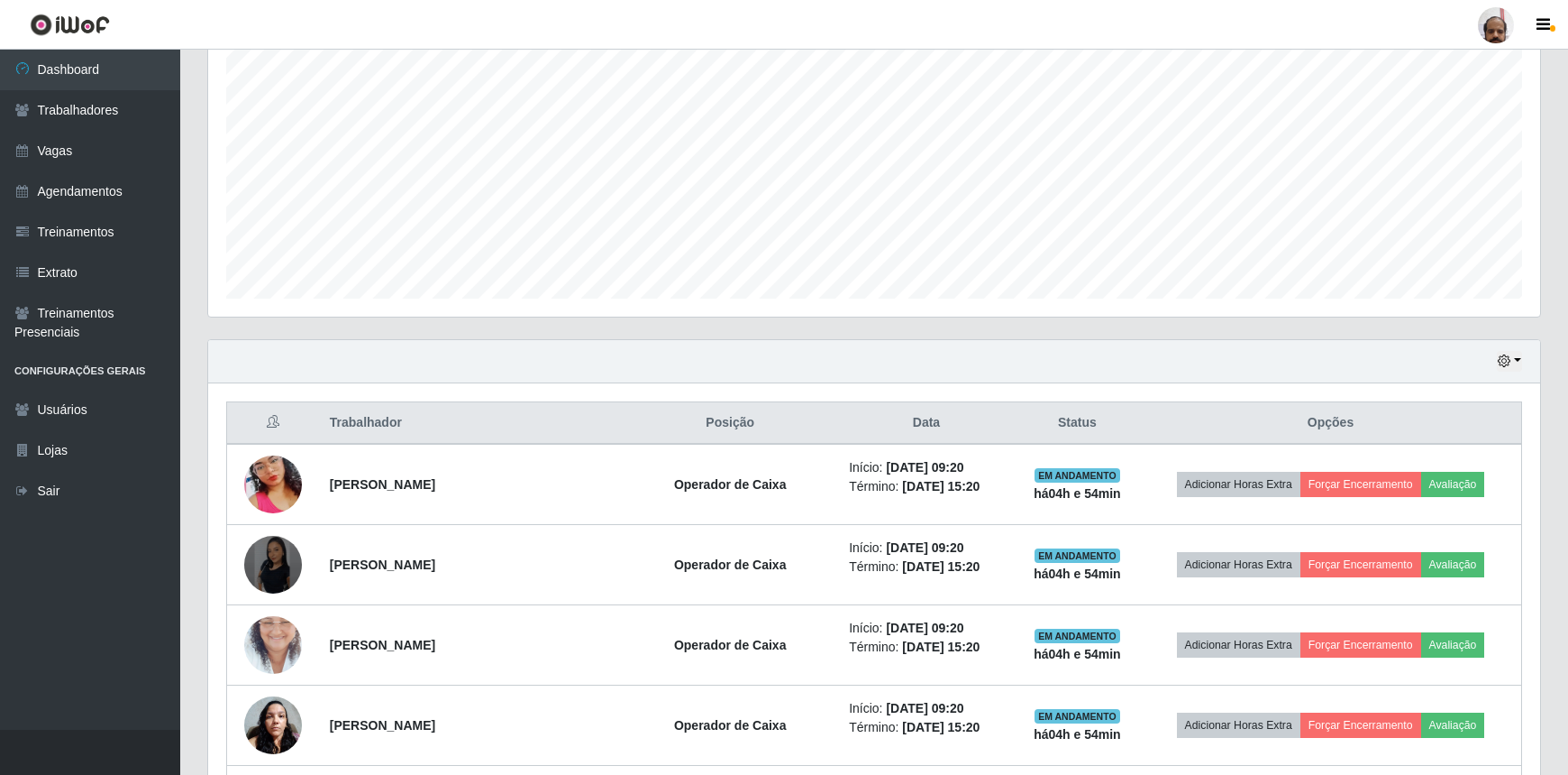
scroll to position [0, 0]
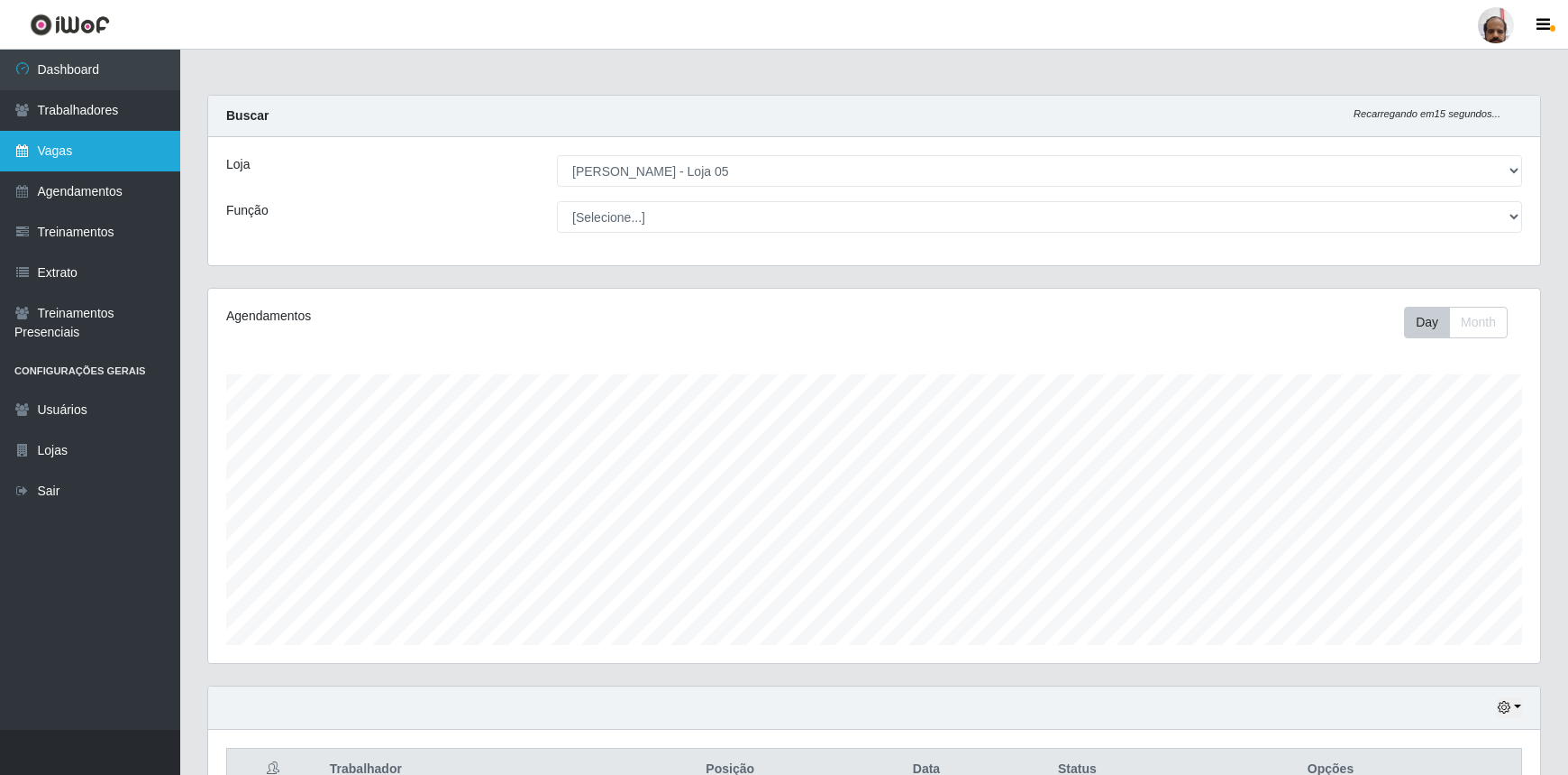
click at [94, 160] on link "Vagas" at bounding box center [90, 150] width 180 height 41
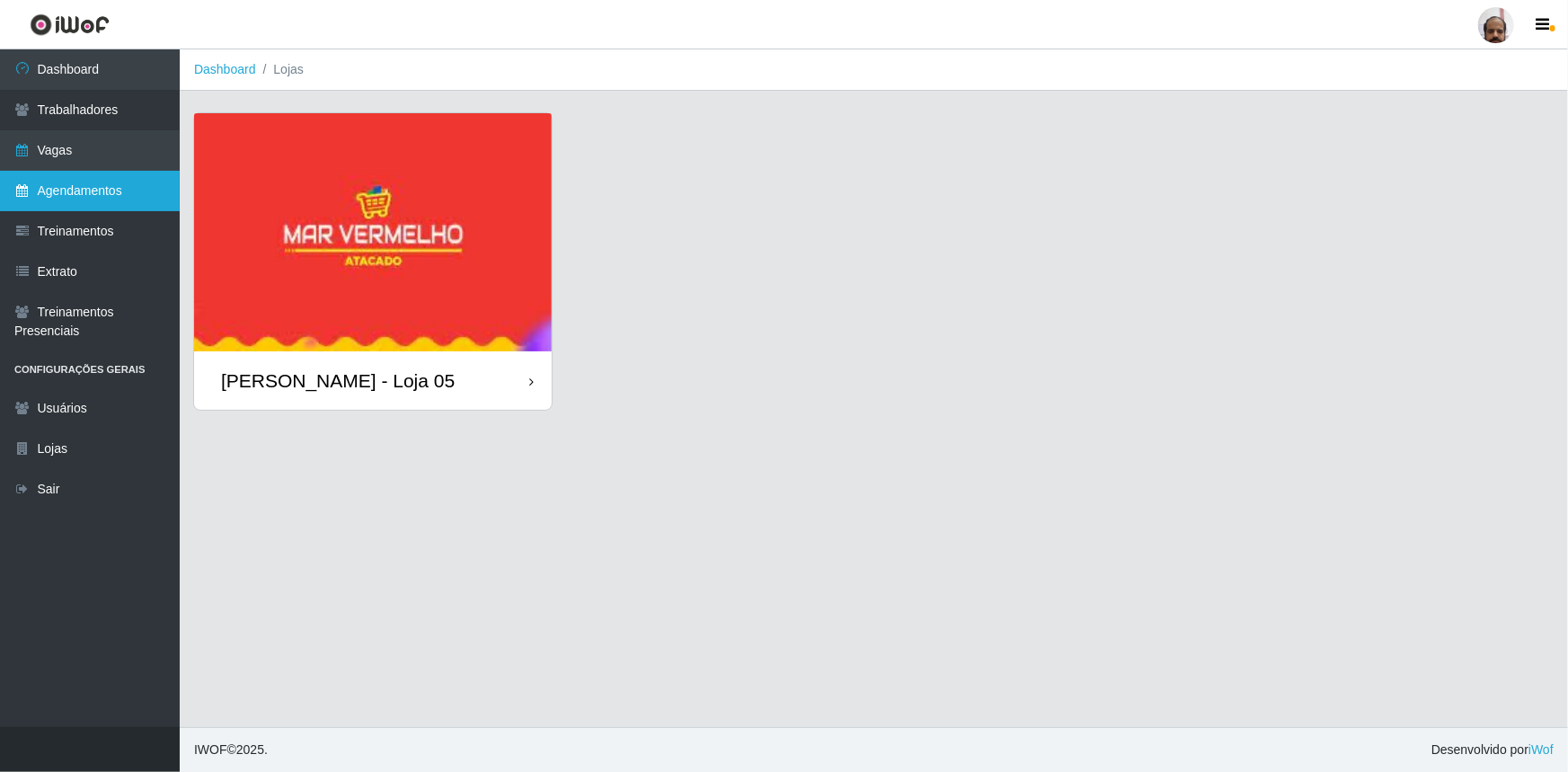
click at [108, 204] on link "Agendamentos" at bounding box center [89, 190] width 180 height 40
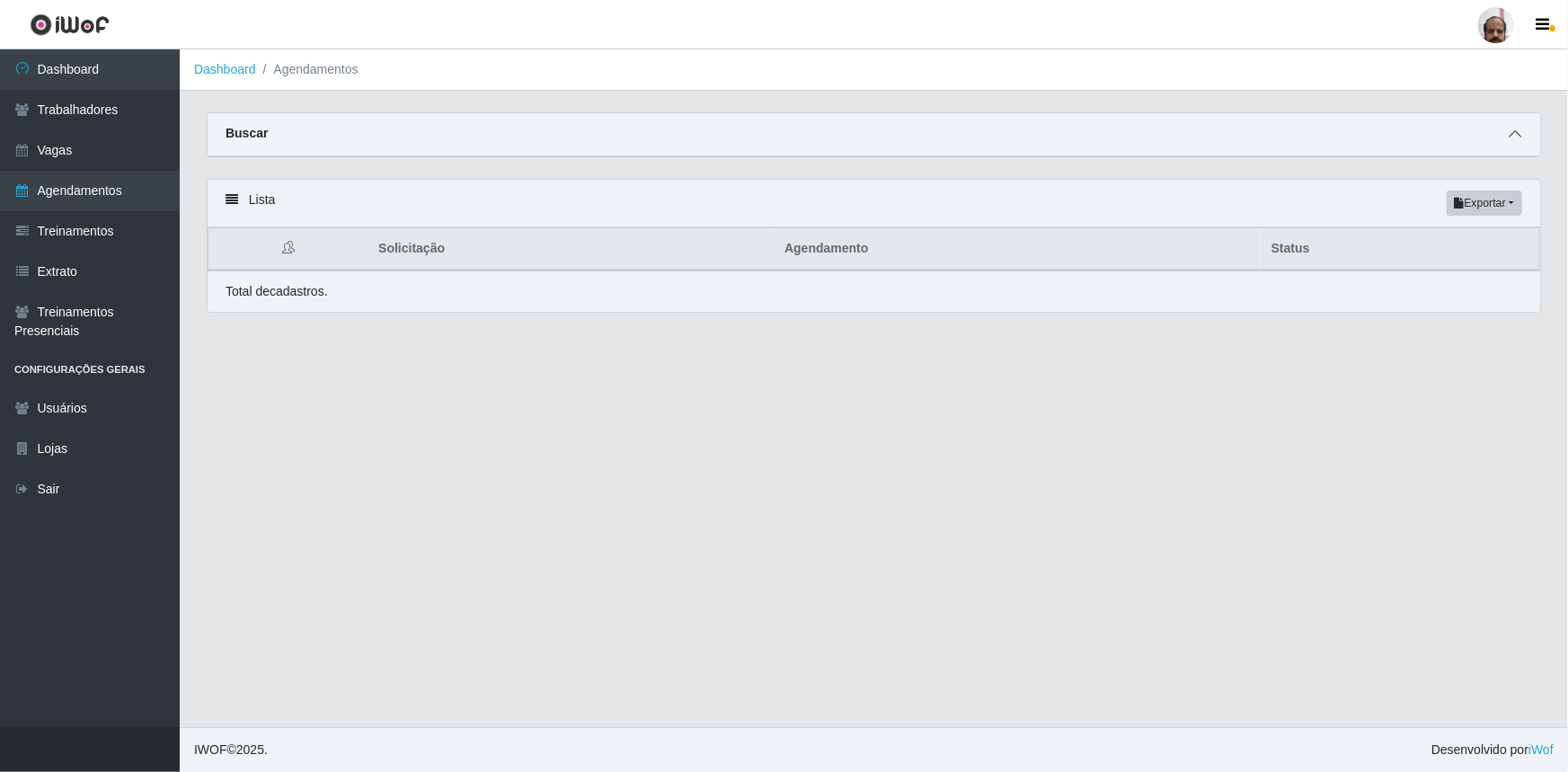
click at [1516, 137] on icon at bounding box center [1514, 134] width 12 height 12
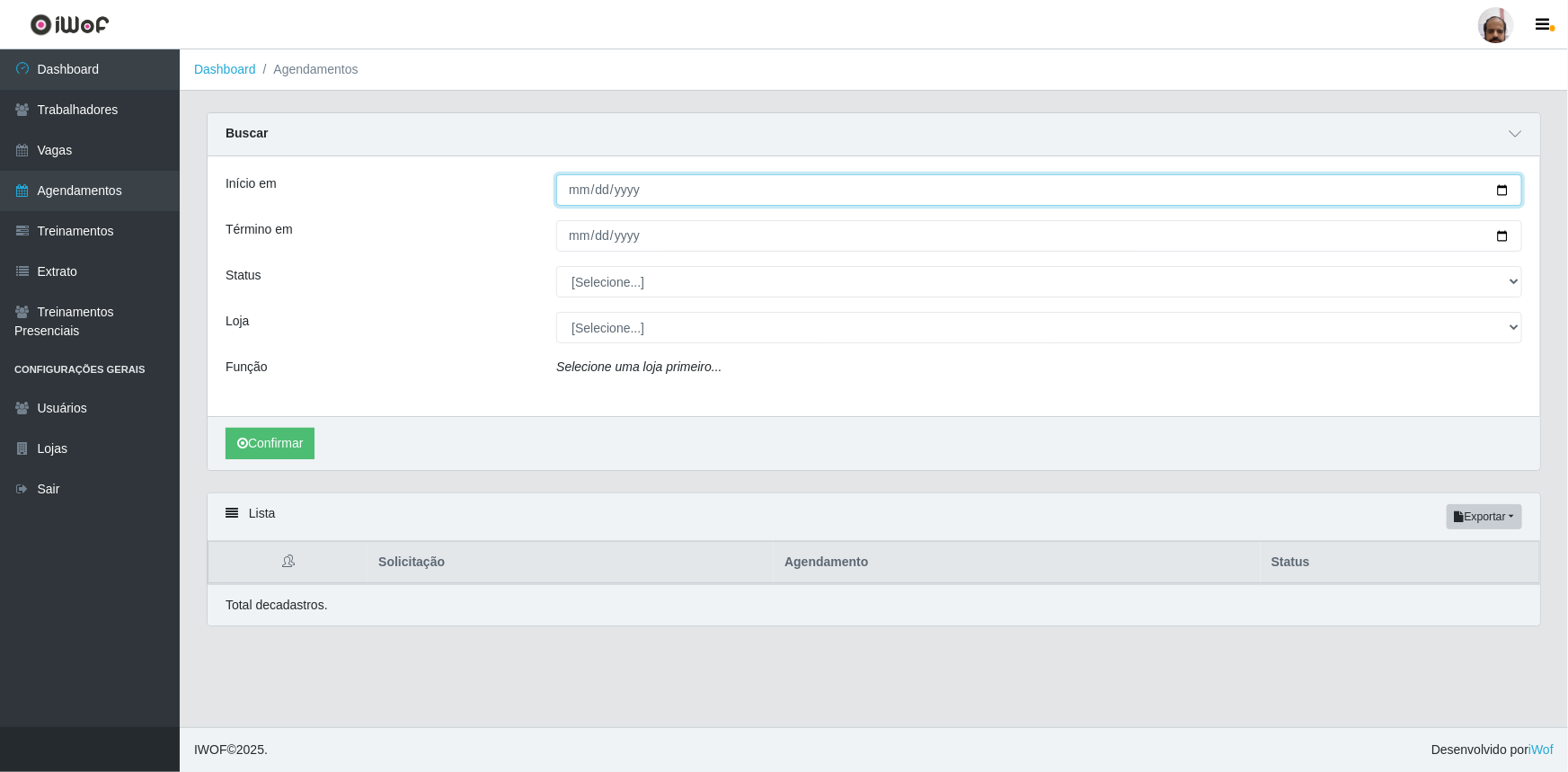
click at [1501, 189] on input "Início em" at bounding box center [1040, 189] width 966 height 31
type input "[DATE]"
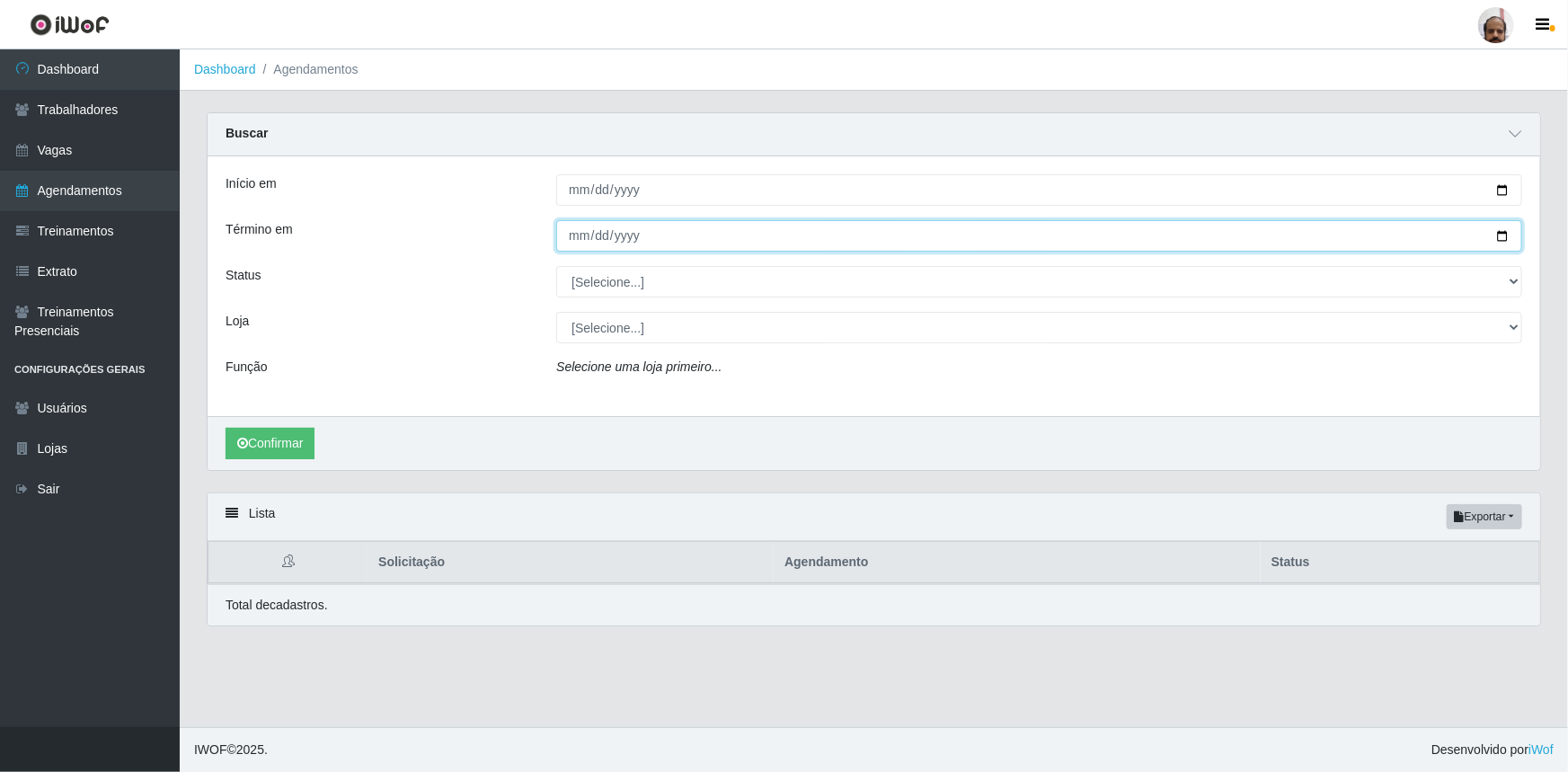
click at [1508, 232] on input "Término em" at bounding box center [1040, 235] width 966 height 31
type input "[DATE]"
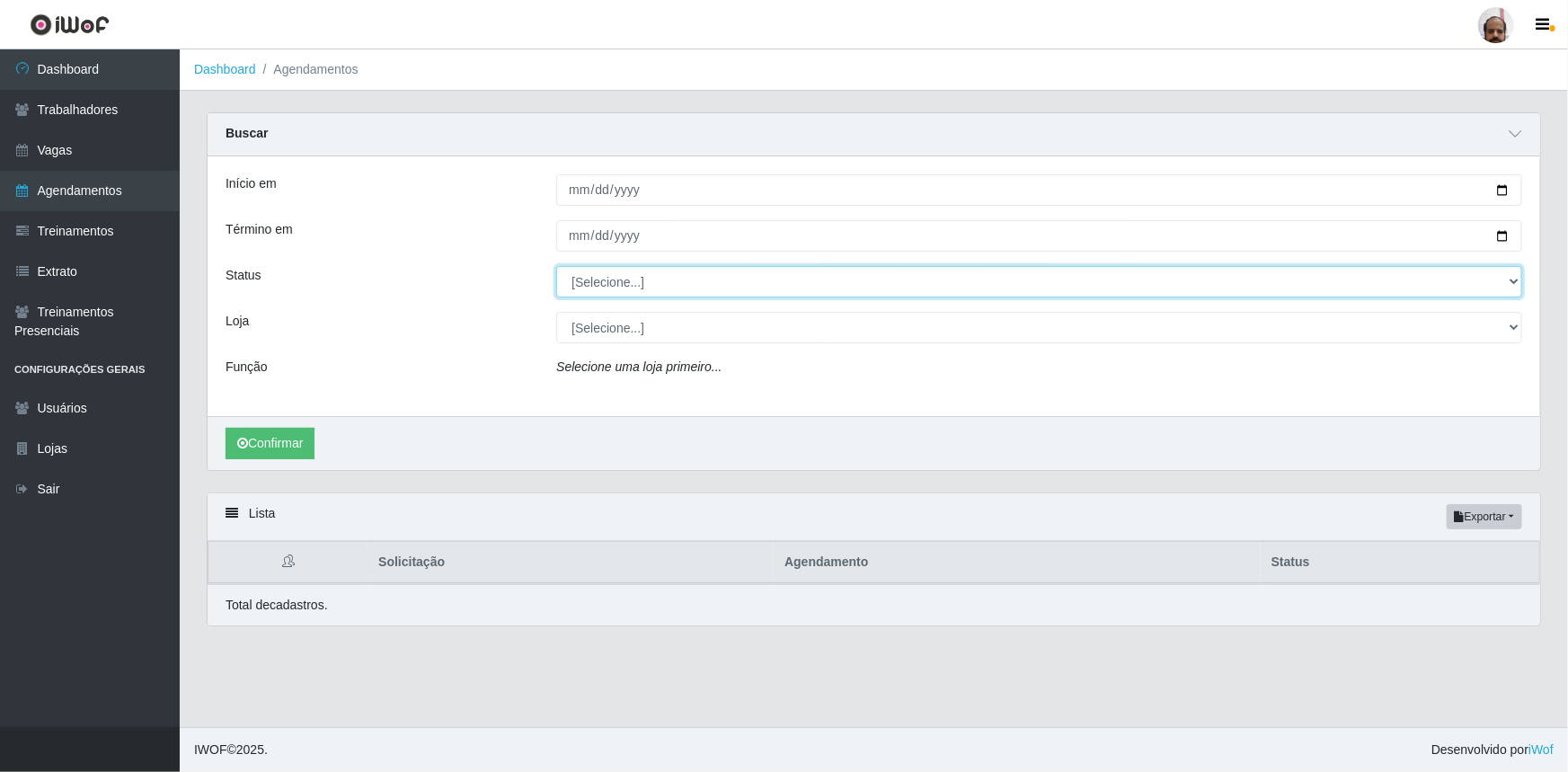
drag, startPoint x: 1511, startPoint y: 286, endPoint x: 1479, endPoint y: 297, distance: 33.8
click at [1511, 286] on select "[Selecione...] AGENDADO AGUARDANDO LIBERAR EM ANDAMENTO EM REVISÃO FINALIZADO C…" at bounding box center [1040, 281] width 966 height 31
select select "AGENDADO"
click at [557, 265] on select "[Selecione...] AGENDADO AGUARDANDO LIBERAR EM ANDAMENTO EM REVISÃO FINALIZADO C…" at bounding box center [1040, 281] width 966 height 31
click at [1511, 328] on select "[Selecione...] Mar Vermelho - Loja 05" at bounding box center [1040, 327] width 966 height 31
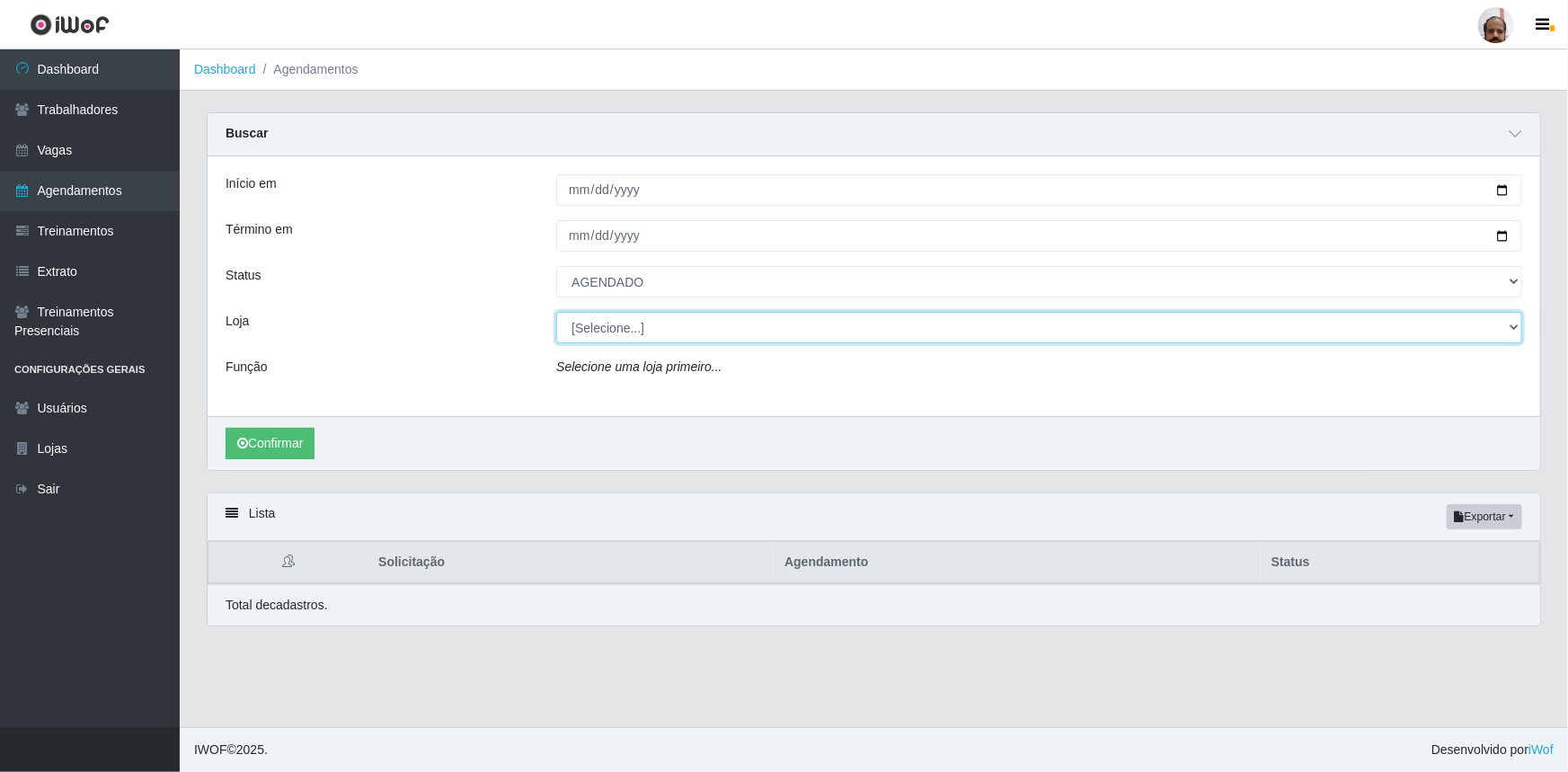
select select "252"
click at [557, 312] on select "[Selecione...] Mar Vermelho - Loja 05" at bounding box center [1040, 327] width 966 height 31
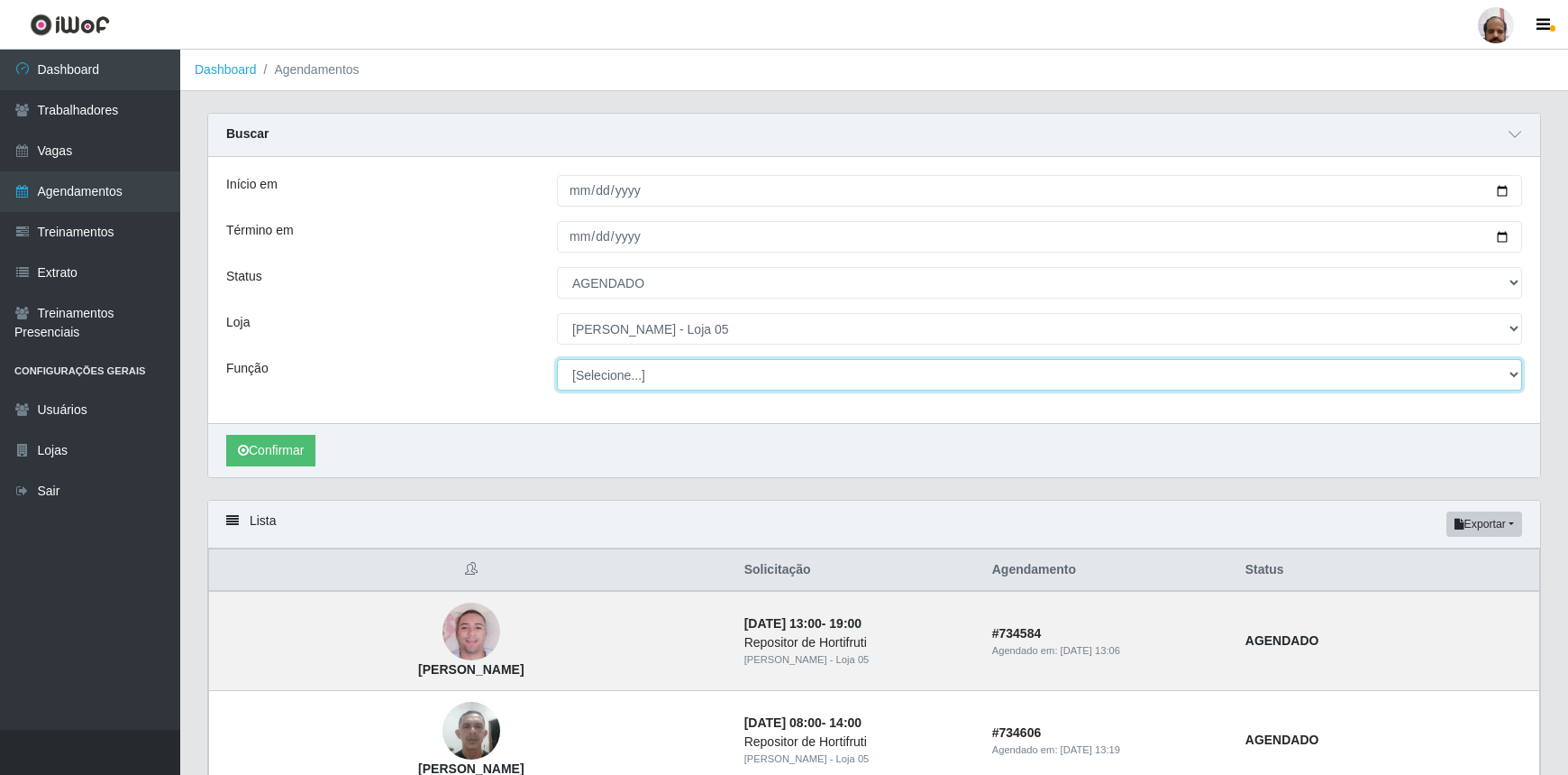
click at [1514, 379] on select "[Selecione...] ASG ASG + ASG ++ Auxiliar de Depósito Auxiliar de Depósito + Aux…" at bounding box center [1040, 374] width 965 height 31
select select "107"
click at [557, 359] on select "[Selecione...] ASG ASG + ASG ++ Auxiliar de Depósito Auxiliar de Depósito + Aux…" at bounding box center [1040, 374] width 965 height 31
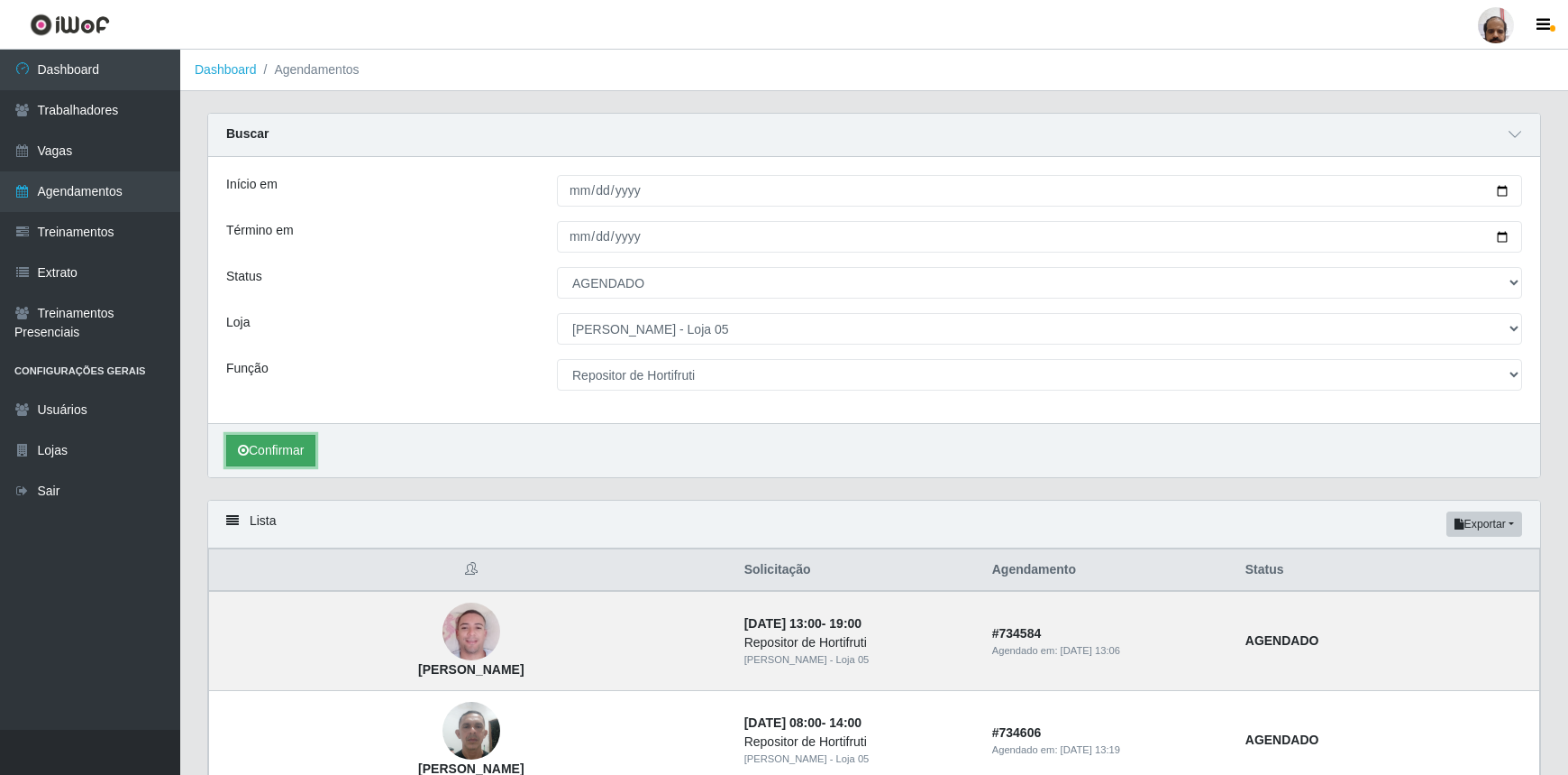
click at [284, 453] on button "Confirmar" at bounding box center [271, 450] width 89 height 31
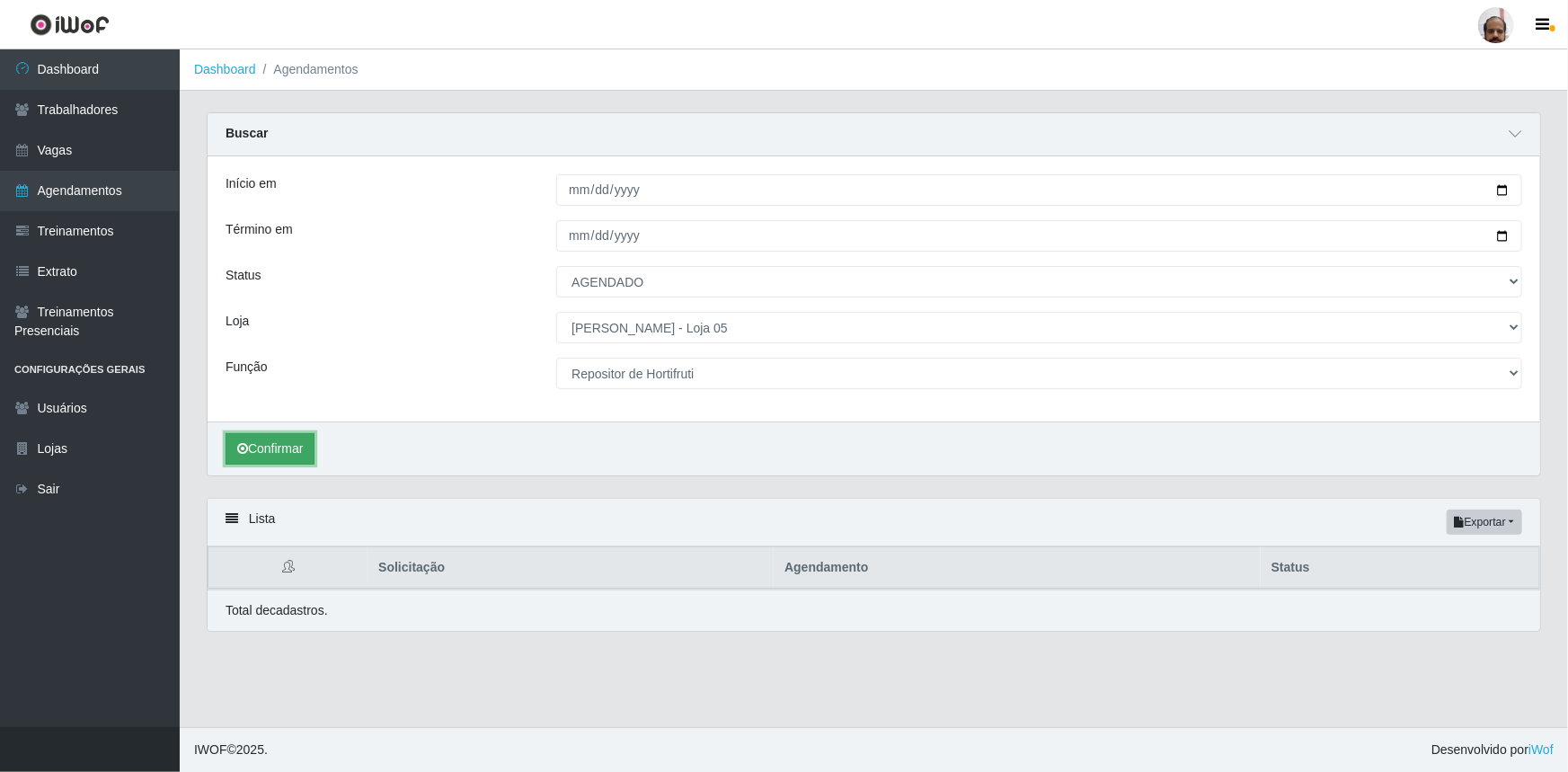
click at [290, 451] on button "Confirmar" at bounding box center [270, 448] width 89 height 31
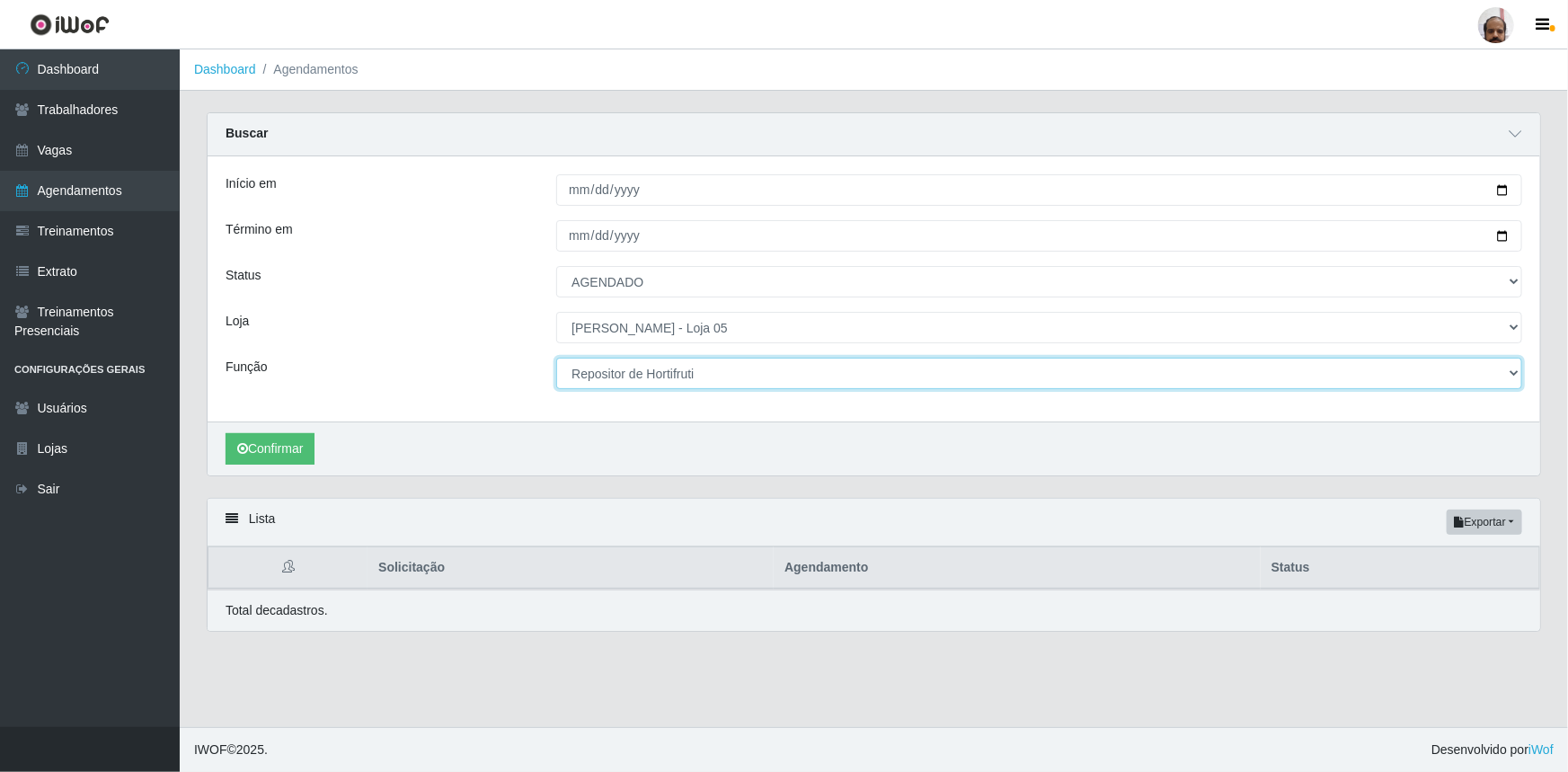
click at [1512, 374] on select "[Selecione...] ASG ASG + ASG ++ Auxiliar de Depósito Auxiliar de Depósito + Aux…" at bounding box center [1040, 373] width 966 height 31
click at [557, 358] on select "[Selecione...] ASG ASG + ASG ++ Auxiliar de Depósito Auxiliar de Depósito + Aux…" at bounding box center [1040, 373] width 966 height 31
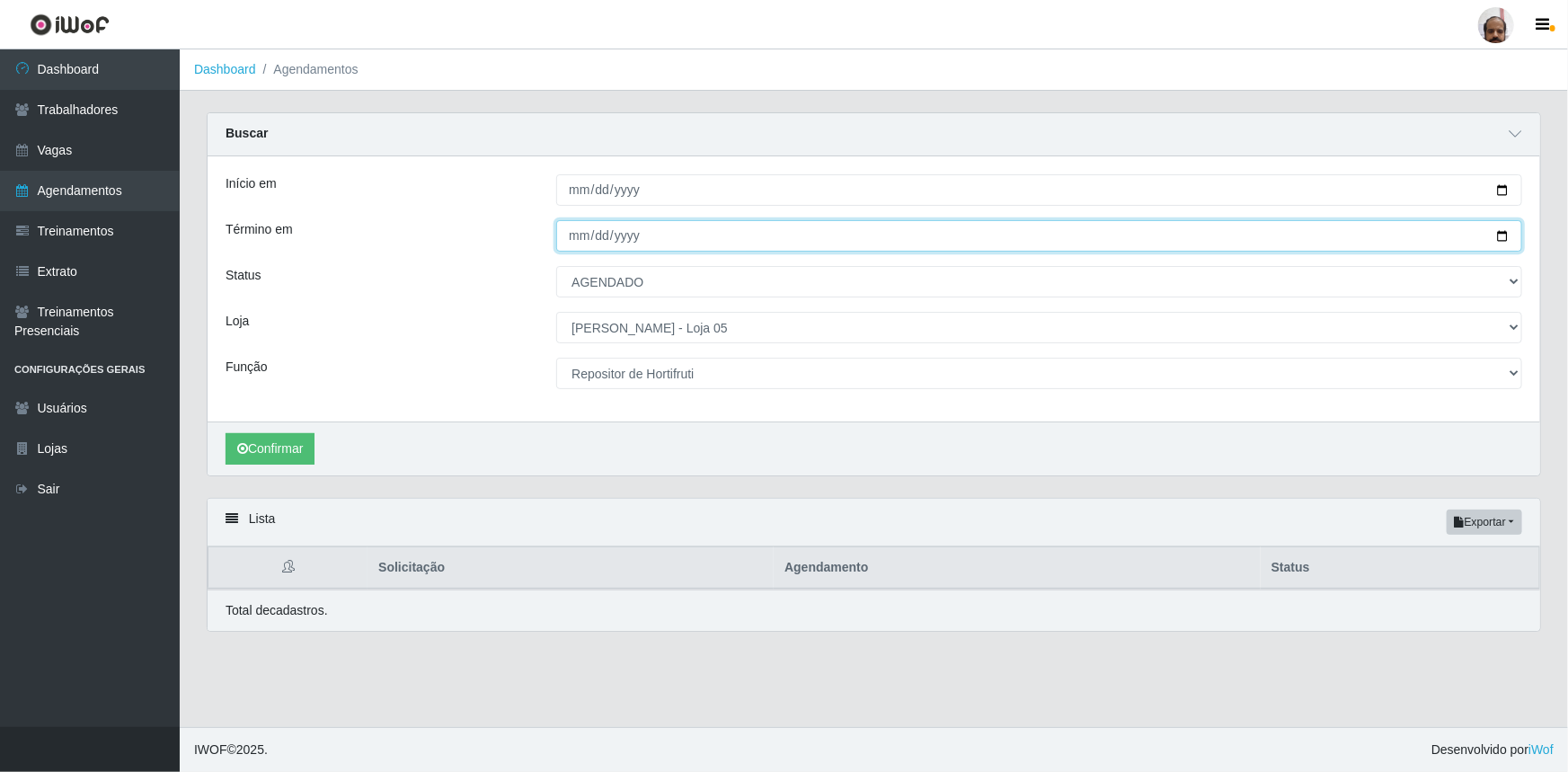
click at [1499, 233] on input "[DATE]" at bounding box center [1040, 235] width 966 height 31
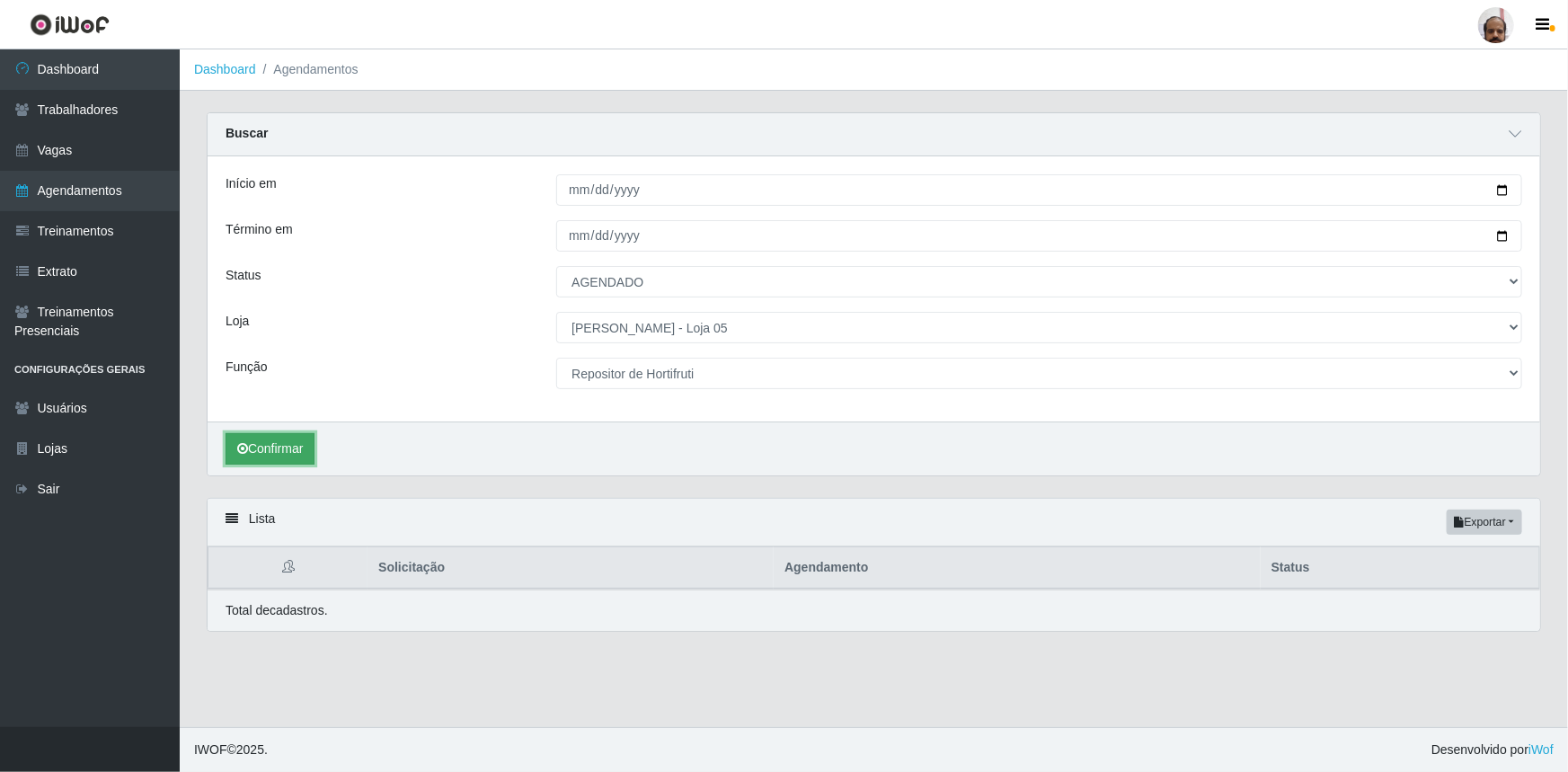
click at [269, 458] on button "Confirmar" at bounding box center [270, 448] width 89 height 31
drag, startPoint x: 83, startPoint y: 154, endPoint x: 123, endPoint y: 172, distance: 43.9
click at [83, 154] on link "Vagas" at bounding box center [89, 150] width 180 height 40
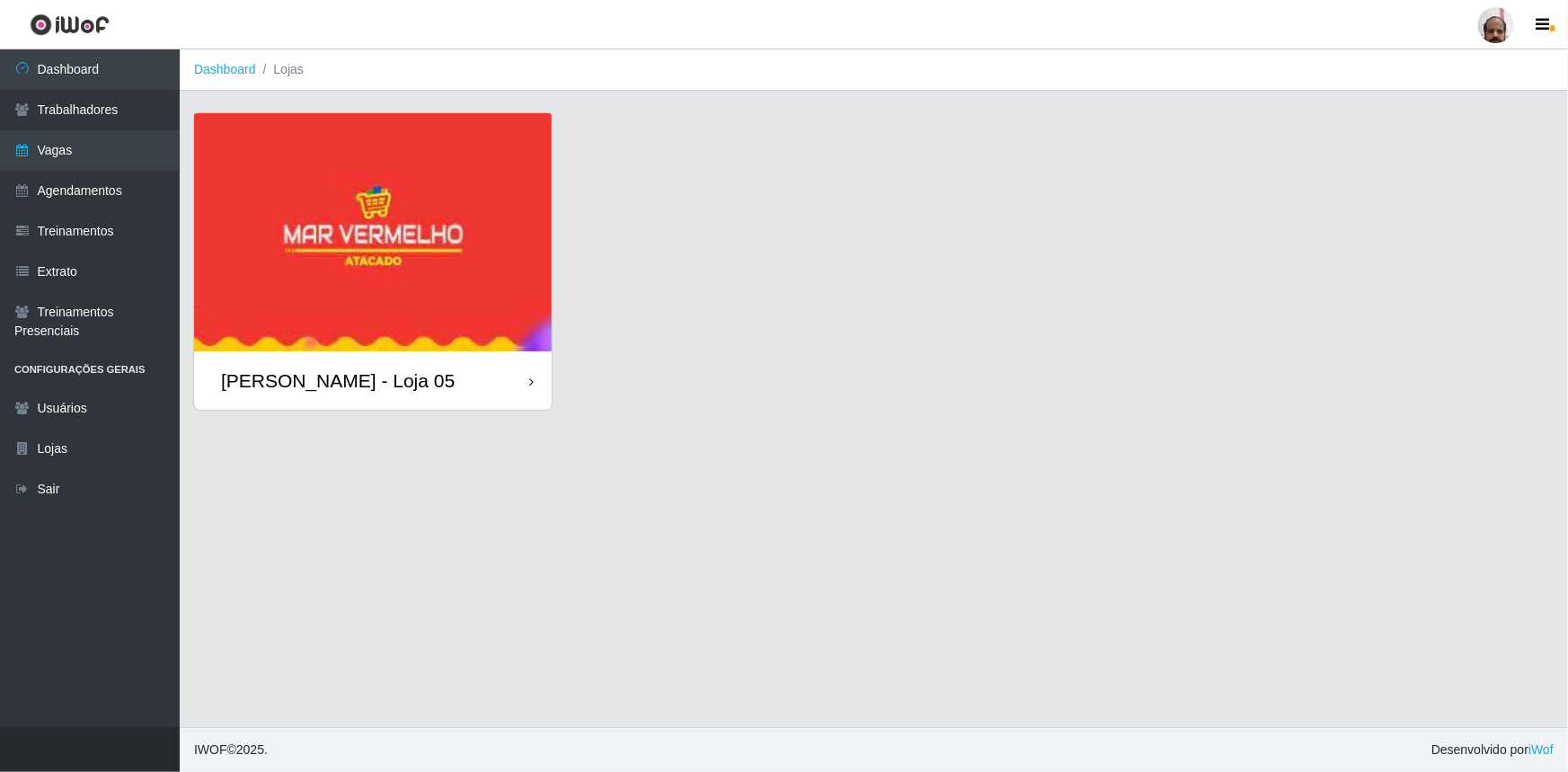
click at [443, 403] on div "[PERSON_NAME] - Loja 05" at bounding box center [373, 380] width 358 height 58
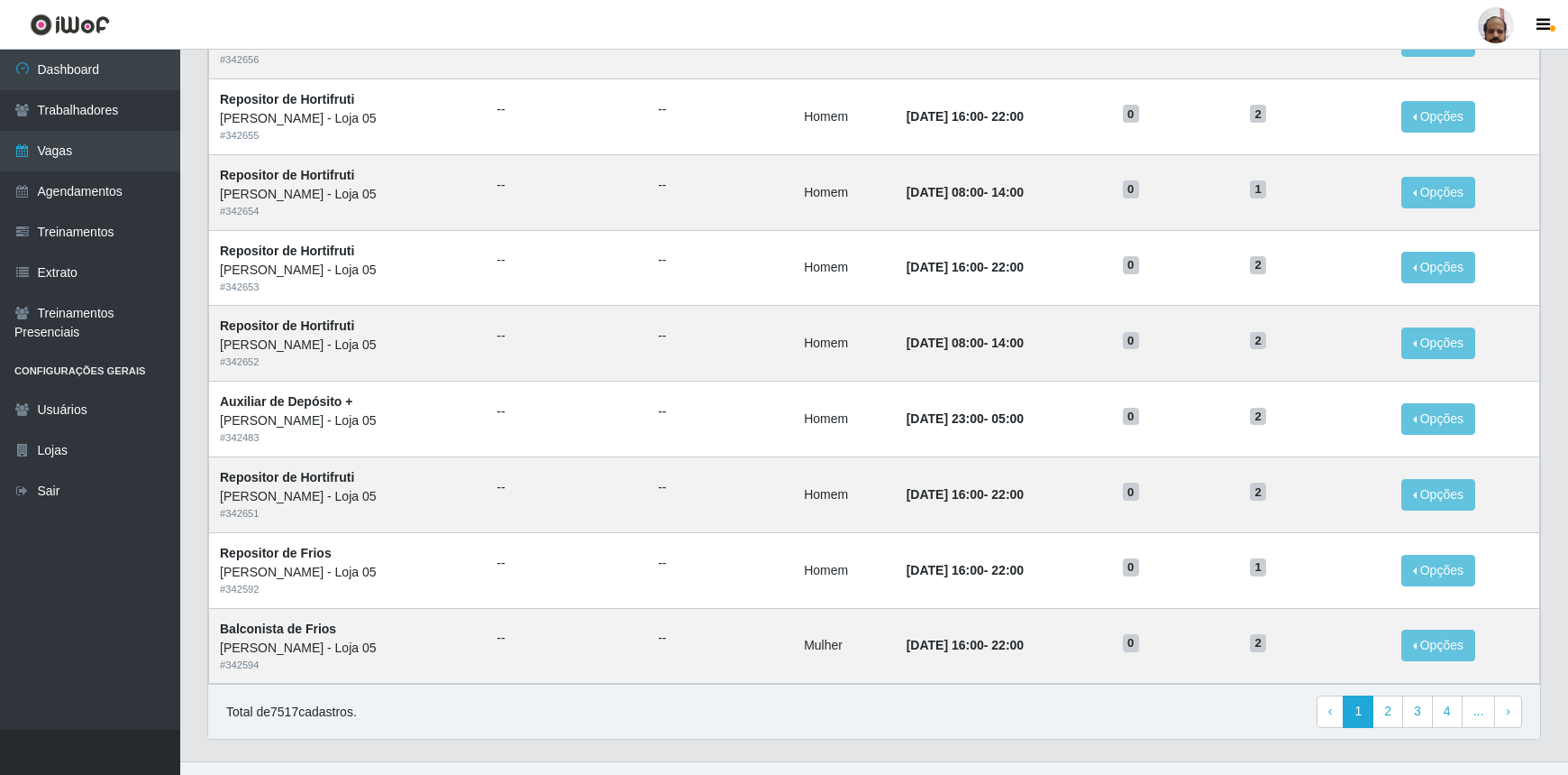
scroll to position [750, 0]
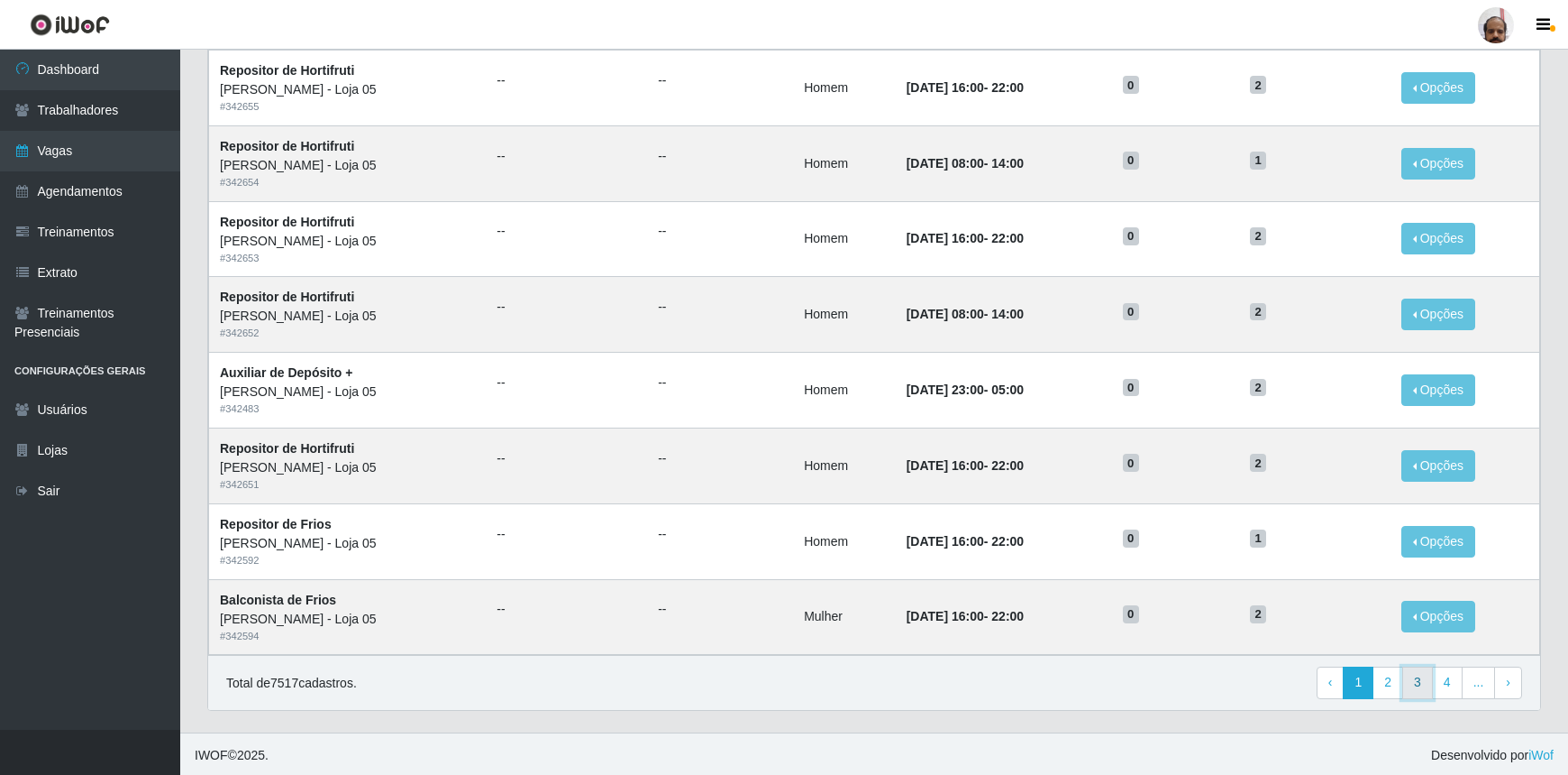
click at [1425, 689] on link "3" at bounding box center [1418, 682] width 30 height 32
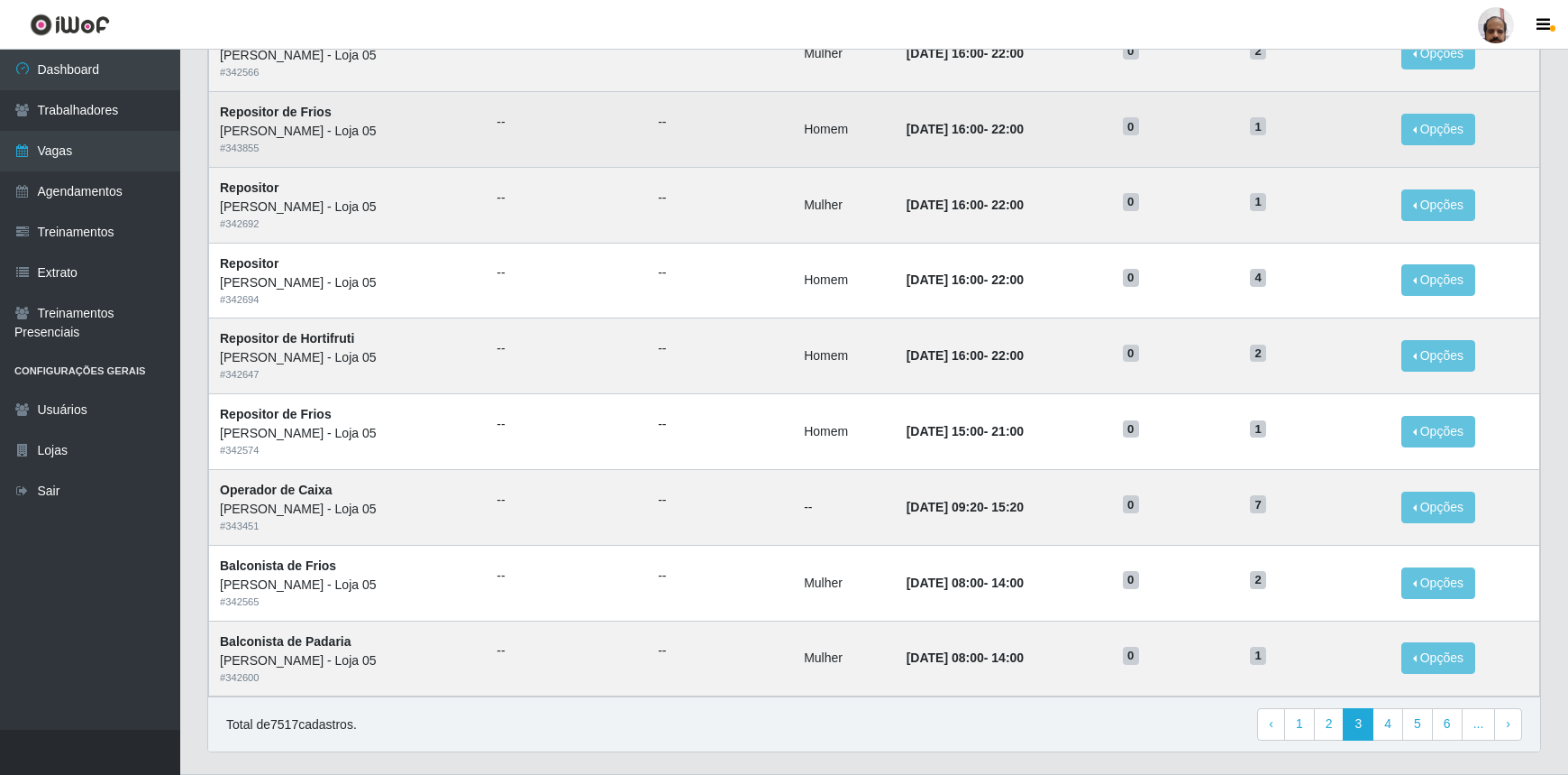
scroll to position [750, 0]
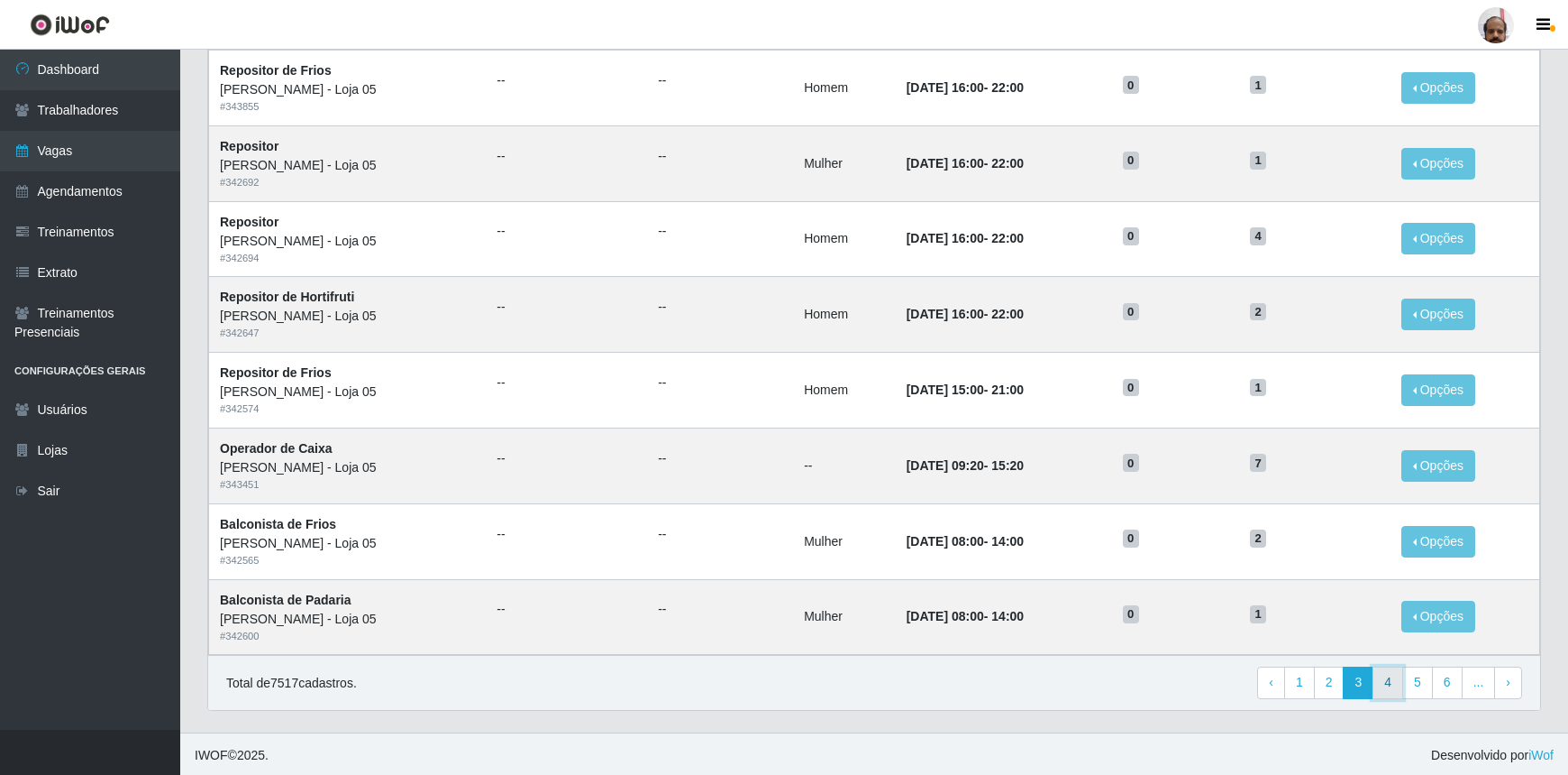
click at [1387, 671] on link "4" at bounding box center [1388, 682] width 30 height 32
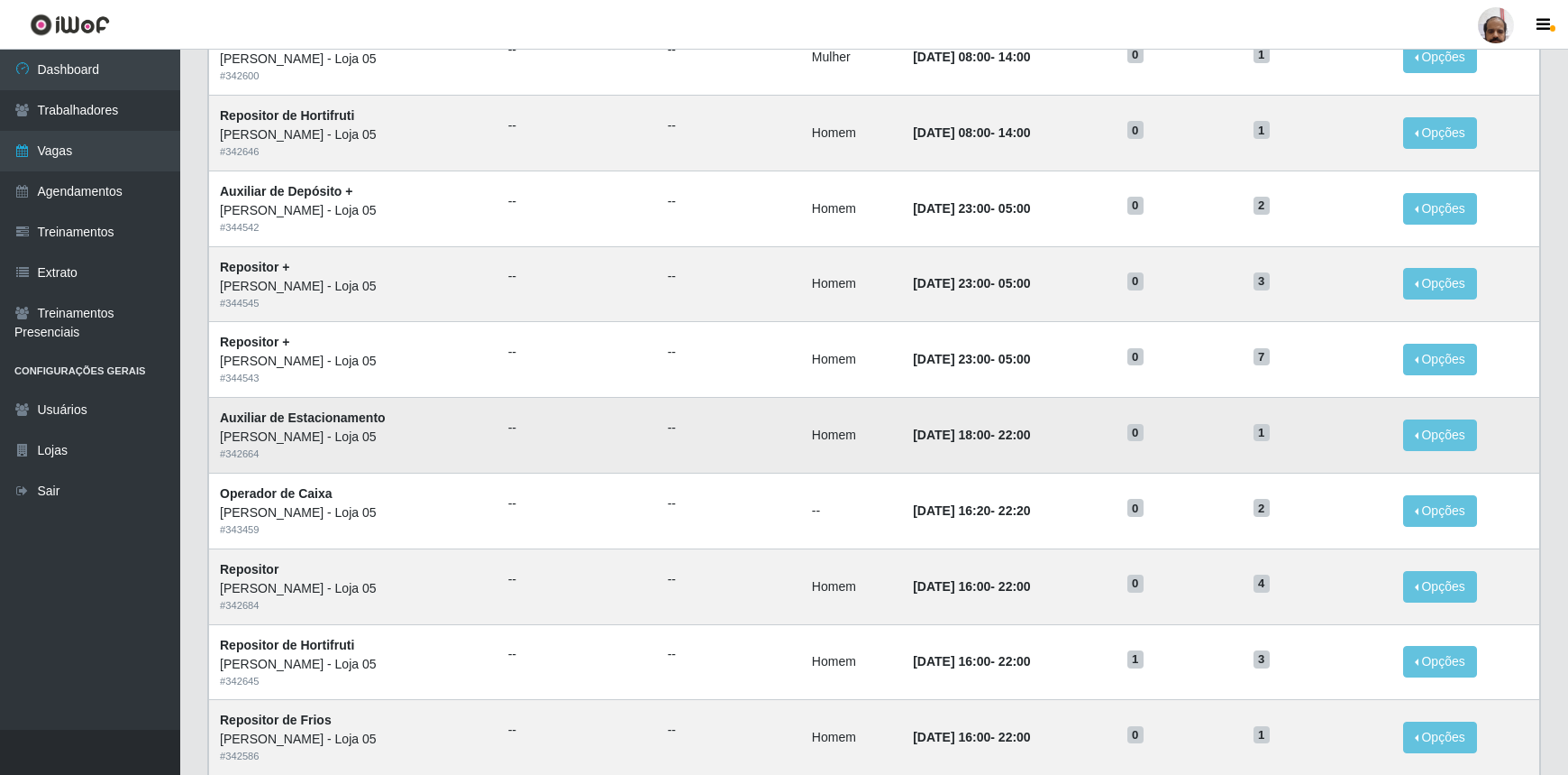
scroll to position [409, 0]
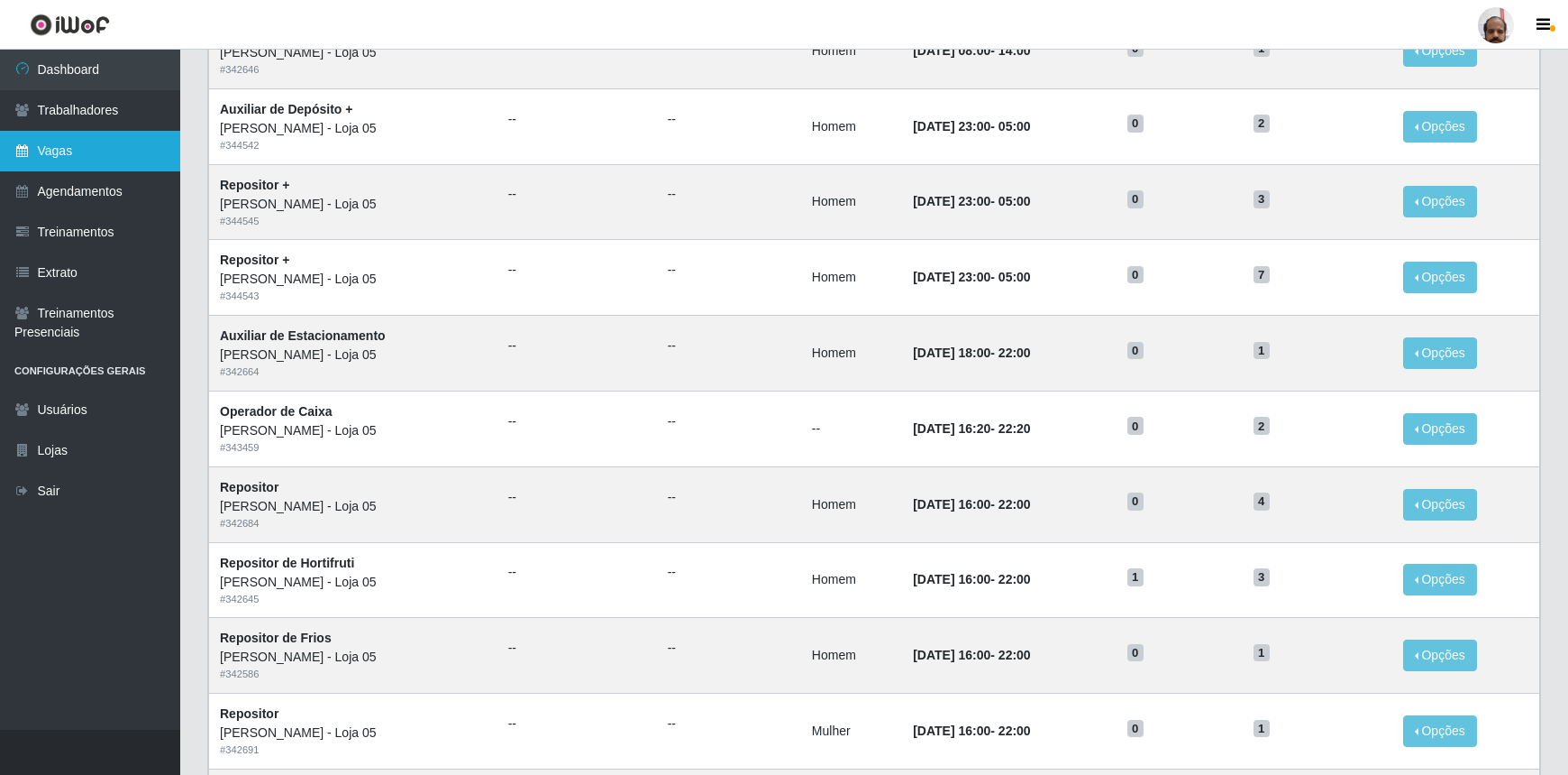
click at [51, 149] on link "Vagas" at bounding box center [90, 150] width 180 height 41
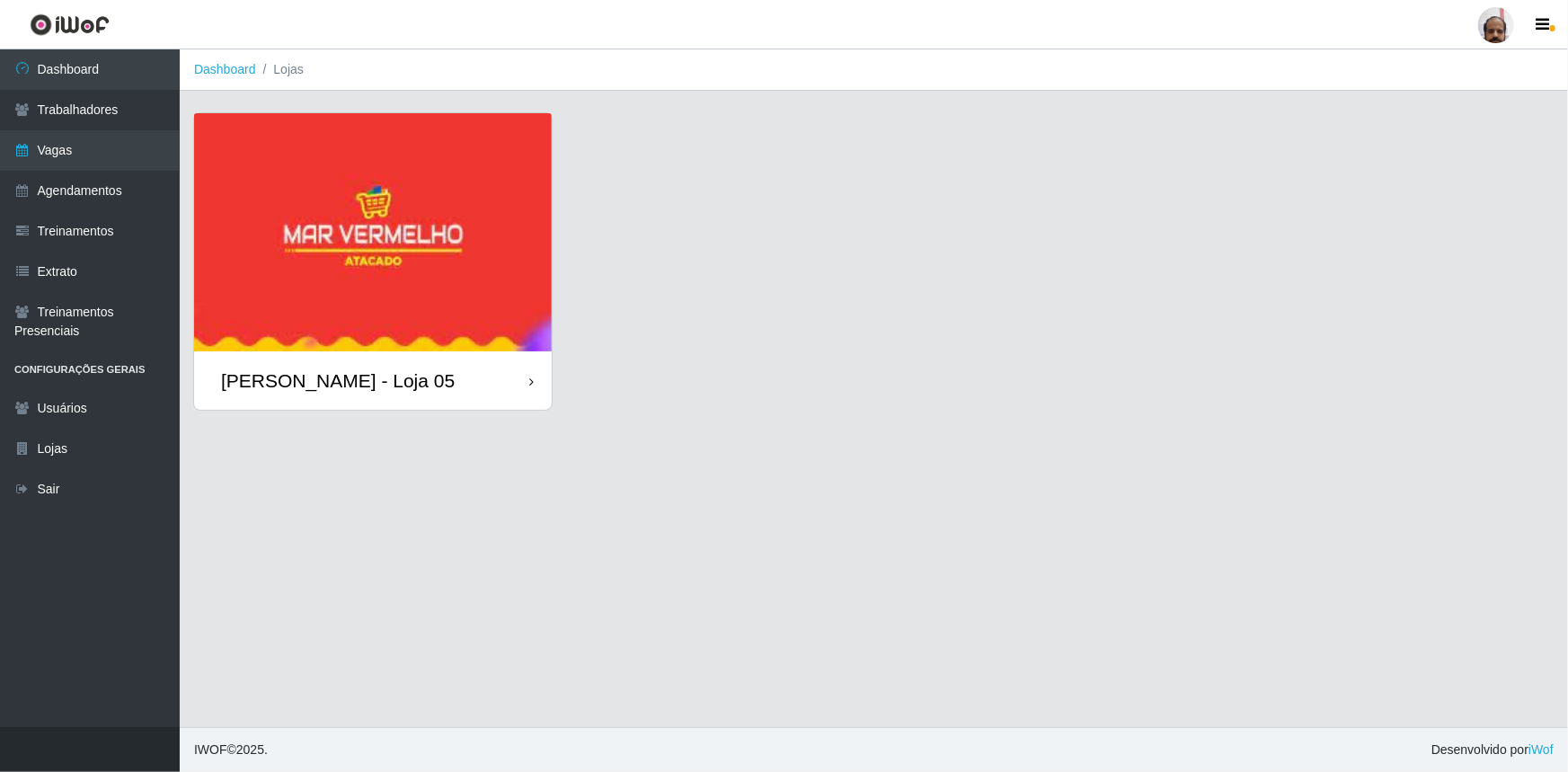
click at [386, 351] on div "[PERSON_NAME] - Loja 05" at bounding box center [373, 380] width 358 height 58
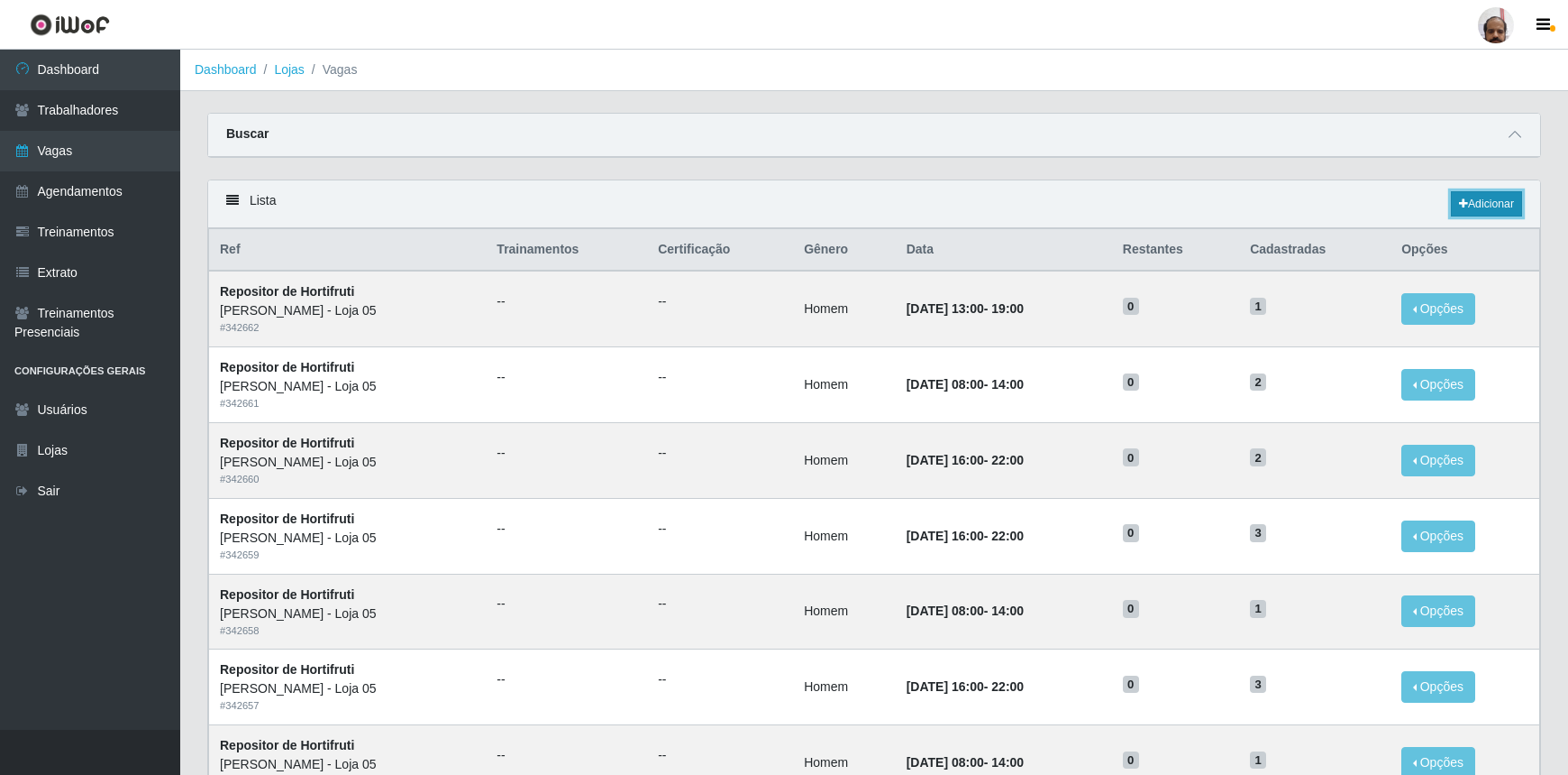
click at [1511, 207] on link "Adicionar" at bounding box center [1486, 203] width 71 height 26
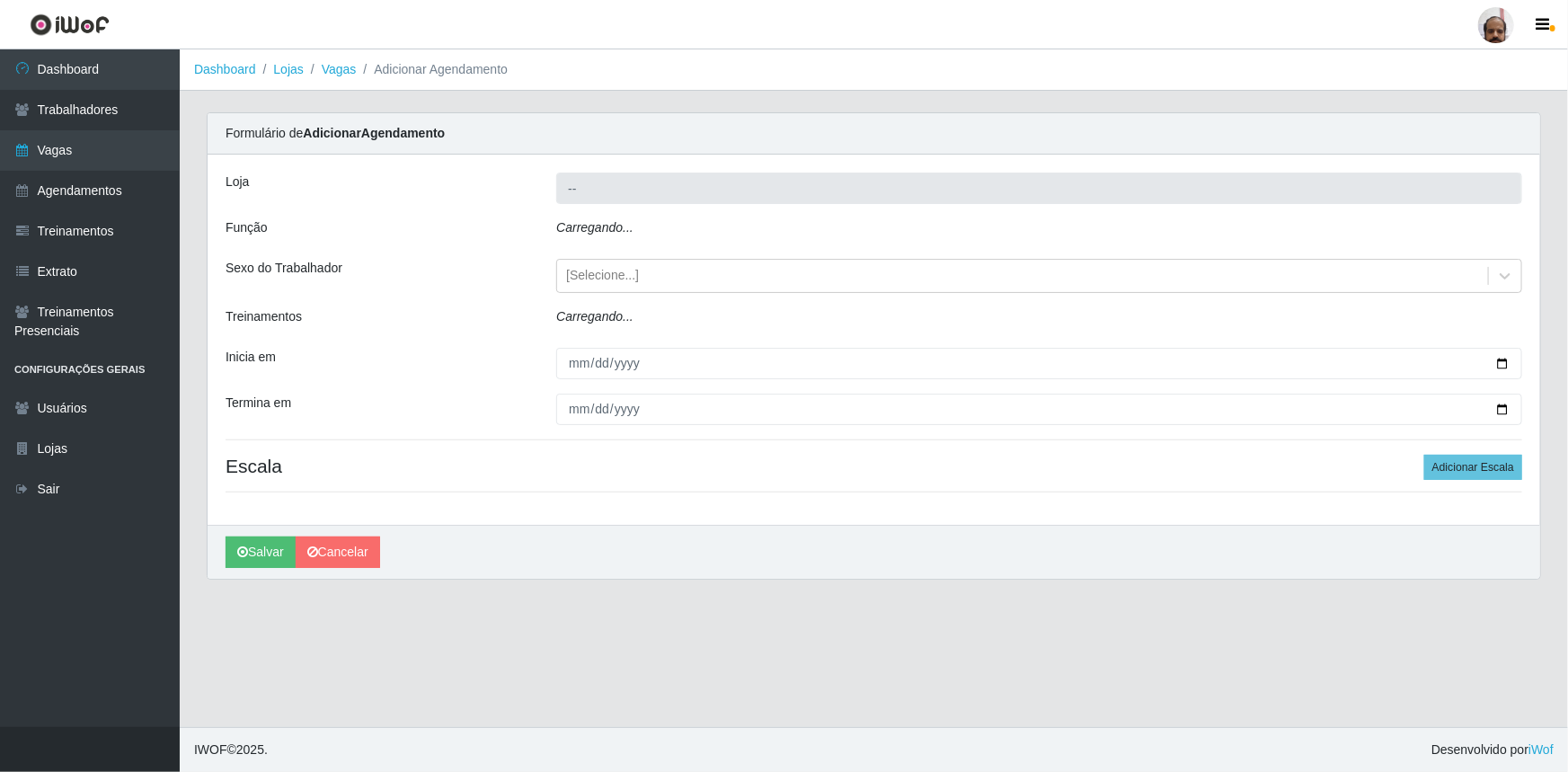
type input "[PERSON_NAME] - Loja 05"
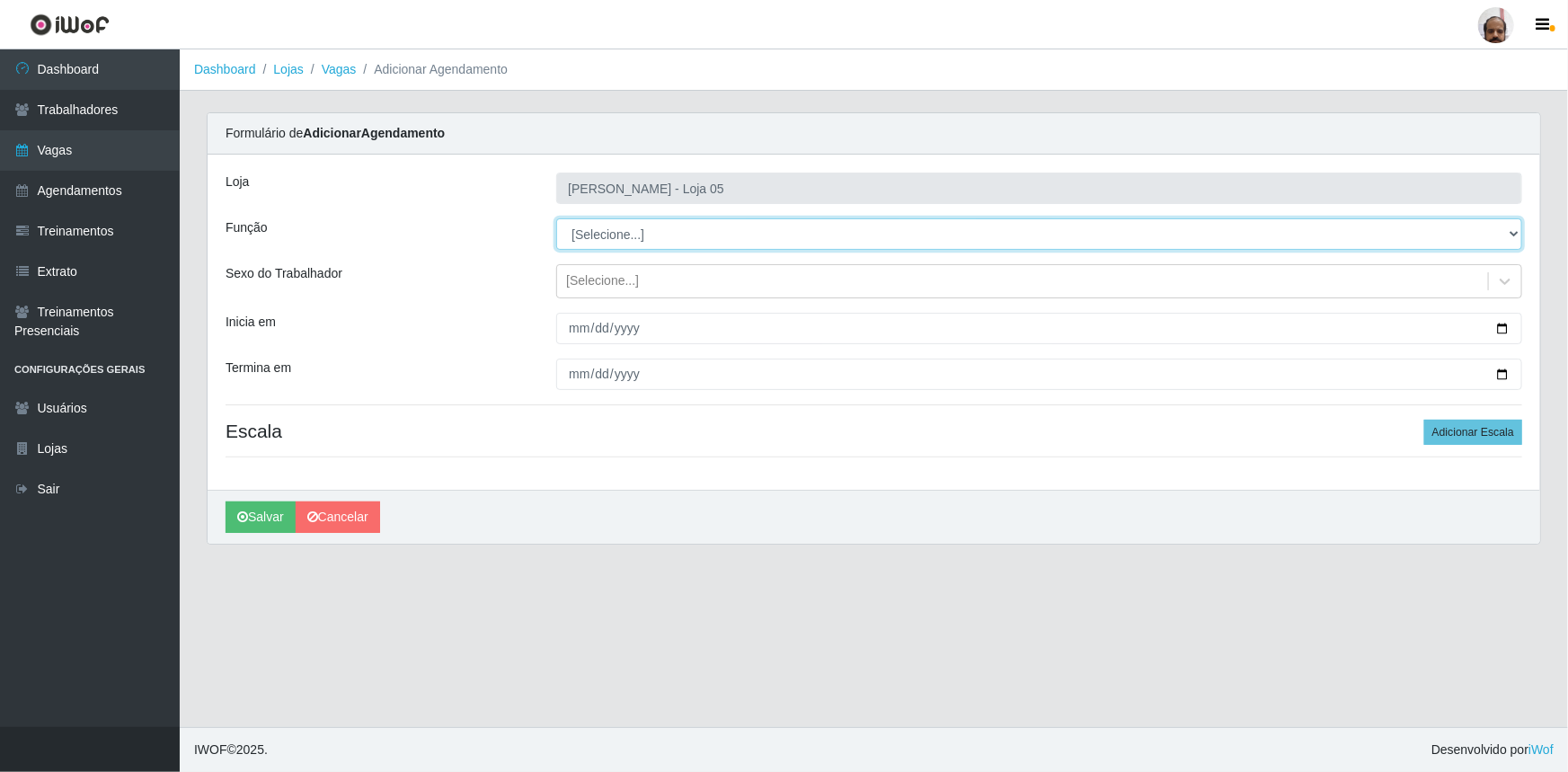
click at [1516, 237] on select "[Selecione...] ASG ASG + ASG ++ Auxiliar de Depósito Auxiliar de Depósito + Aux…" at bounding box center [1040, 233] width 966 height 31
select select "107"
click at [557, 218] on select "[Selecione...] ASG ASG + ASG ++ Auxiliar de Depósito Auxiliar de Depósito + Aux…" at bounding box center [1040, 233] width 966 height 31
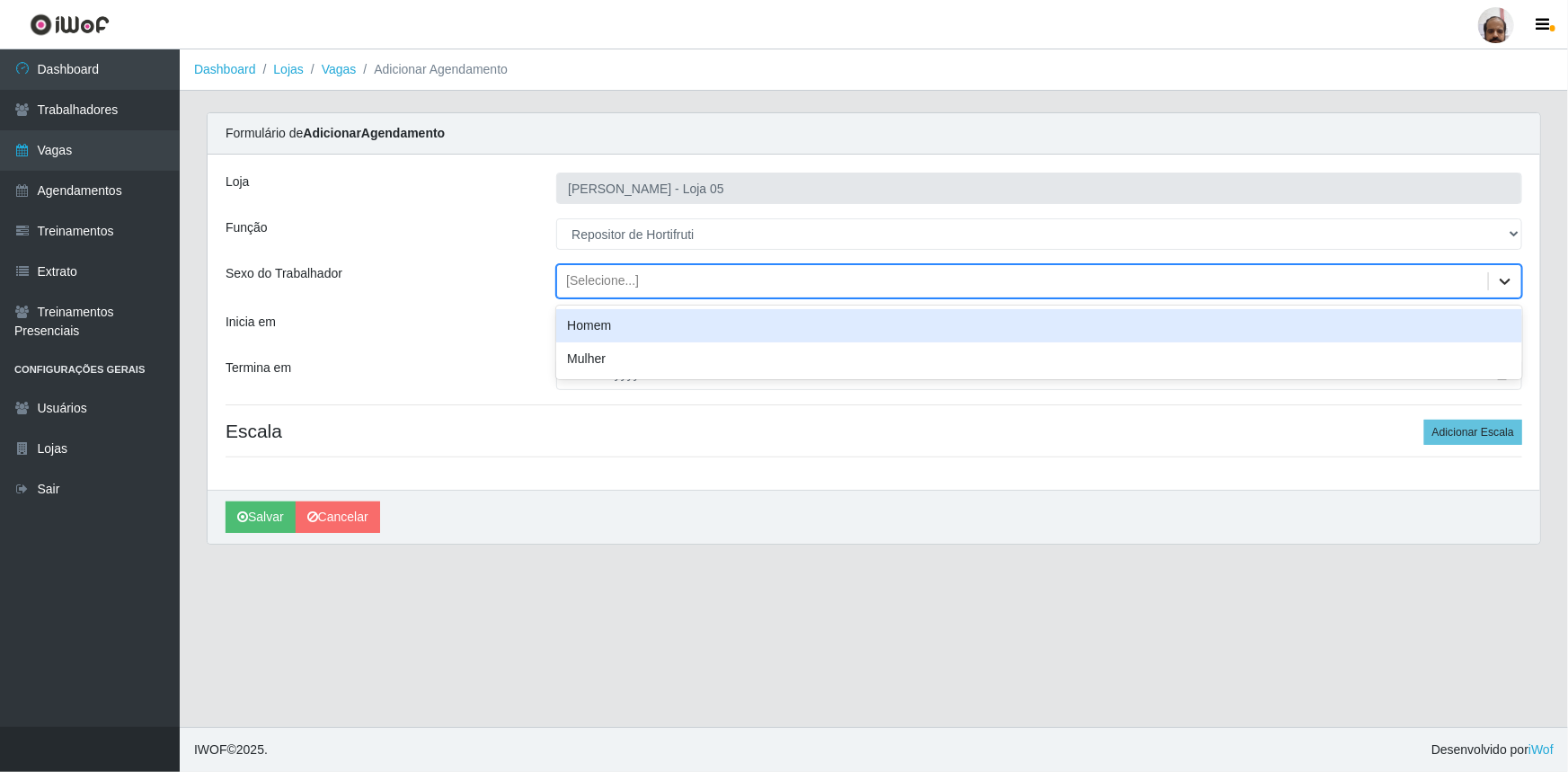
click at [1507, 281] on icon at bounding box center [1505, 281] width 10 height 7
click at [674, 324] on div "Homem" at bounding box center [1040, 325] width 966 height 33
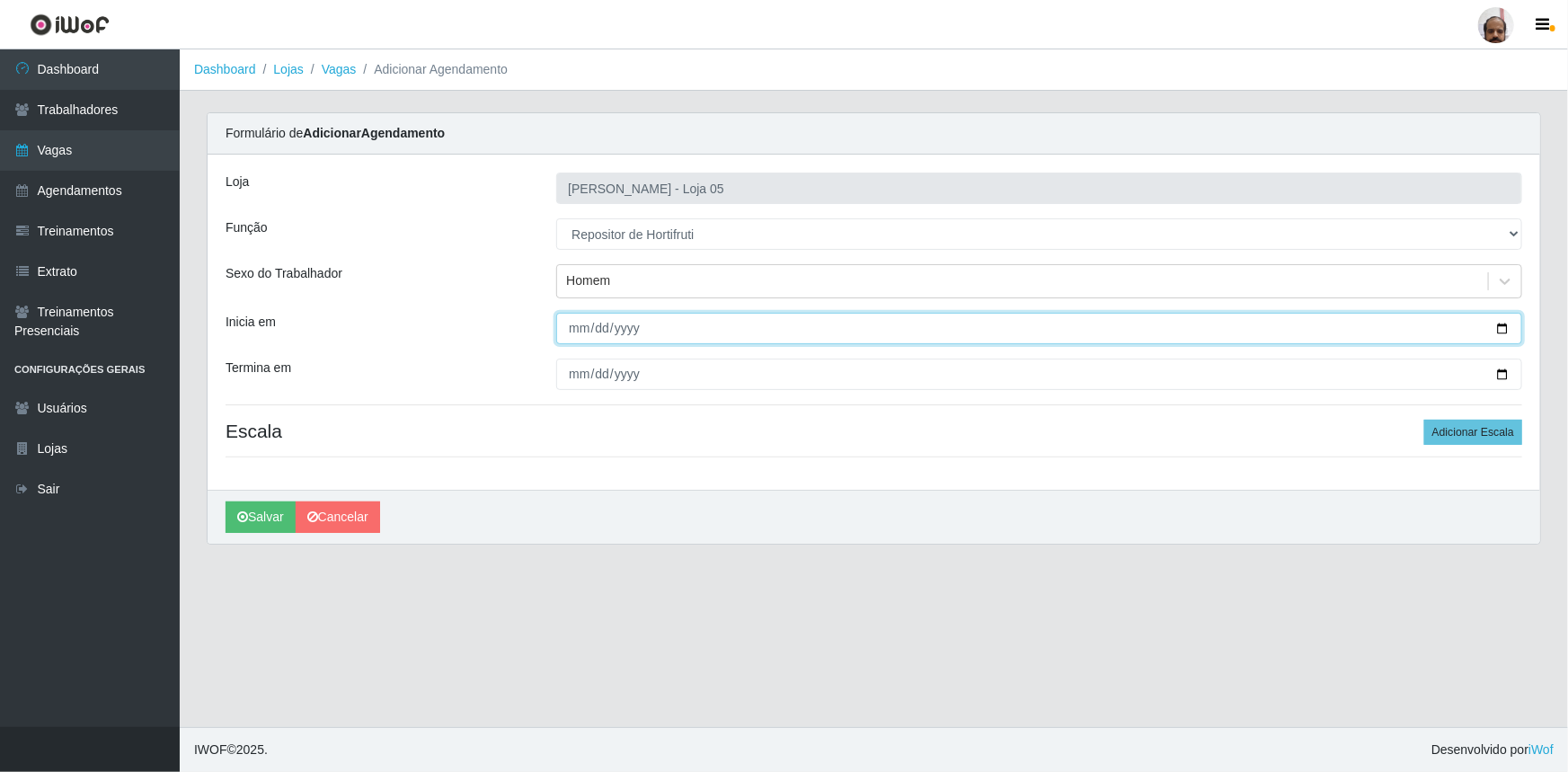
click at [1506, 330] on input "Inicia em" at bounding box center [1040, 328] width 966 height 31
type input "[DATE]"
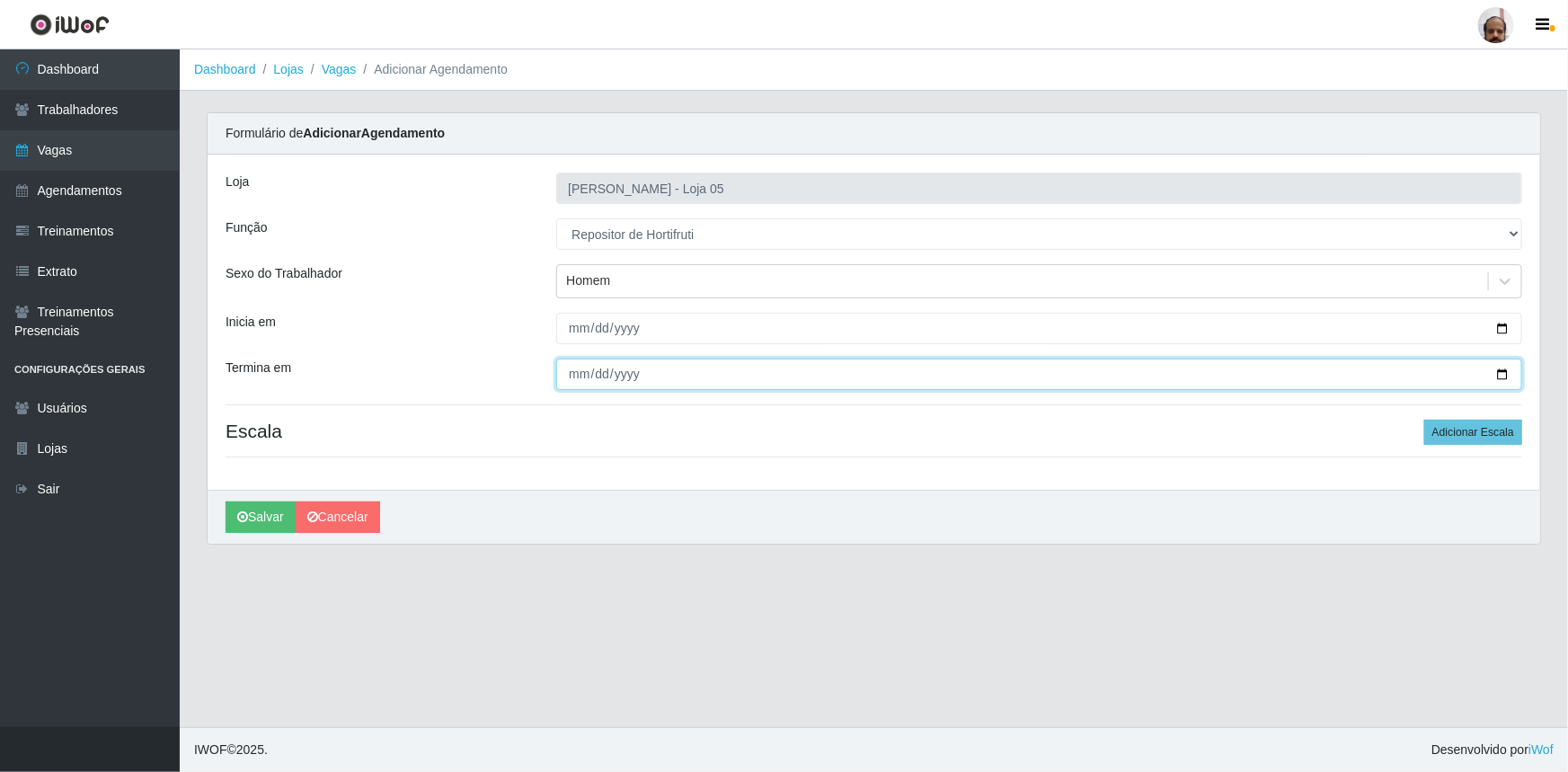
click at [1500, 373] on input "Termina em" at bounding box center [1040, 374] width 966 height 31
type input "[DATE]"
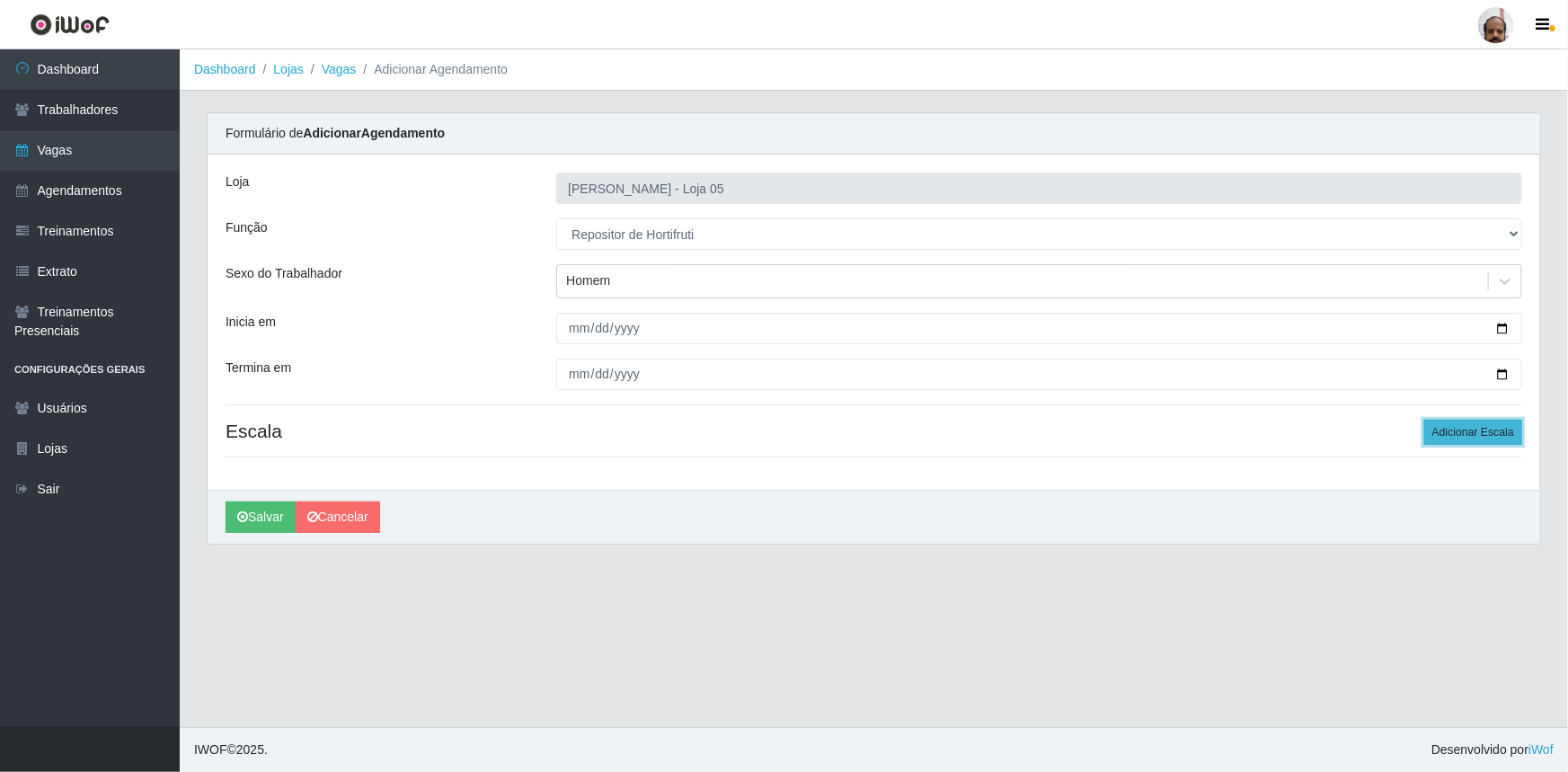
click at [1466, 422] on button "Adicionar Escala" at bounding box center [1473, 432] width 98 height 25
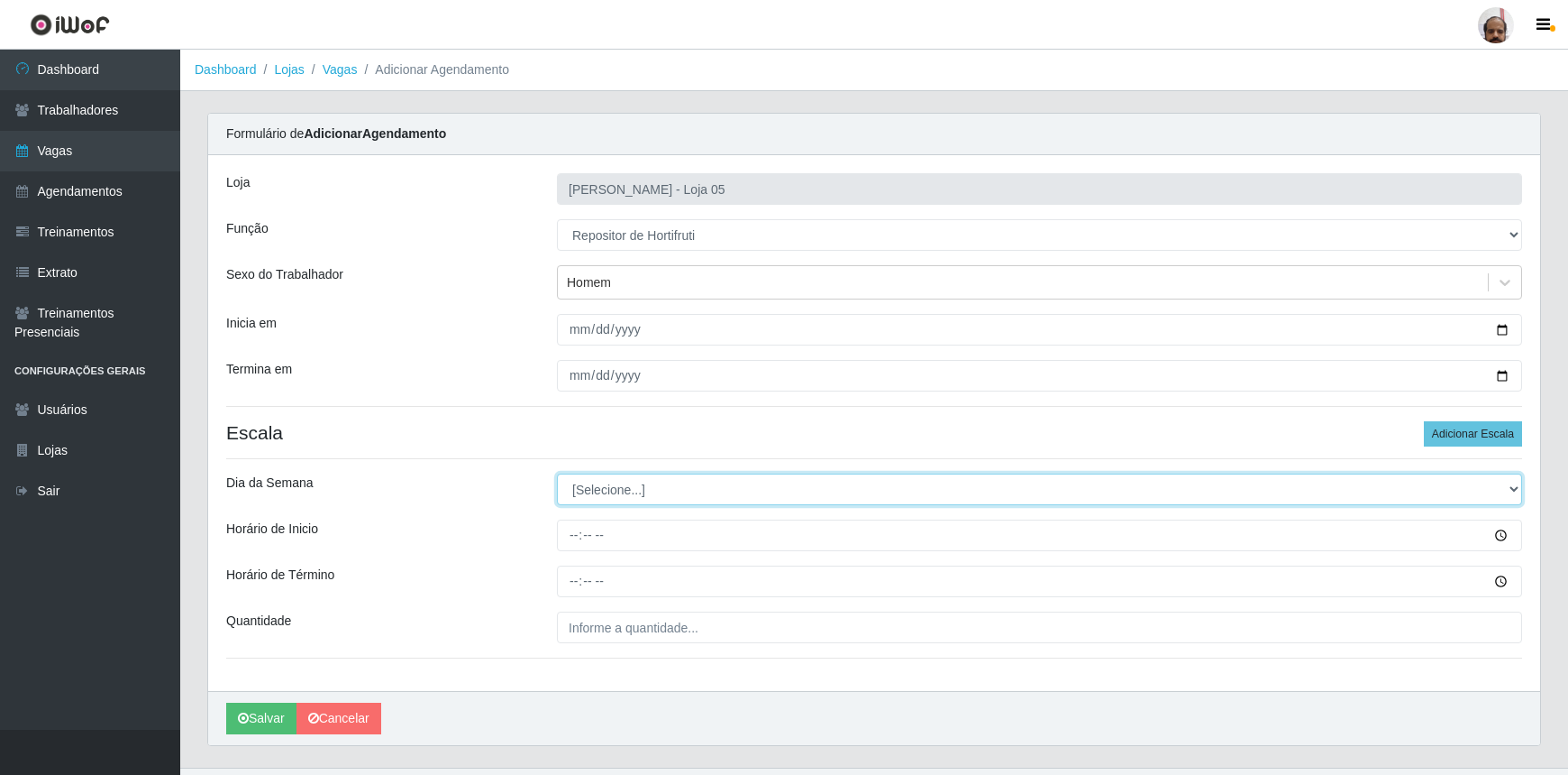
click at [1514, 487] on select "[Selecione...] Segunda Terça Quarta Quinta Sexta Sábado Domingo" at bounding box center [1040, 489] width 965 height 31
select select "5"
click at [557, 474] on select "[Selecione...] Segunda Terça Quarta Quinta Sexta Sábado Domingo" at bounding box center [1040, 489] width 965 height 31
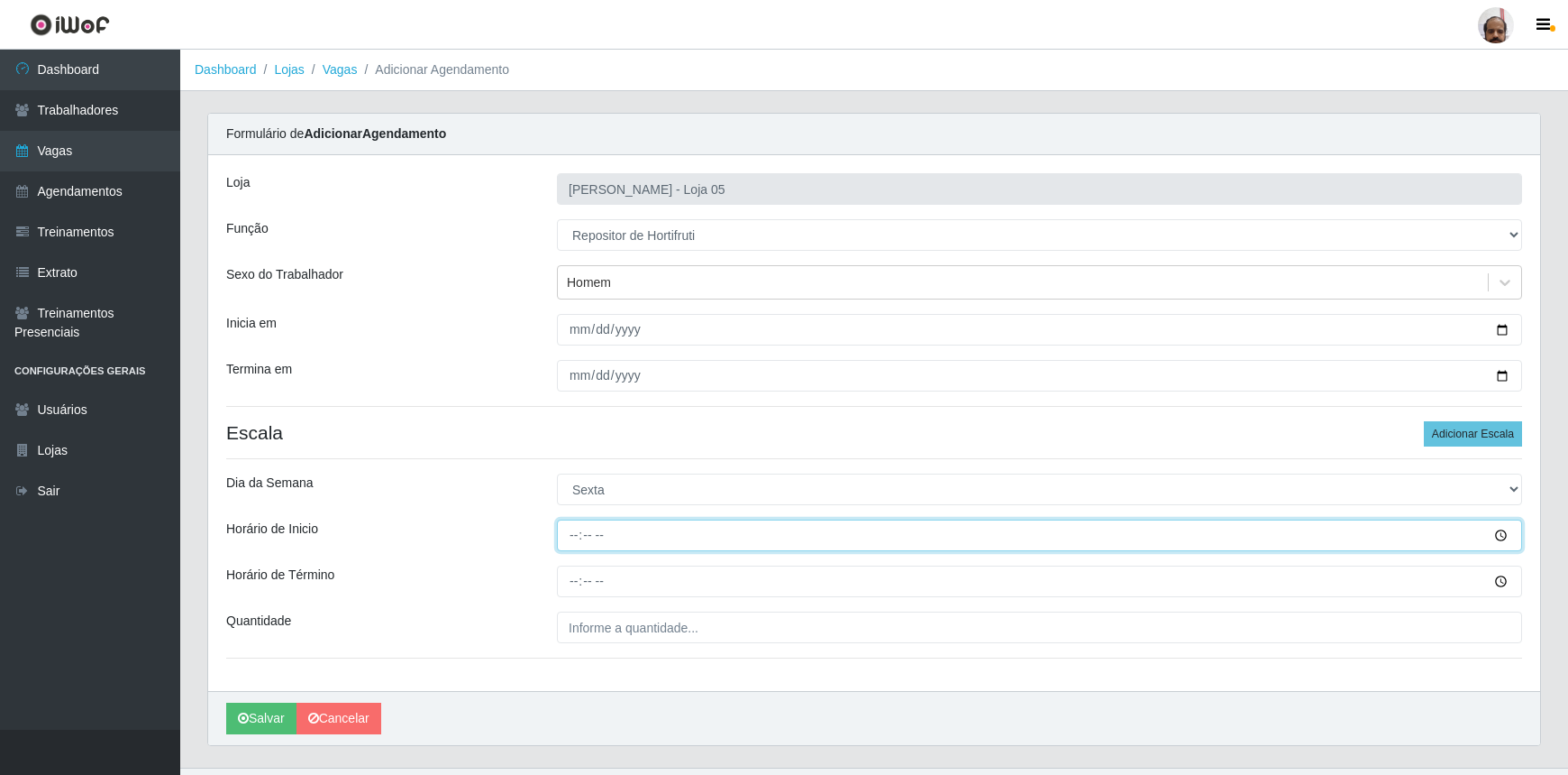
click at [566, 535] on input "Horário de Inicio" at bounding box center [1040, 535] width 965 height 31
type input "08:00"
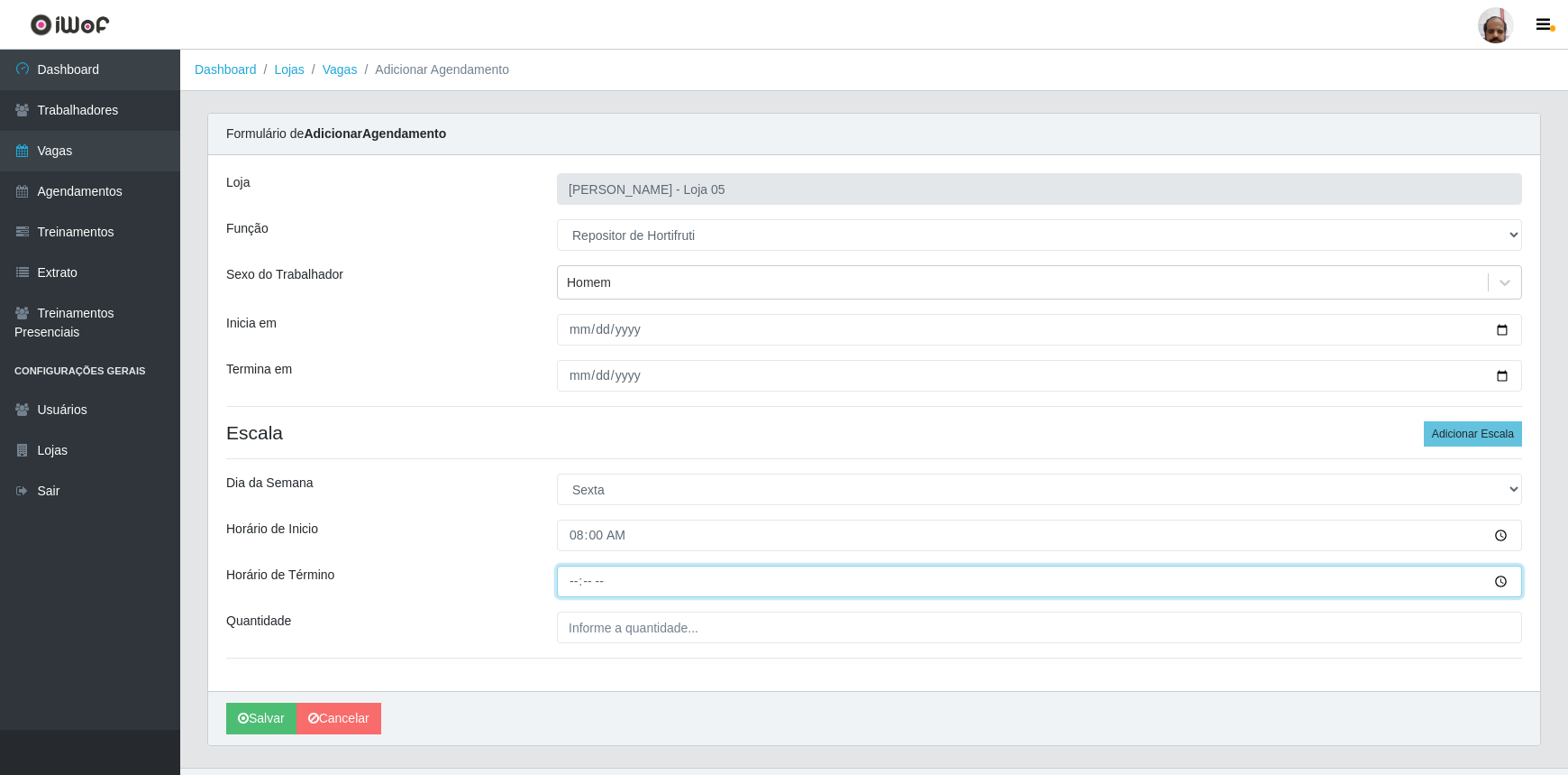
click at [563, 584] on input "Horário de Término" at bounding box center [1040, 580] width 965 height 31
type input "14:00"
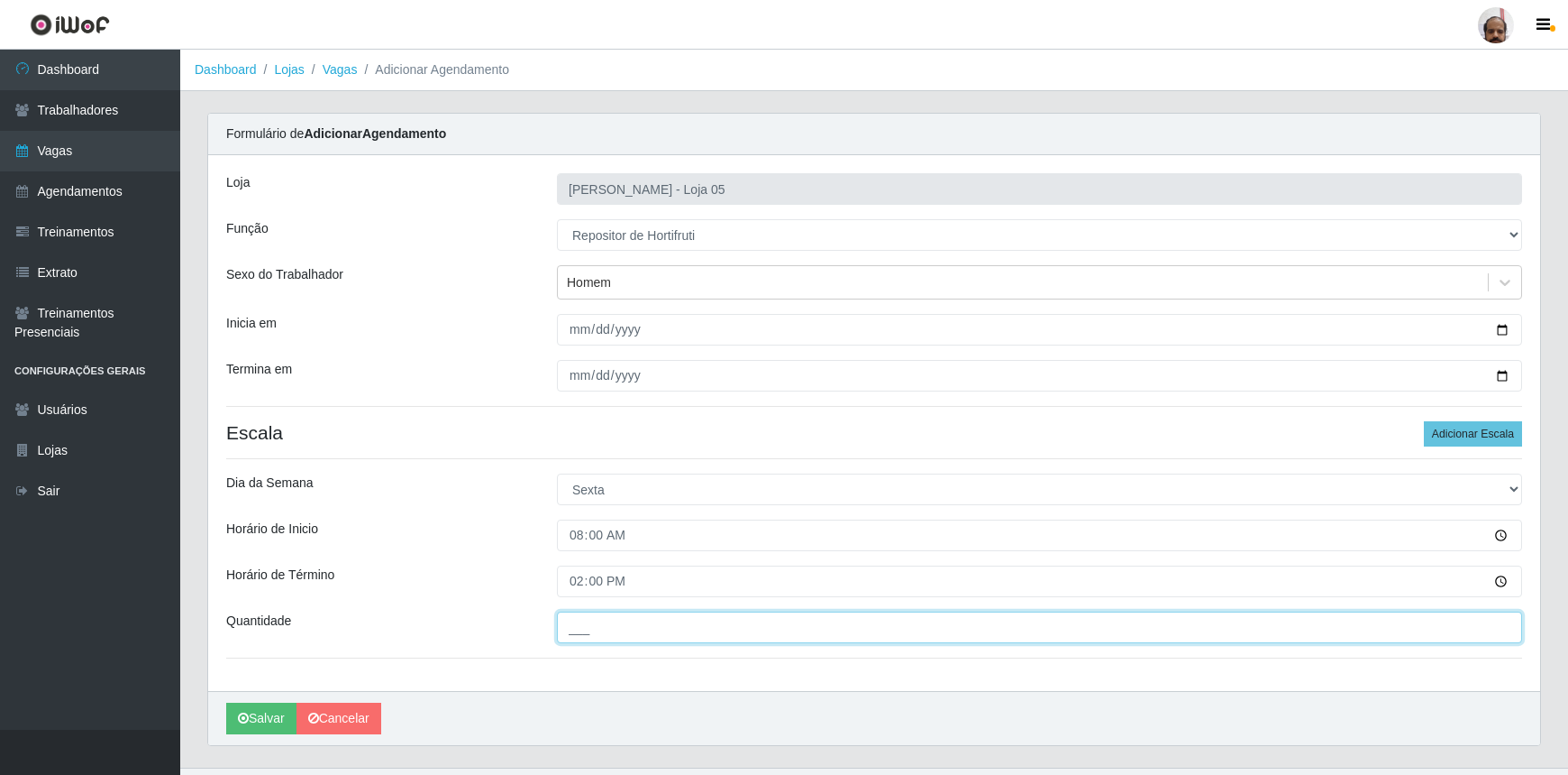
click at [575, 633] on input "___" at bounding box center [1040, 627] width 965 height 31
type input "3__"
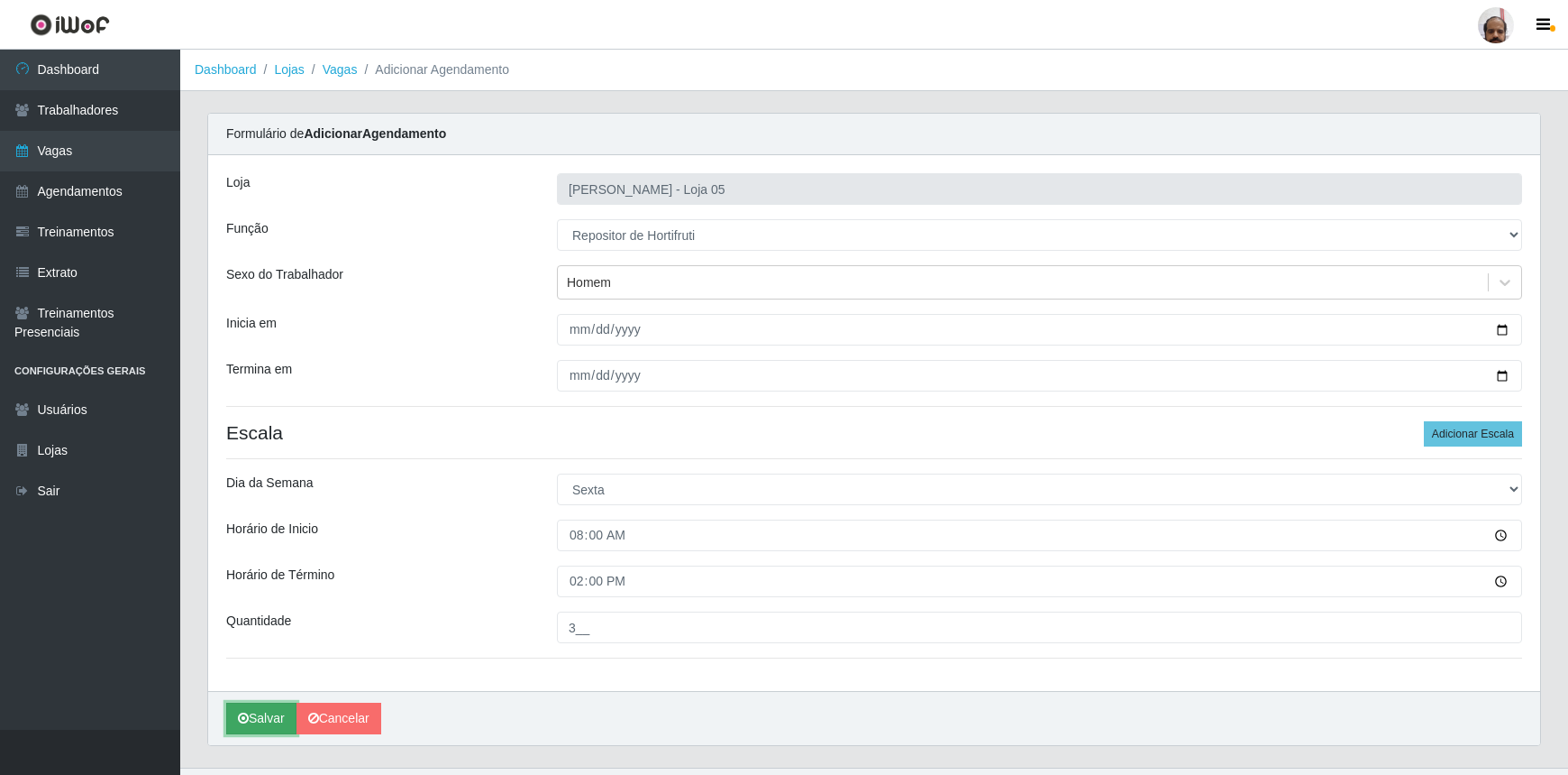
click at [259, 721] on button "Salvar" at bounding box center [262, 717] width 70 height 31
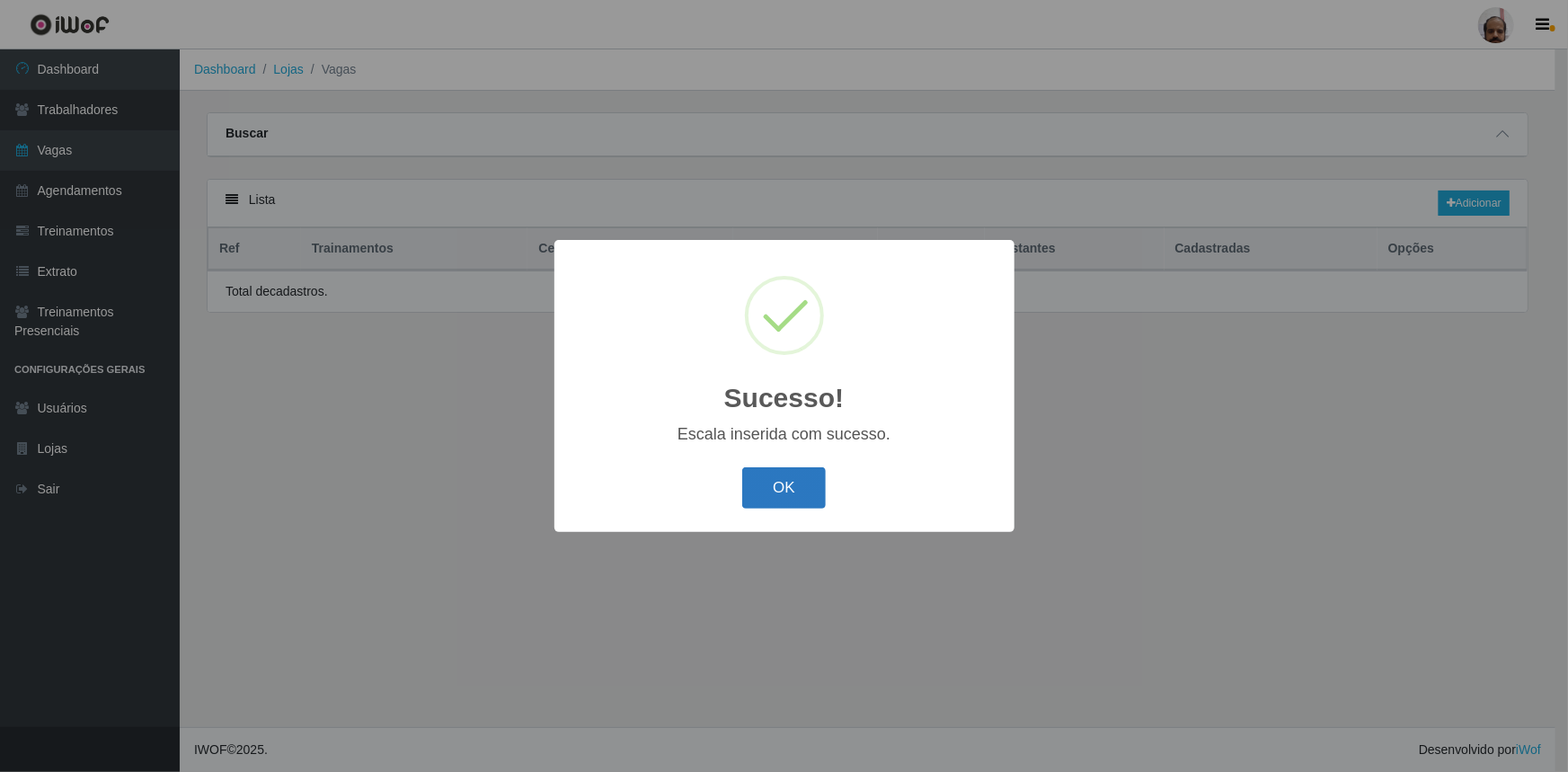
click at [820, 493] on button "OK" at bounding box center [784, 488] width 84 height 42
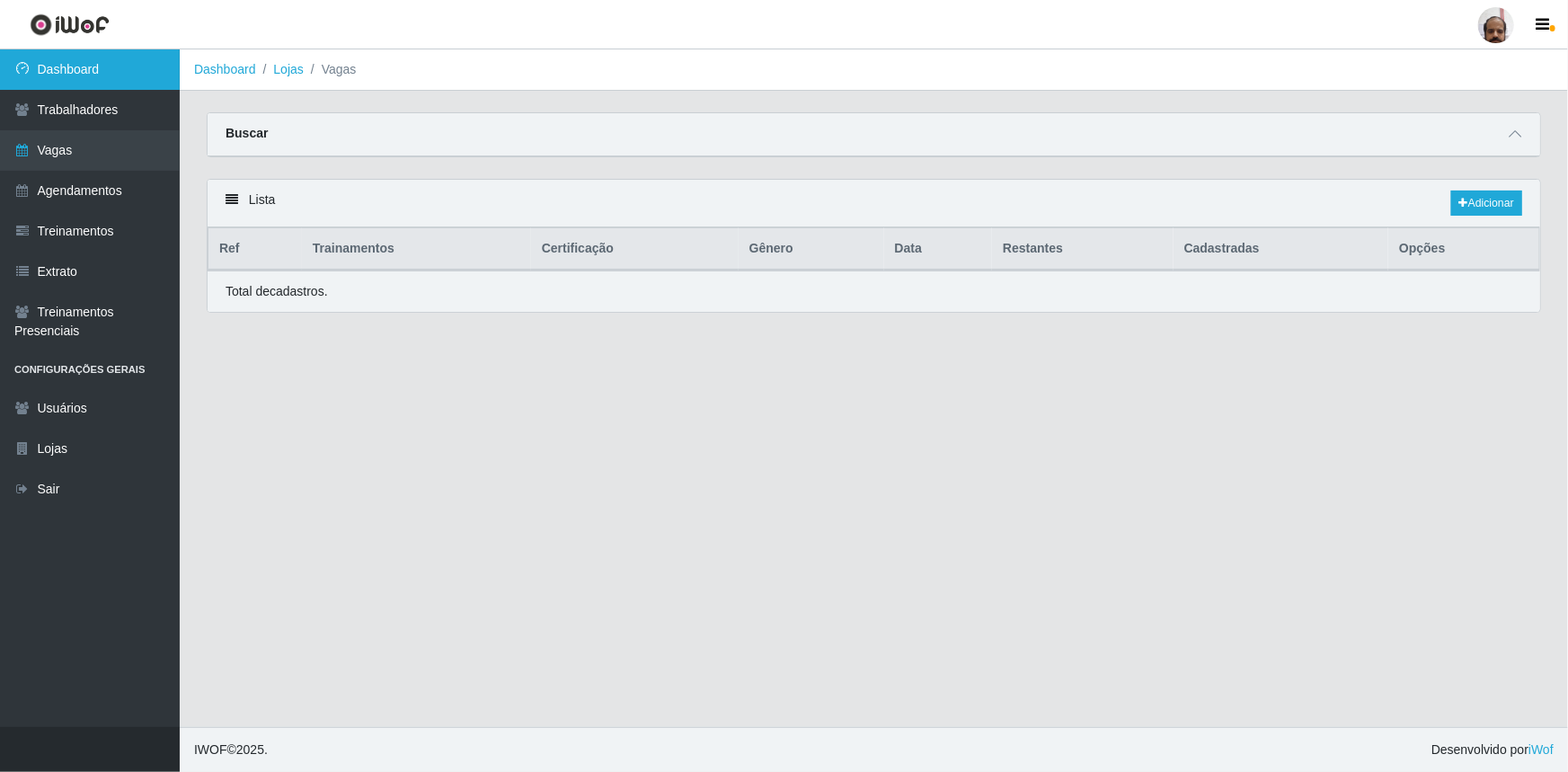
click at [98, 78] on link "Dashboard" at bounding box center [89, 69] width 180 height 40
